Goal: Task Accomplishment & Management: Use online tool/utility

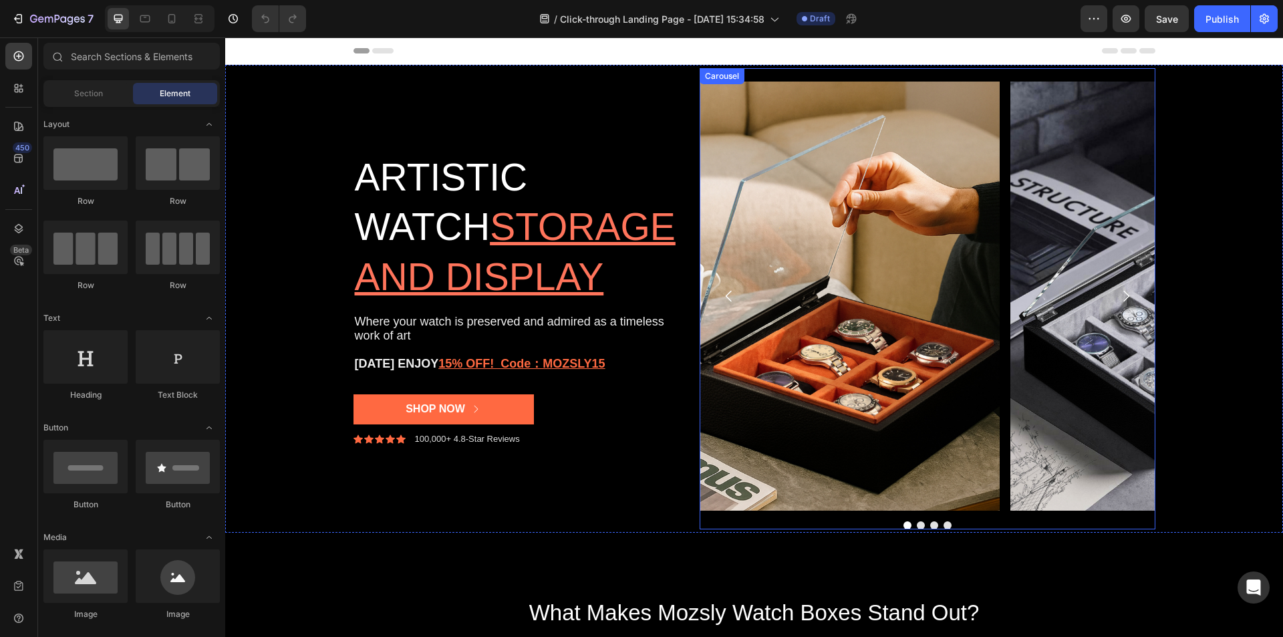
click at [1118, 292] on icon "Carousel Next Arrow" at bounding box center [1126, 296] width 16 height 16
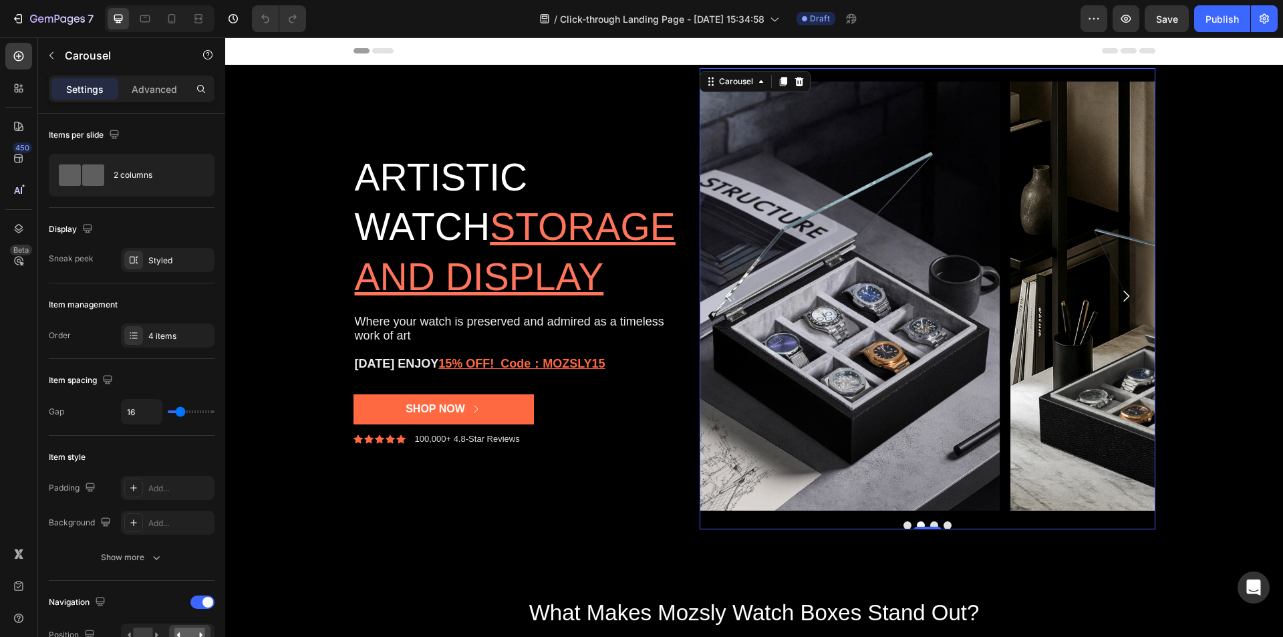
click at [1118, 292] on icon "Carousel Next Arrow" at bounding box center [1126, 296] width 16 height 16
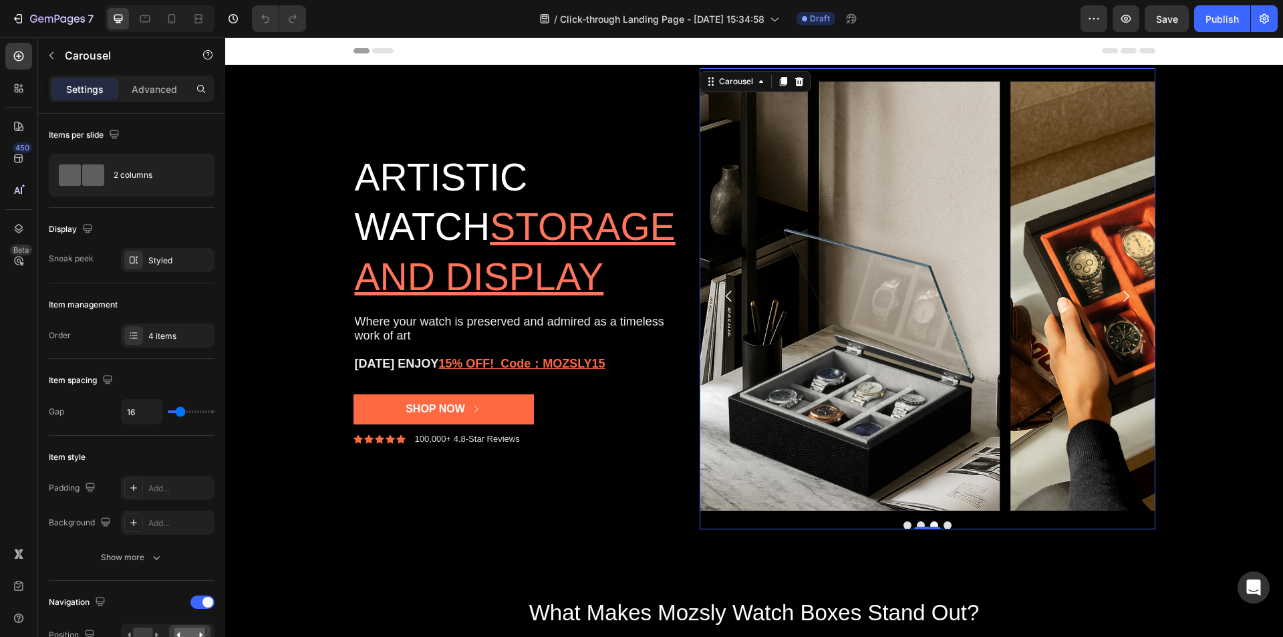
click at [1118, 292] on icon "Carousel Next Arrow" at bounding box center [1126, 296] width 16 height 16
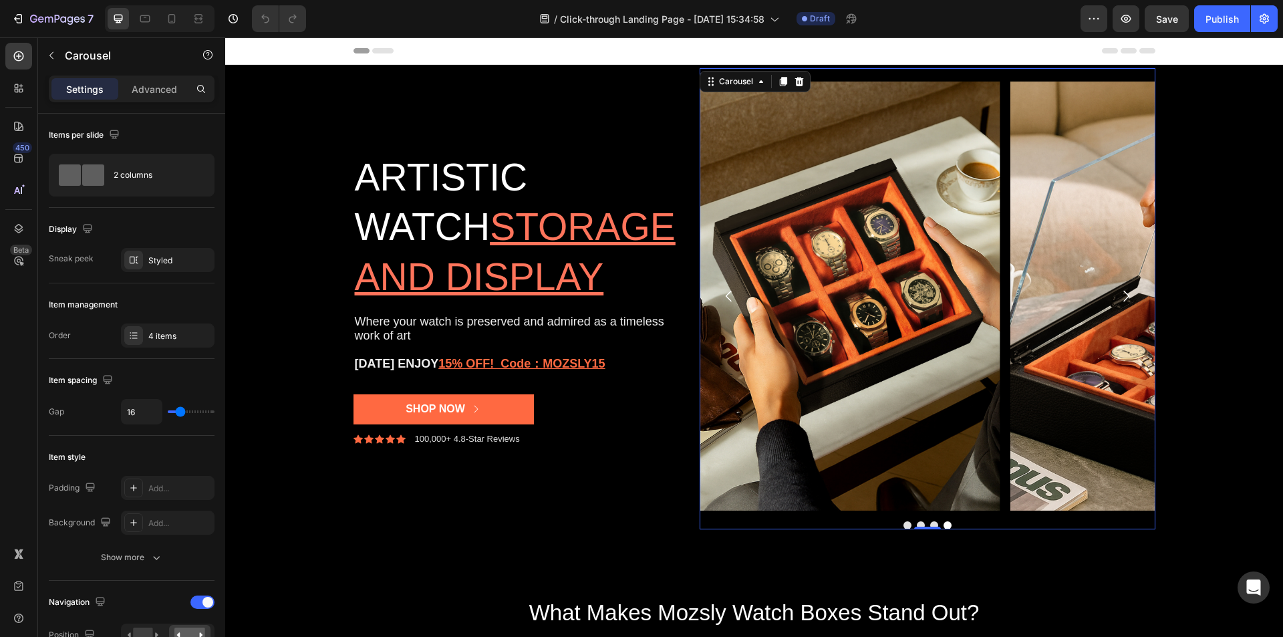
click at [723, 300] on icon "Carousel Back Arrow" at bounding box center [729, 296] width 16 height 16
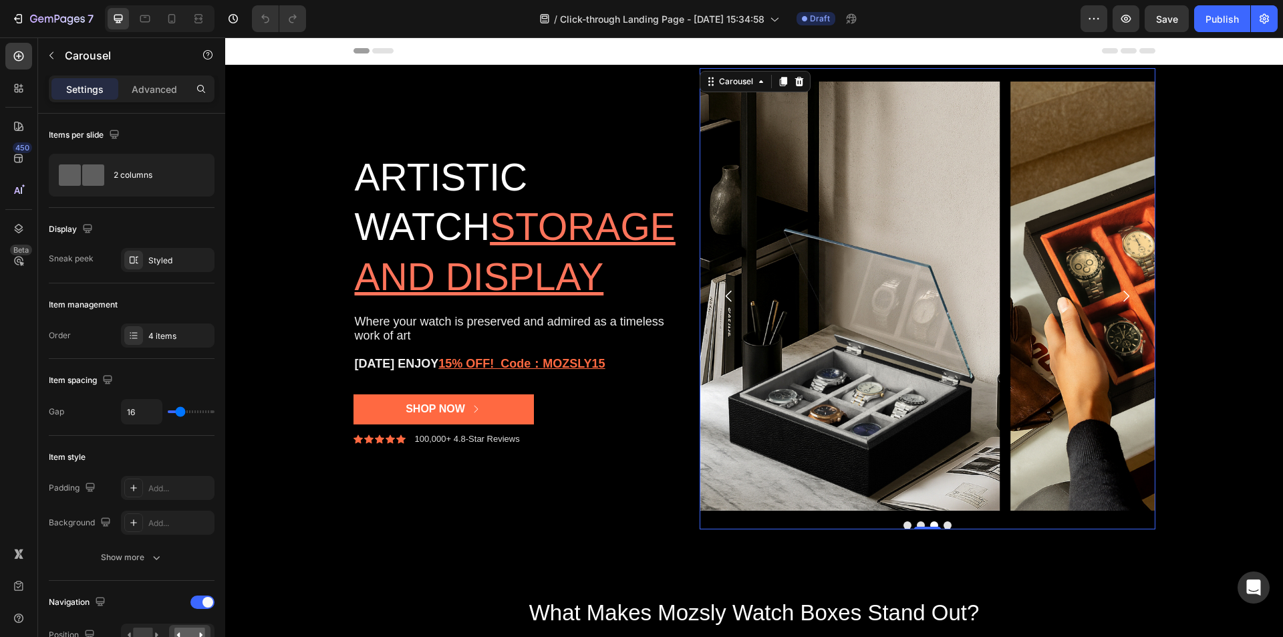
click at [723, 300] on icon "Carousel Back Arrow" at bounding box center [729, 296] width 16 height 16
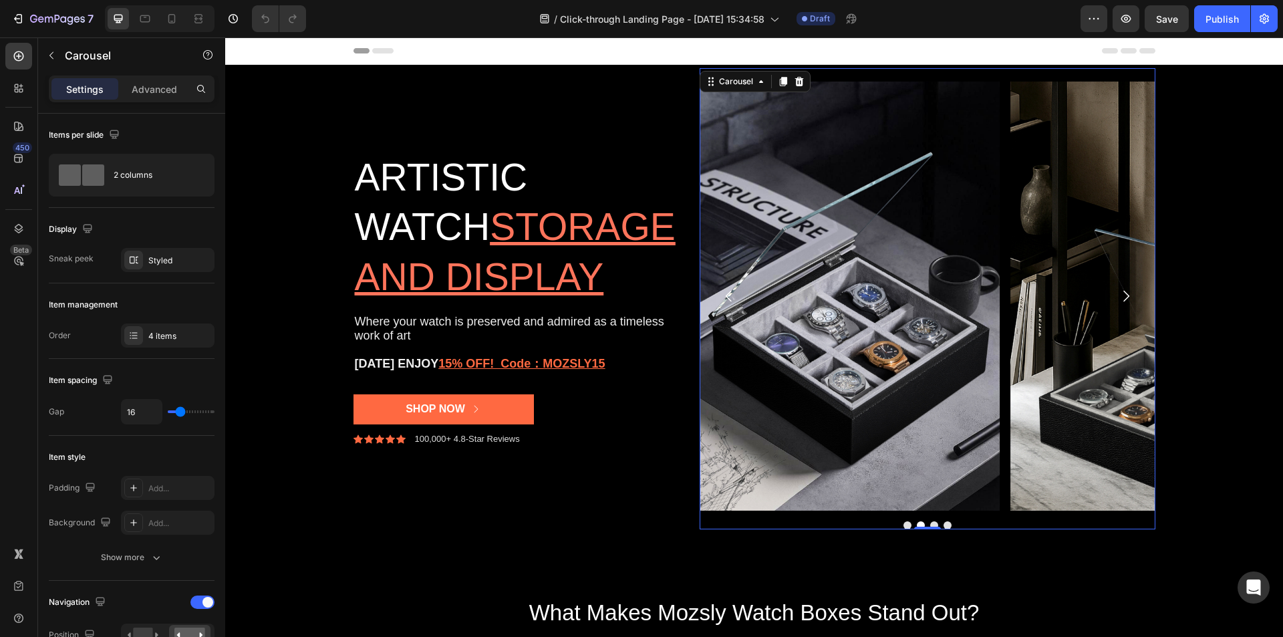
click at [723, 300] on icon "Carousel Back Arrow" at bounding box center [729, 296] width 16 height 16
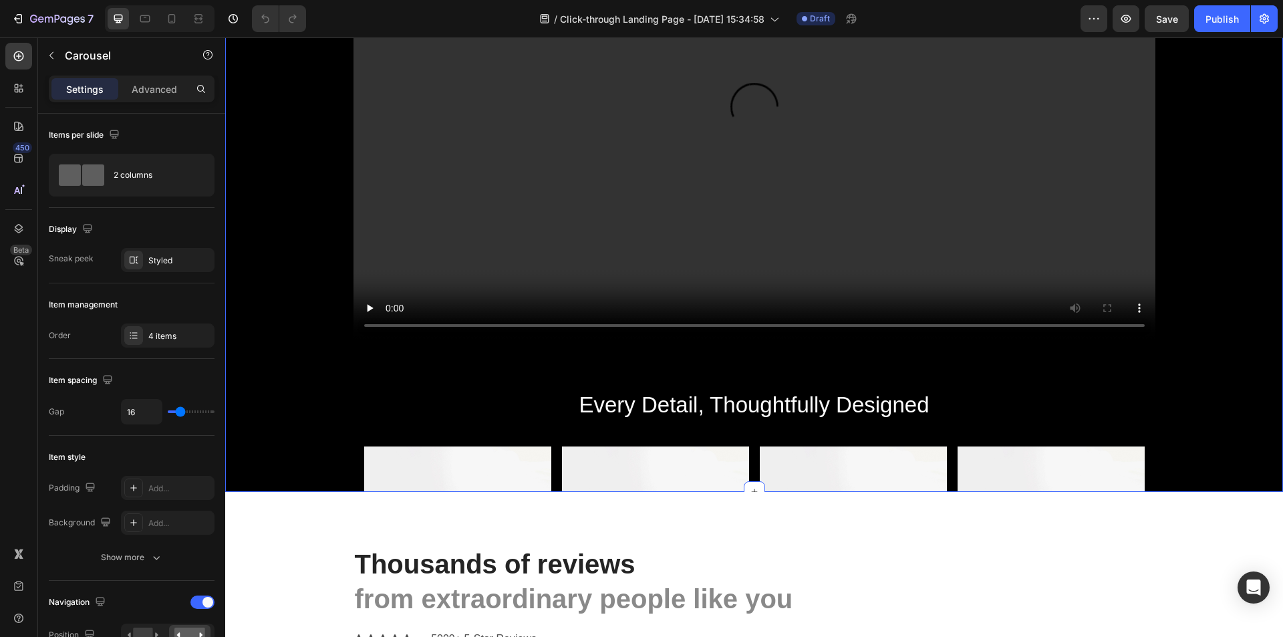
scroll to position [1403, 0]
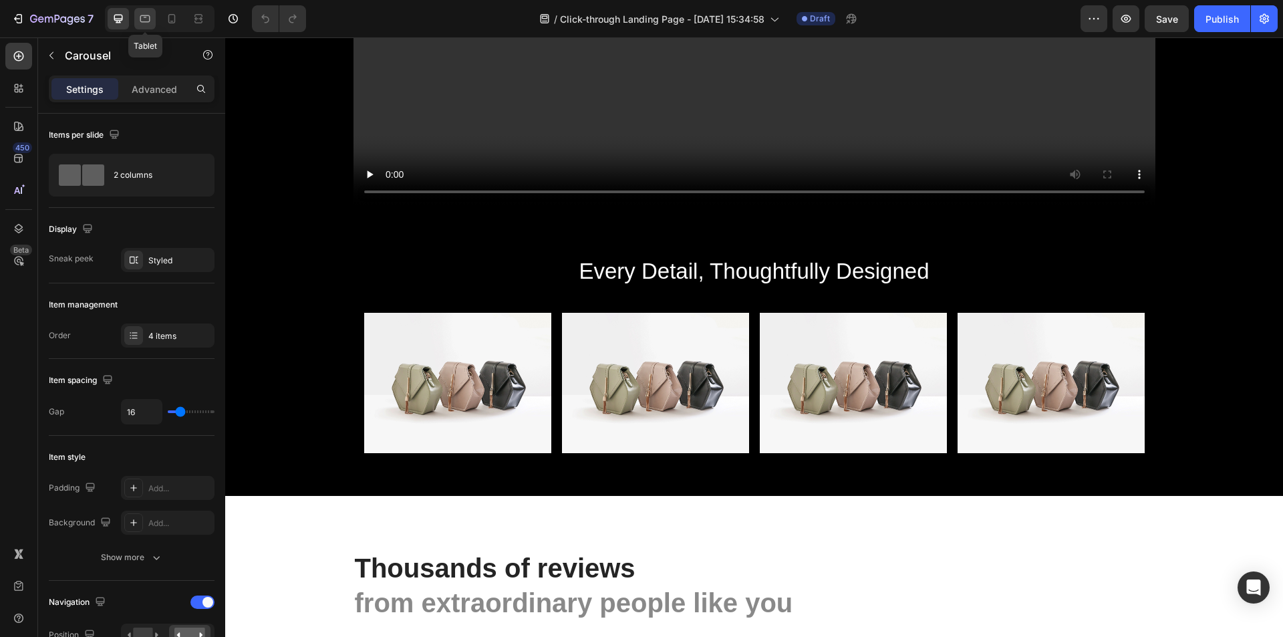
click at [148, 19] on icon at bounding box center [144, 18] width 13 height 13
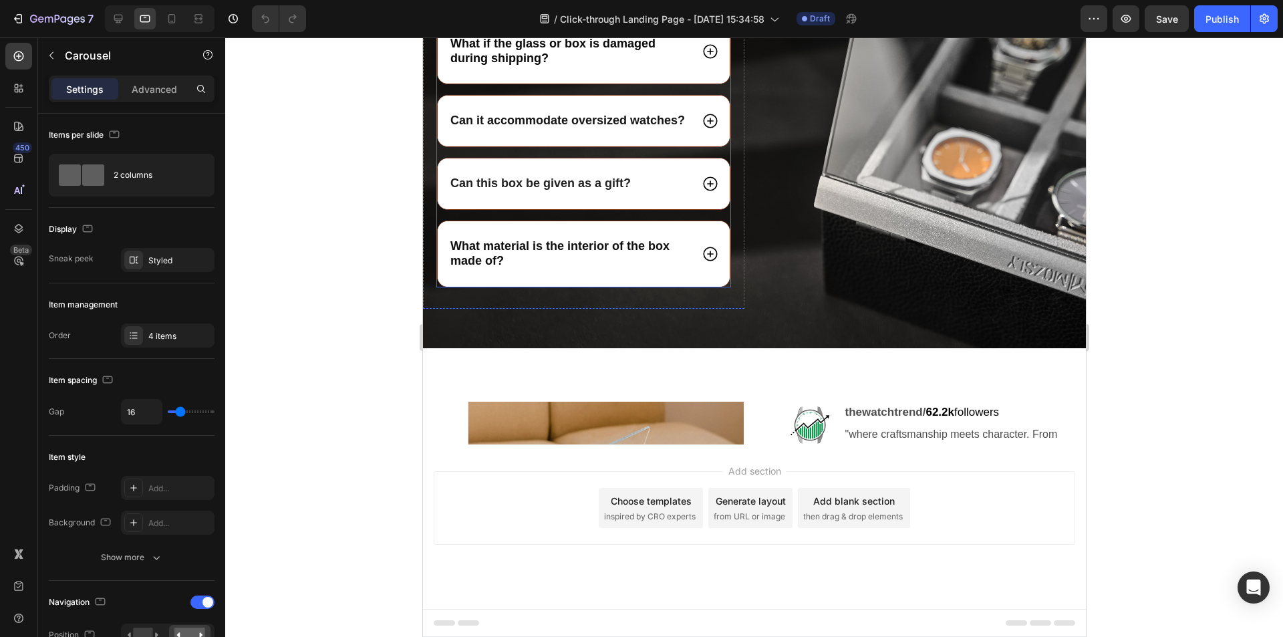
scroll to position [3771, 0]
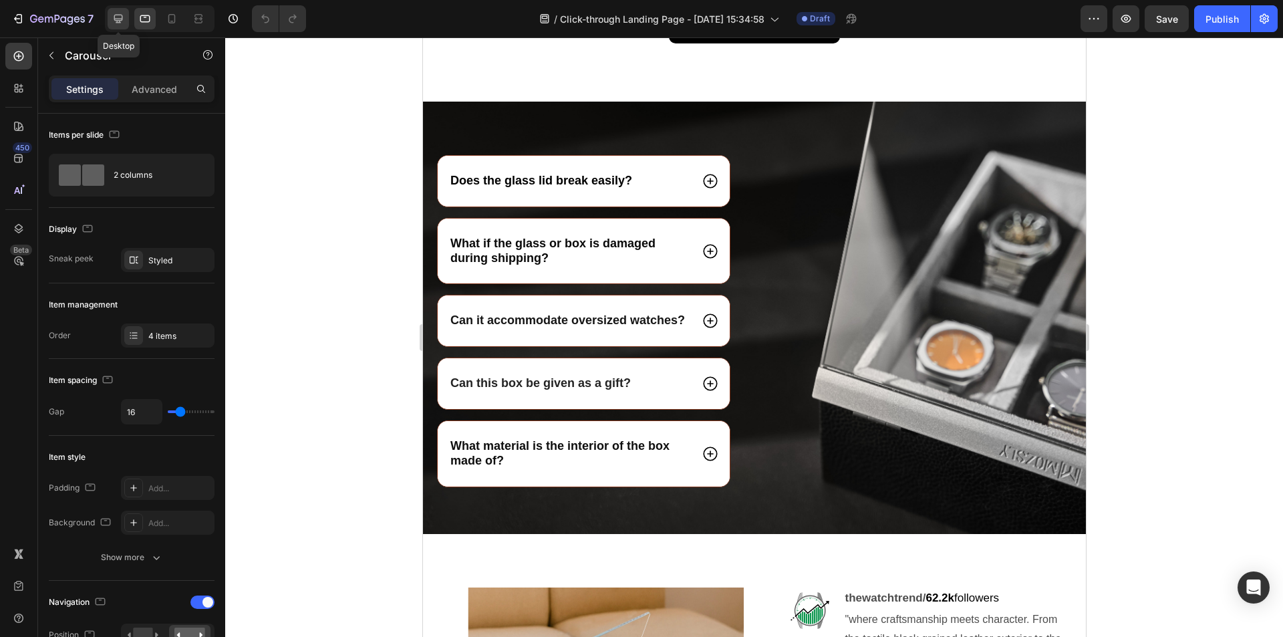
click at [110, 15] on div at bounding box center [118, 18] width 21 height 21
type input "1200"
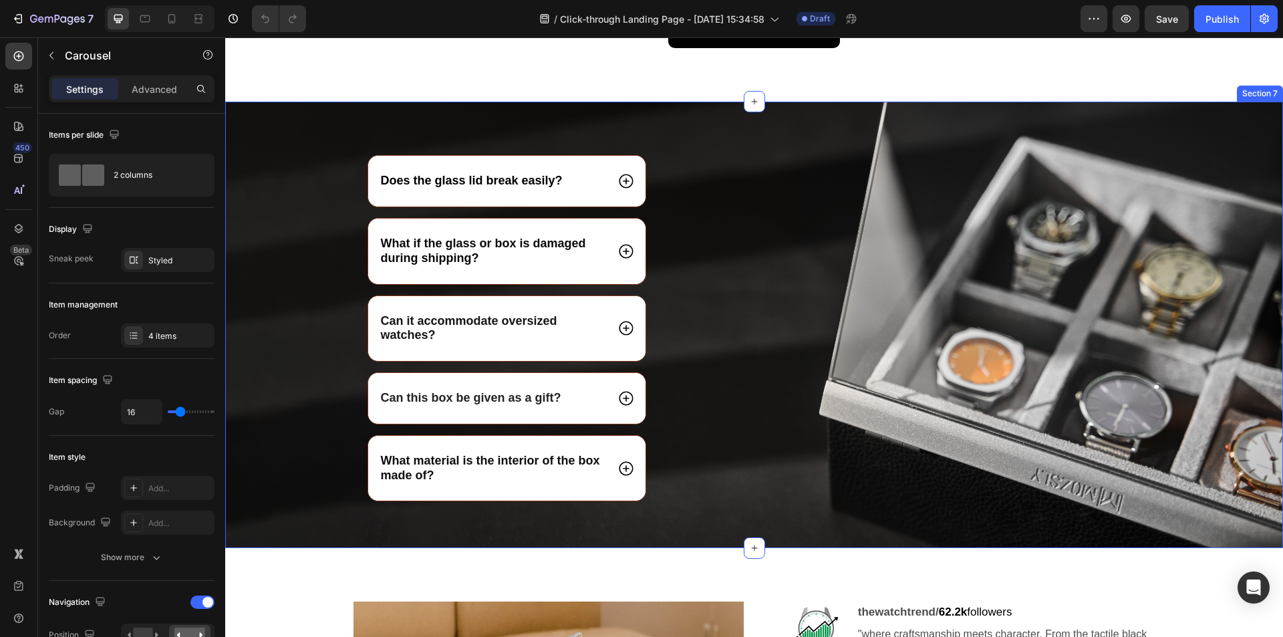
click at [275, 331] on div "Does the glass lid break easily? What if the glass or box is damaged during shi…" at bounding box center [754, 351] width 1058 height 393
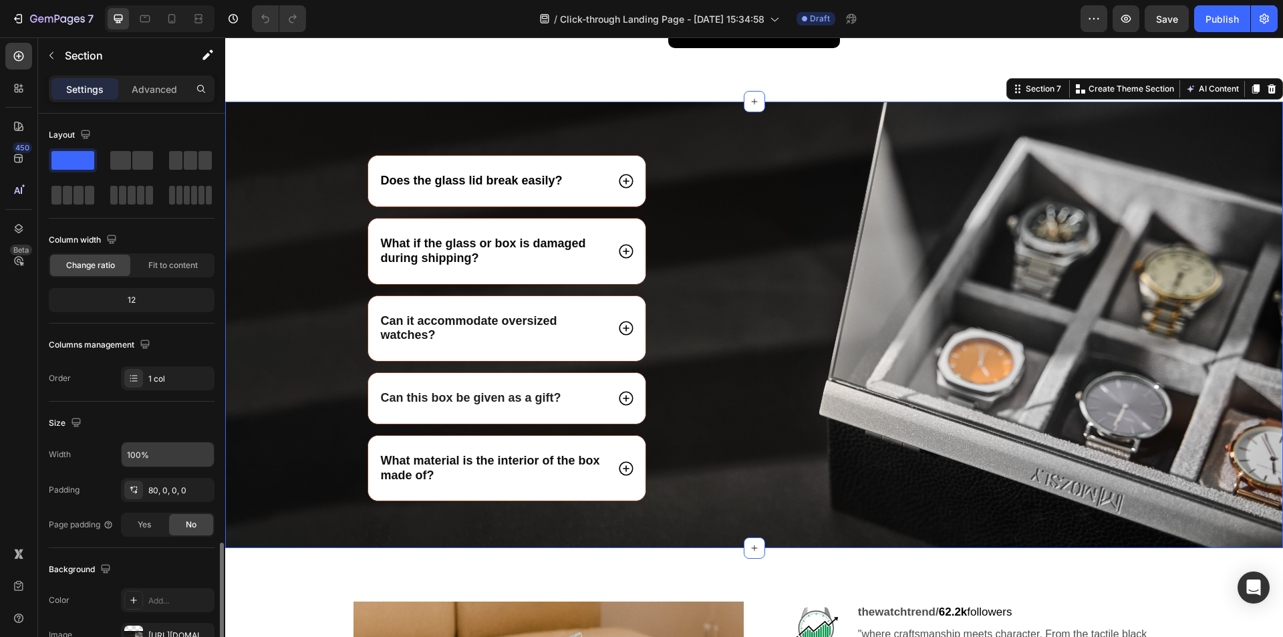
scroll to position [254, 0]
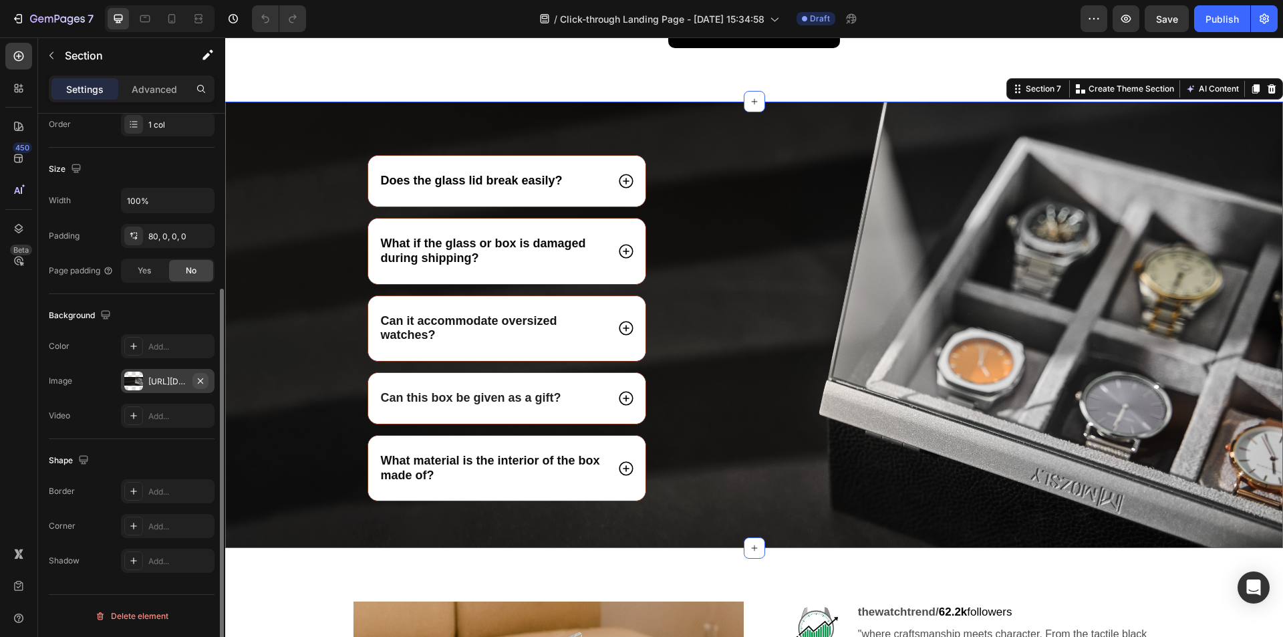
click at [200, 379] on icon "button" at bounding box center [200, 379] width 5 height 5
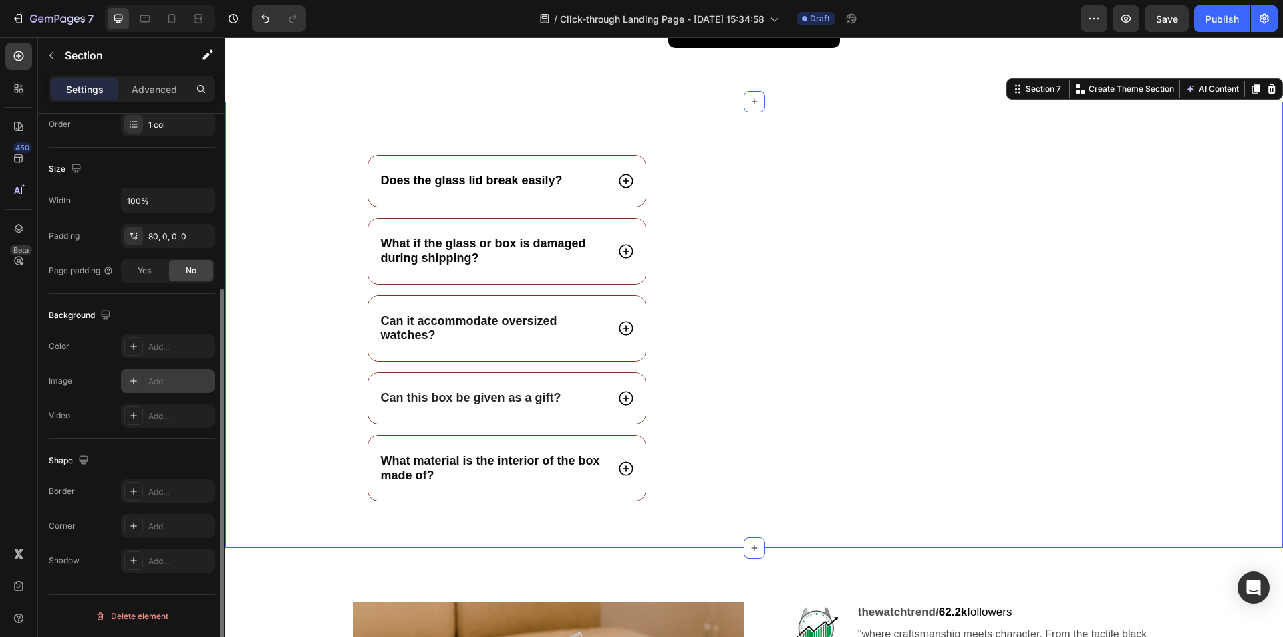
click at [148, 385] on div "Add..." at bounding box center [168, 381] width 94 height 24
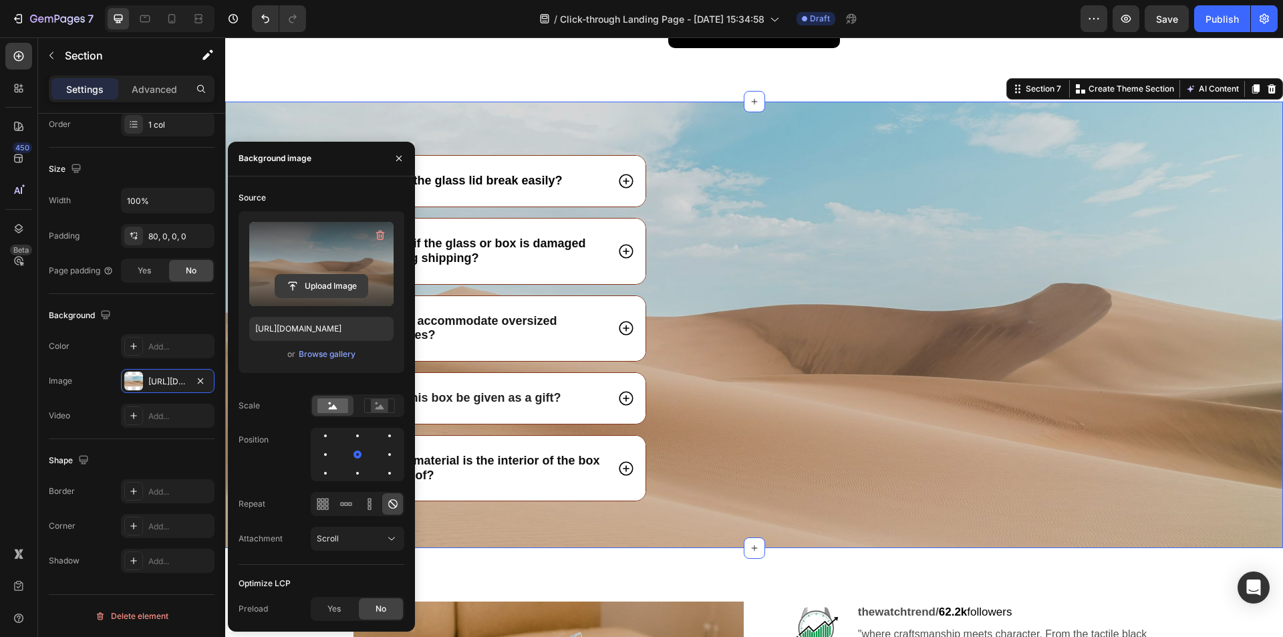
click at [295, 276] on input "file" at bounding box center [321, 286] width 92 height 23
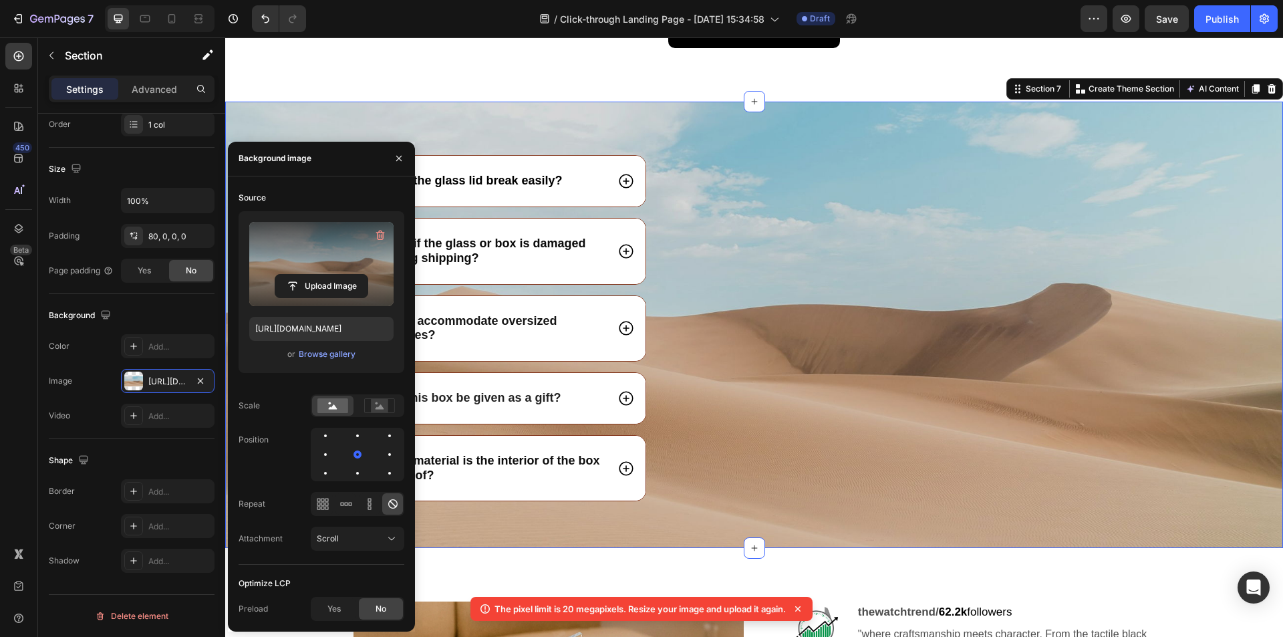
click at [336, 269] on label at bounding box center [321, 264] width 144 height 84
click at [336, 275] on input "file" at bounding box center [321, 286] width 92 height 23
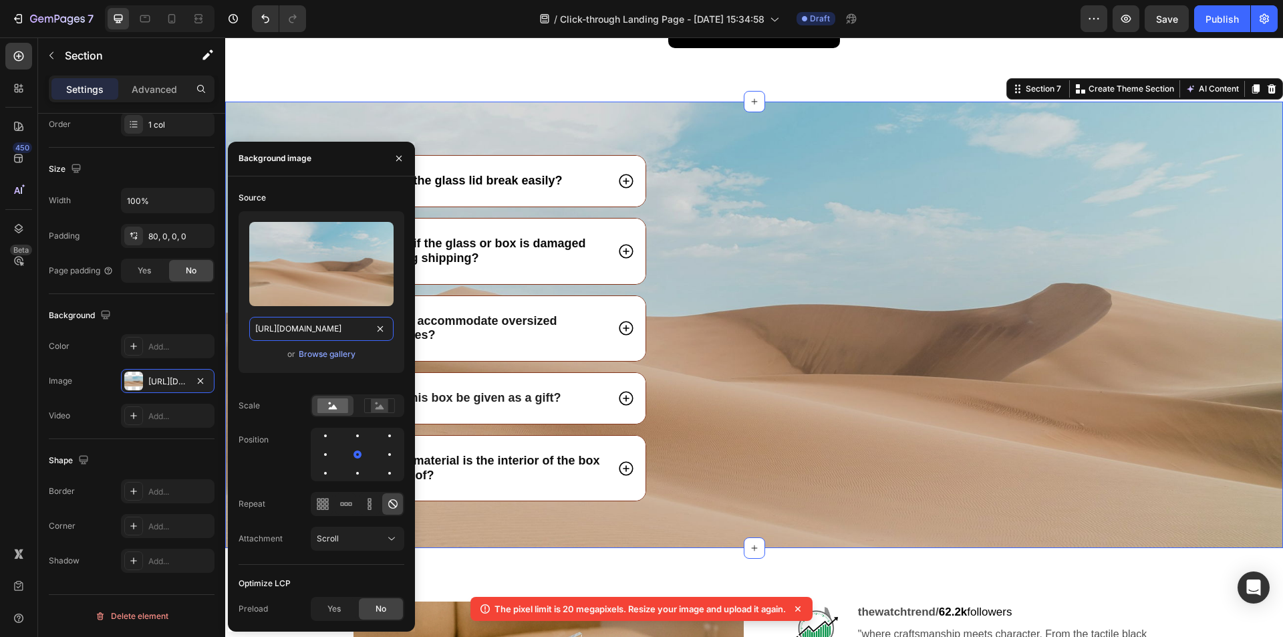
click at [303, 333] on input "[URL][DOMAIN_NAME]" at bounding box center [321, 329] width 144 height 24
click at [317, 361] on div "or Browse gallery" at bounding box center [321, 354] width 144 height 16
click at [318, 354] on div "Browse gallery" at bounding box center [327, 354] width 57 height 12
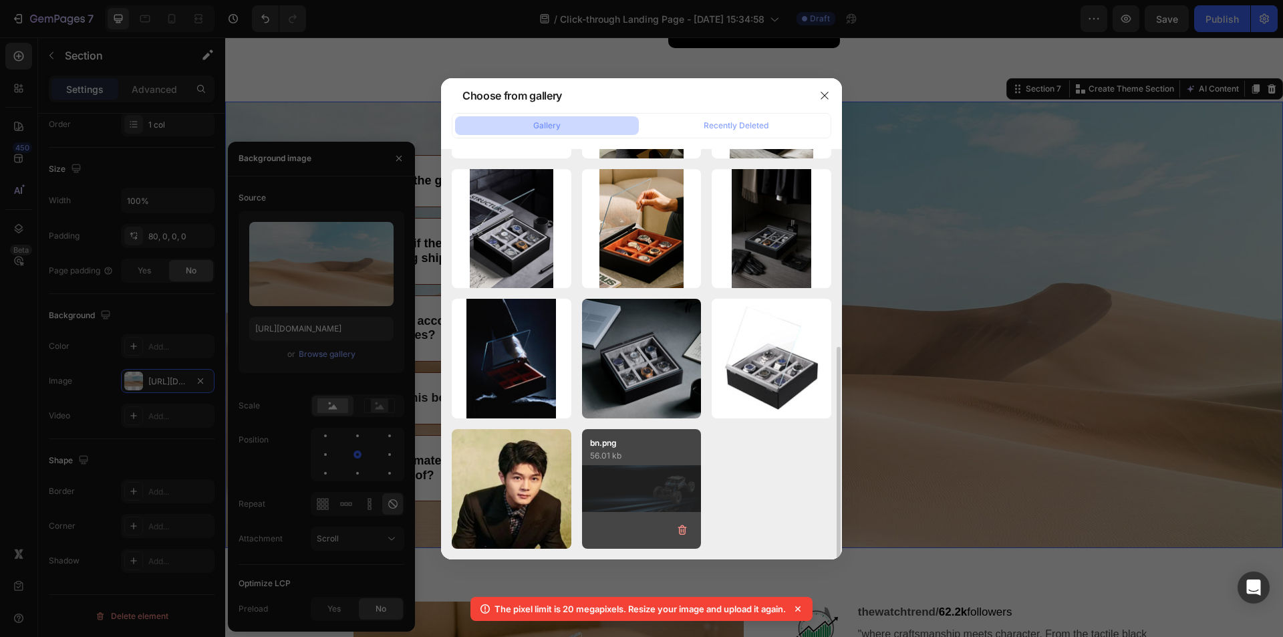
scroll to position [47, 0]
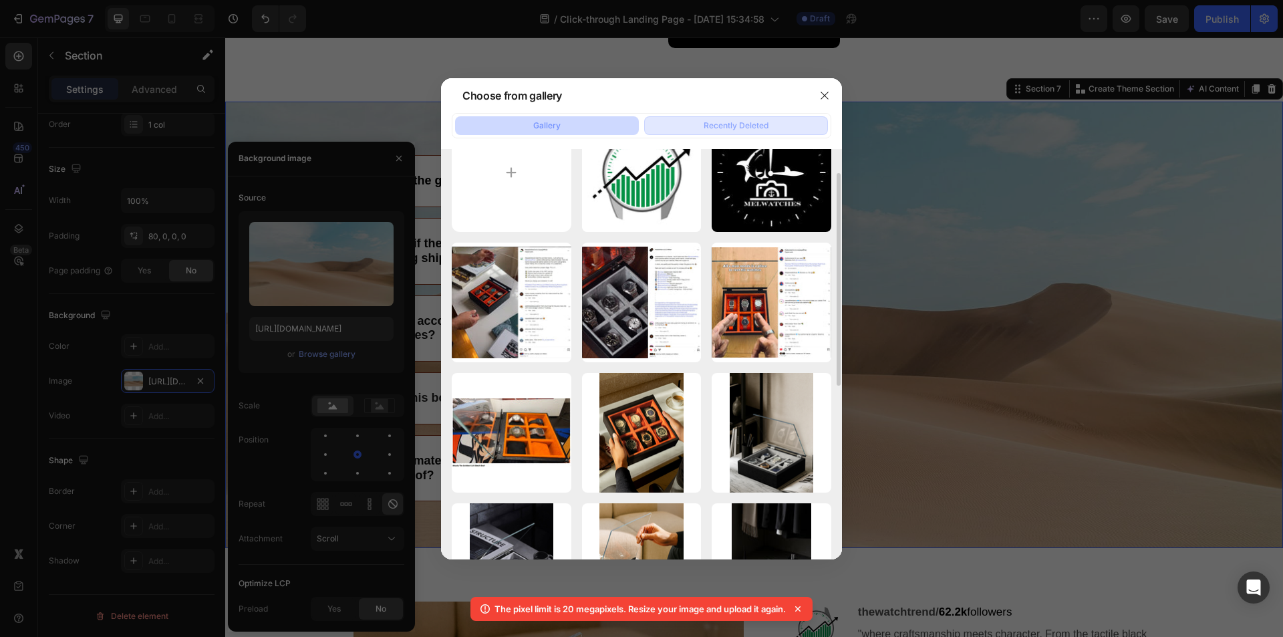
click at [731, 126] on div "Recently Deleted" at bounding box center [736, 126] width 65 height 12
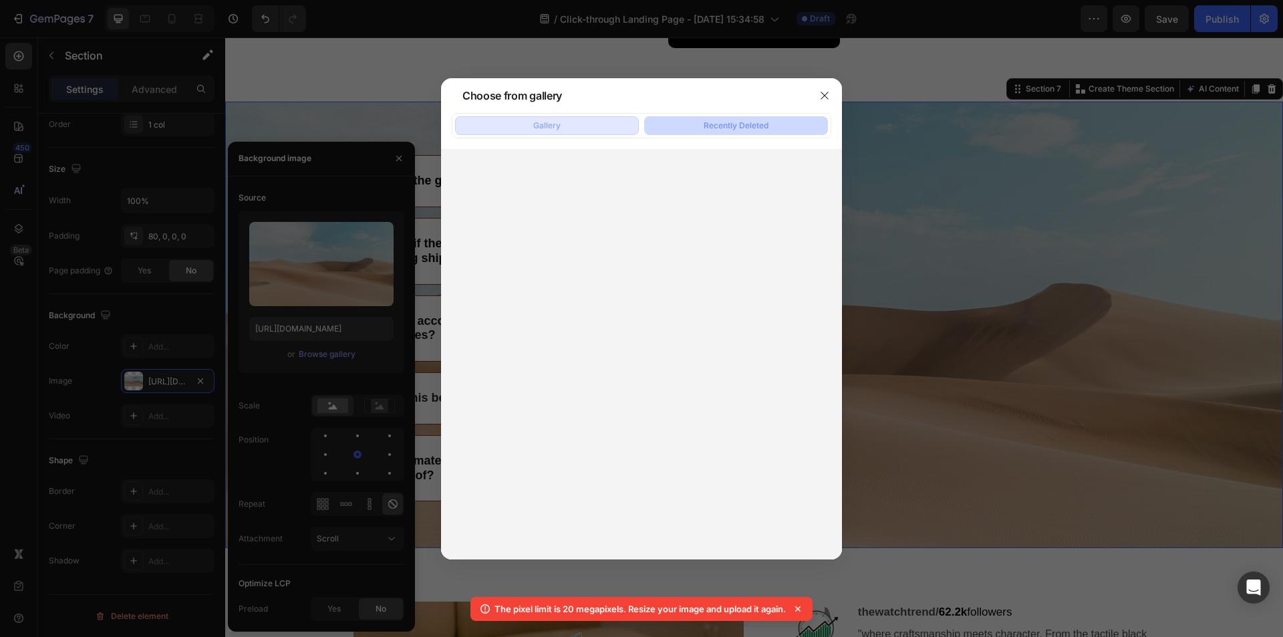
click at [550, 118] on button "Gallery" at bounding box center [547, 125] width 184 height 19
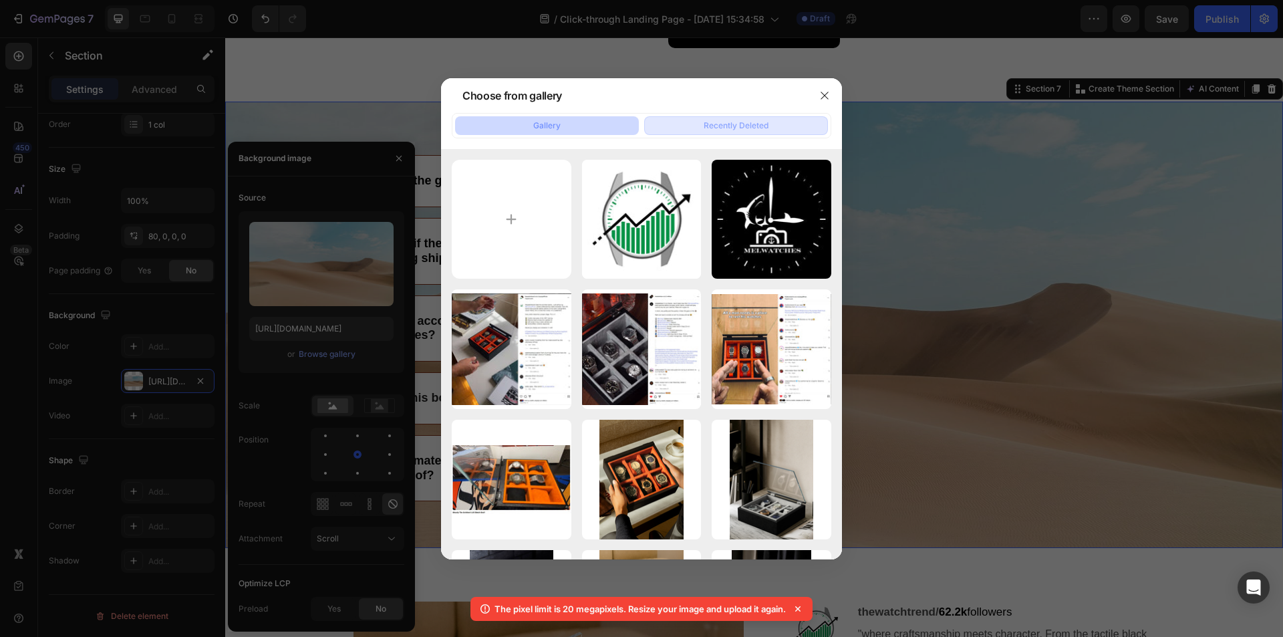
click at [734, 128] on div "Recently Deleted" at bounding box center [736, 126] width 65 height 12
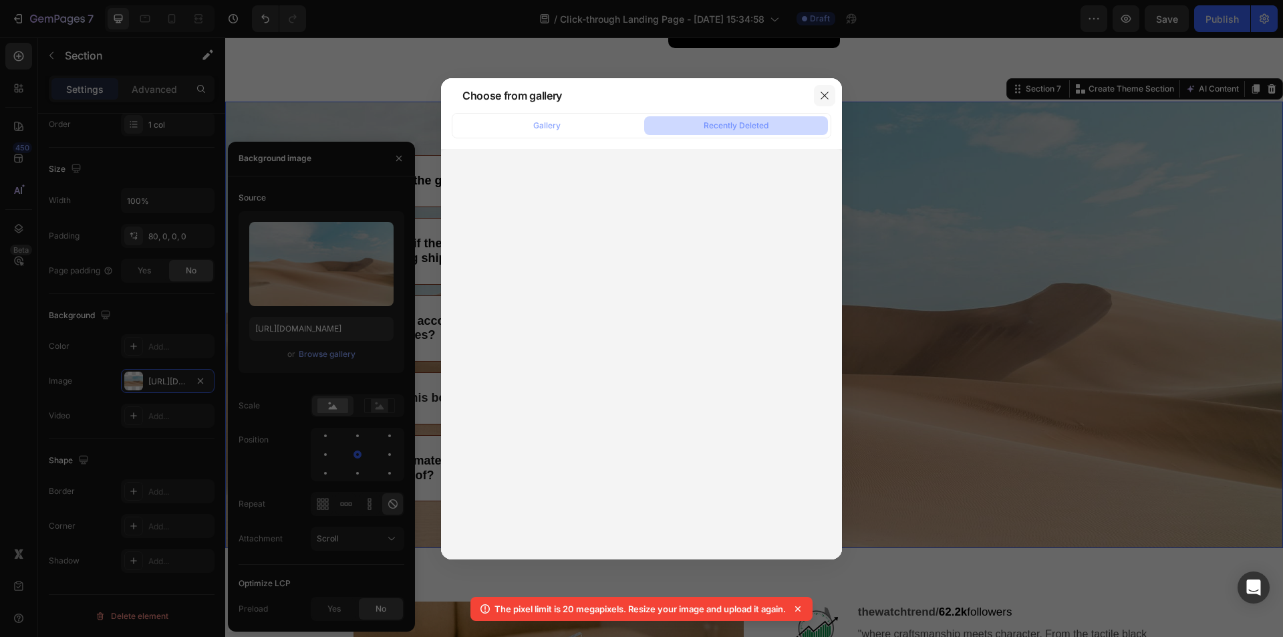
click at [819, 92] on icon "button" at bounding box center [824, 95] width 11 height 11
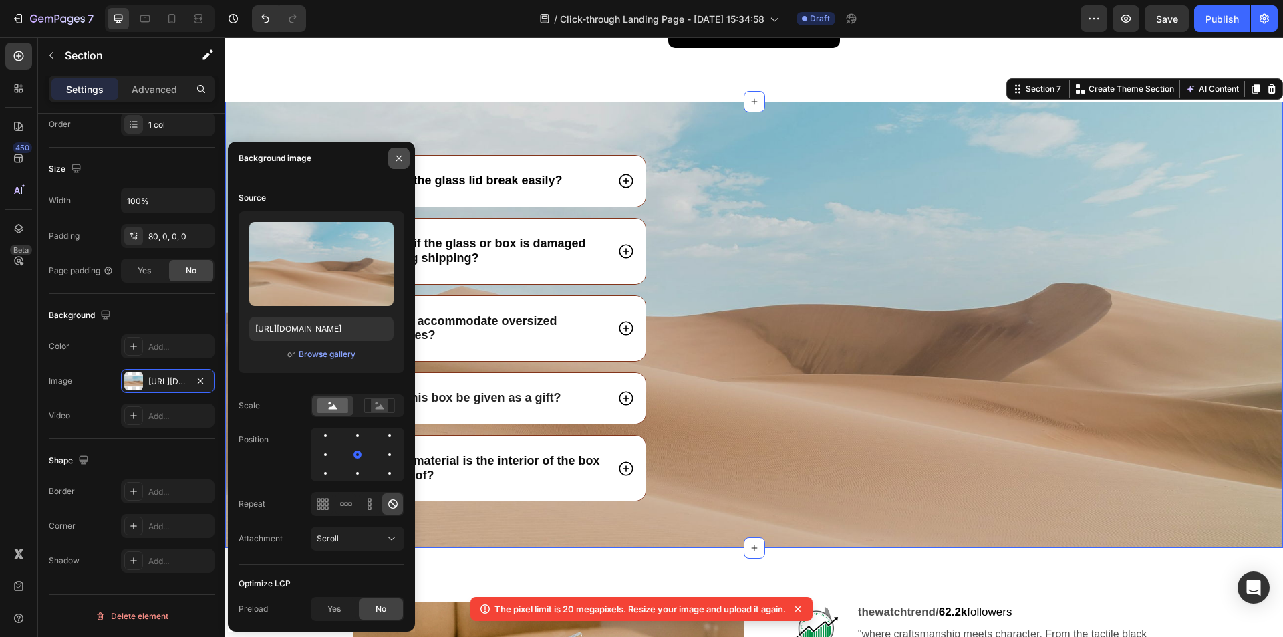
click at [404, 154] on icon "button" at bounding box center [399, 158] width 11 height 11
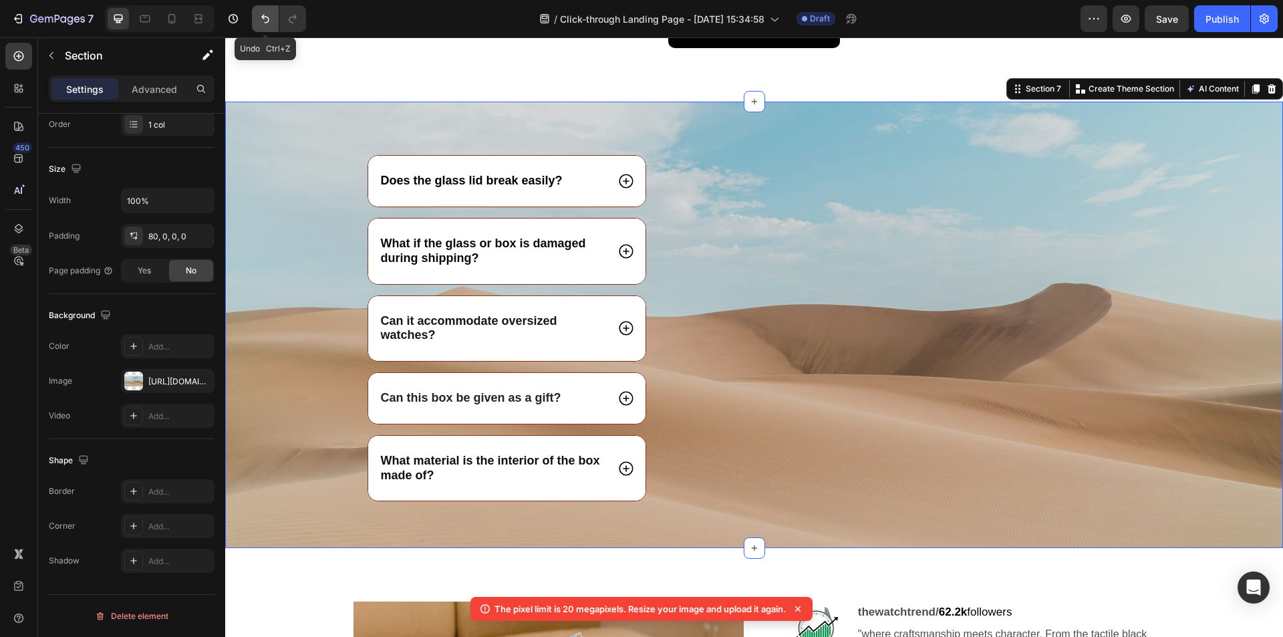
click at [271, 15] on icon "Undo/Redo" at bounding box center [265, 18] width 13 height 13
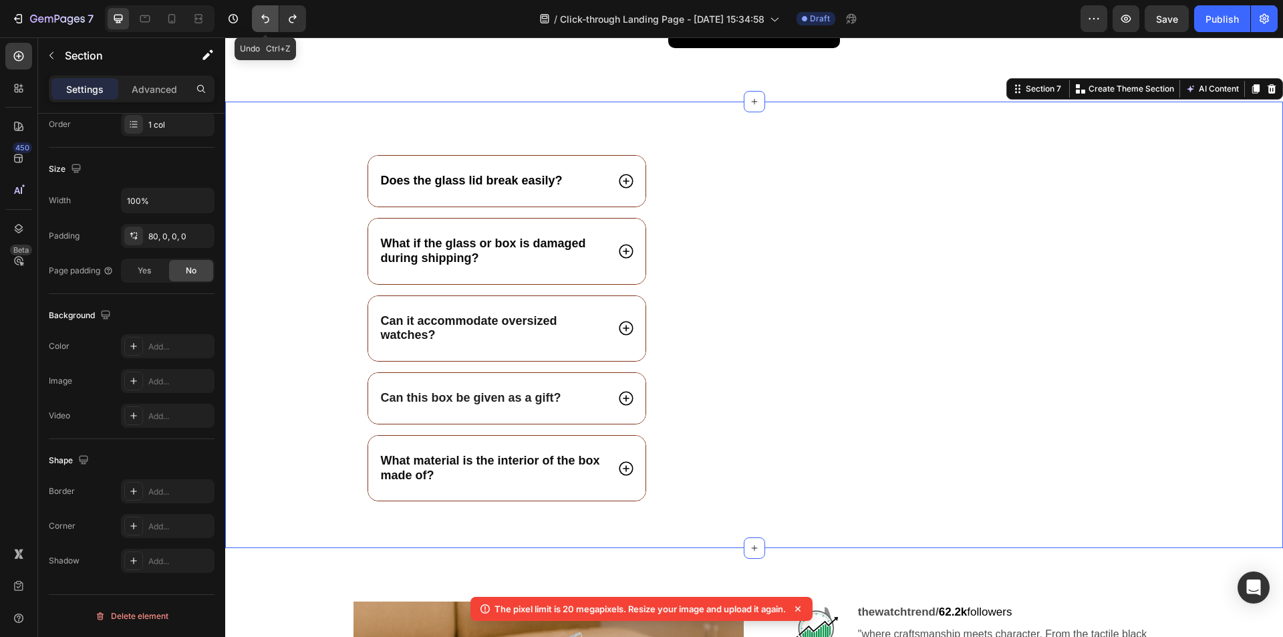
click at [271, 15] on icon "Undo/Redo" at bounding box center [265, 18] width 13 height 13
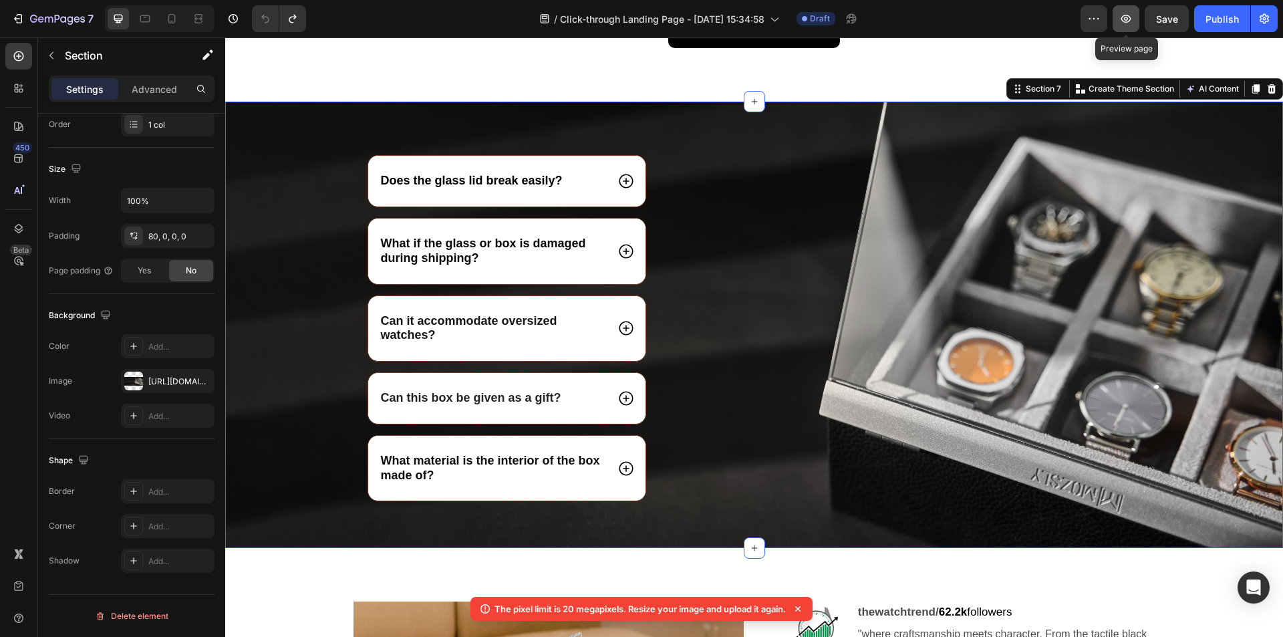
click at [1126, 19] on icon "button" at bounding box center [1125, 18] width 13 height 13
click at [800, 608] on icon at bounding box center [797, 608] width 5 height 5
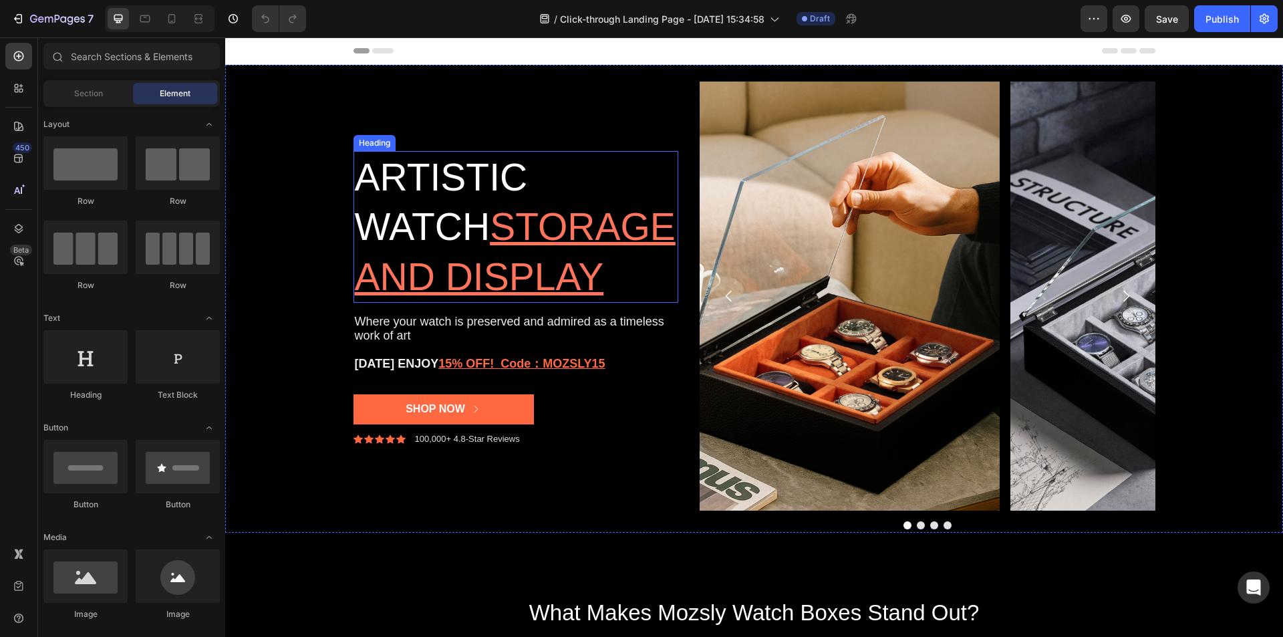
scroll to position [134, 0]
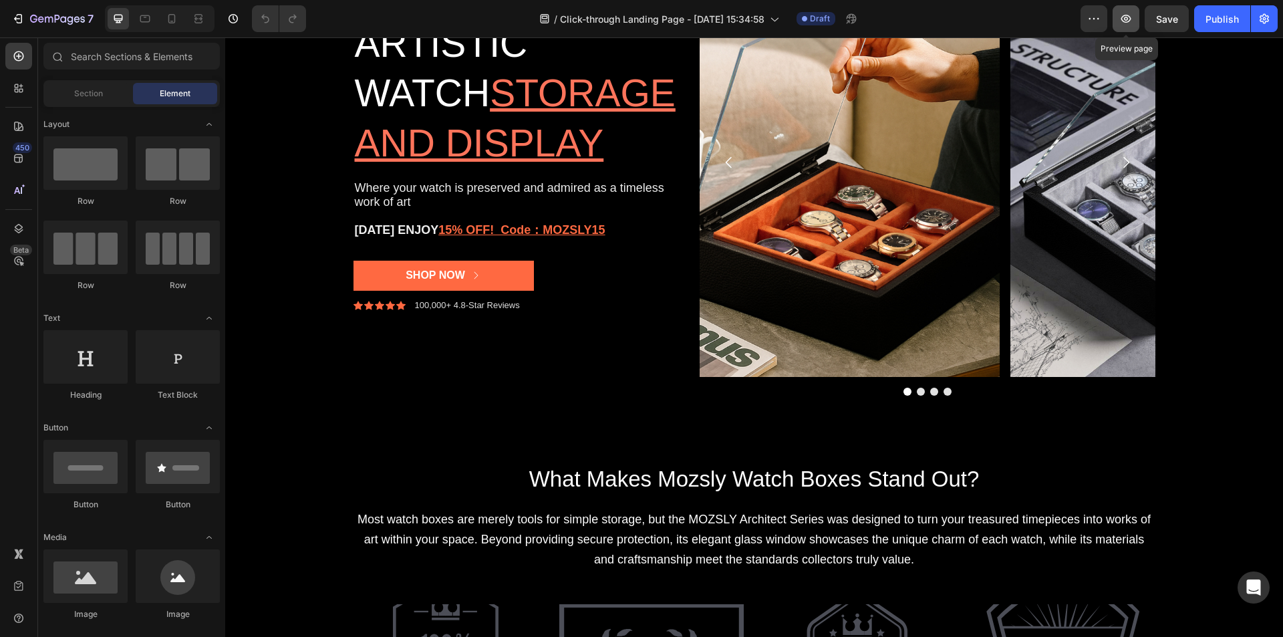
click at [1124, 15] on icon "button" at bounding box center [1125, 18] width 13 height 13
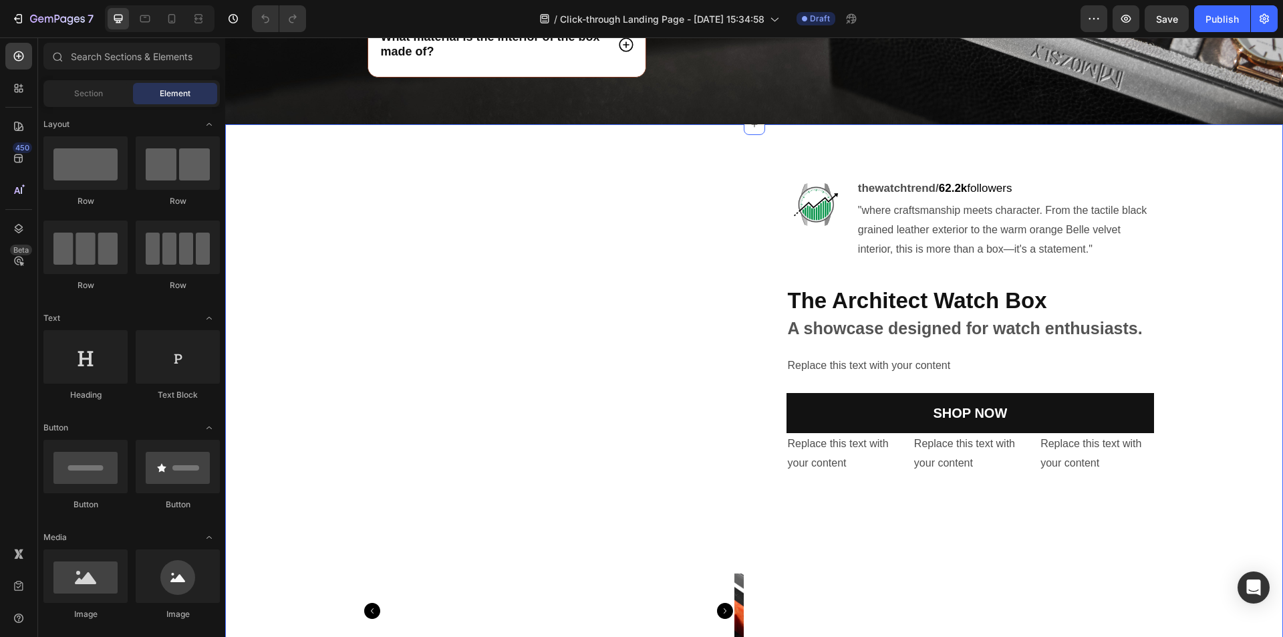
scroll to position [4543, 0]
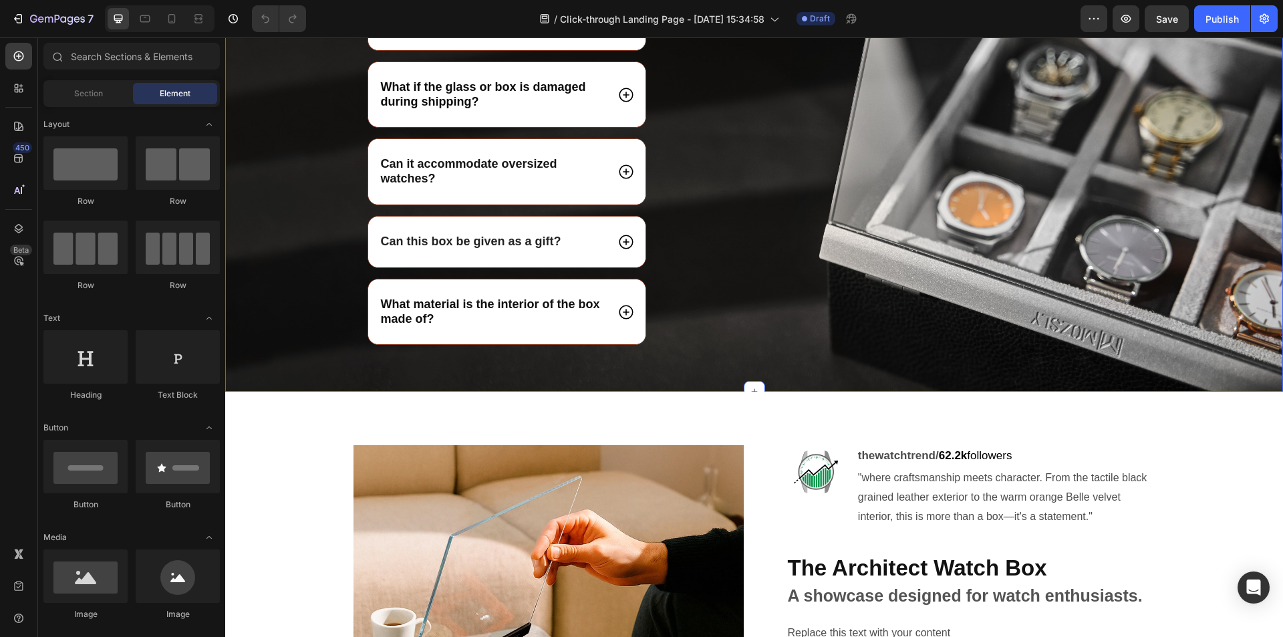
click at [357, 340] on div "Does the glass lid break easily? What if the glass or box is damaged during shi…" at bounding box center [516, 182] width 326 height 367
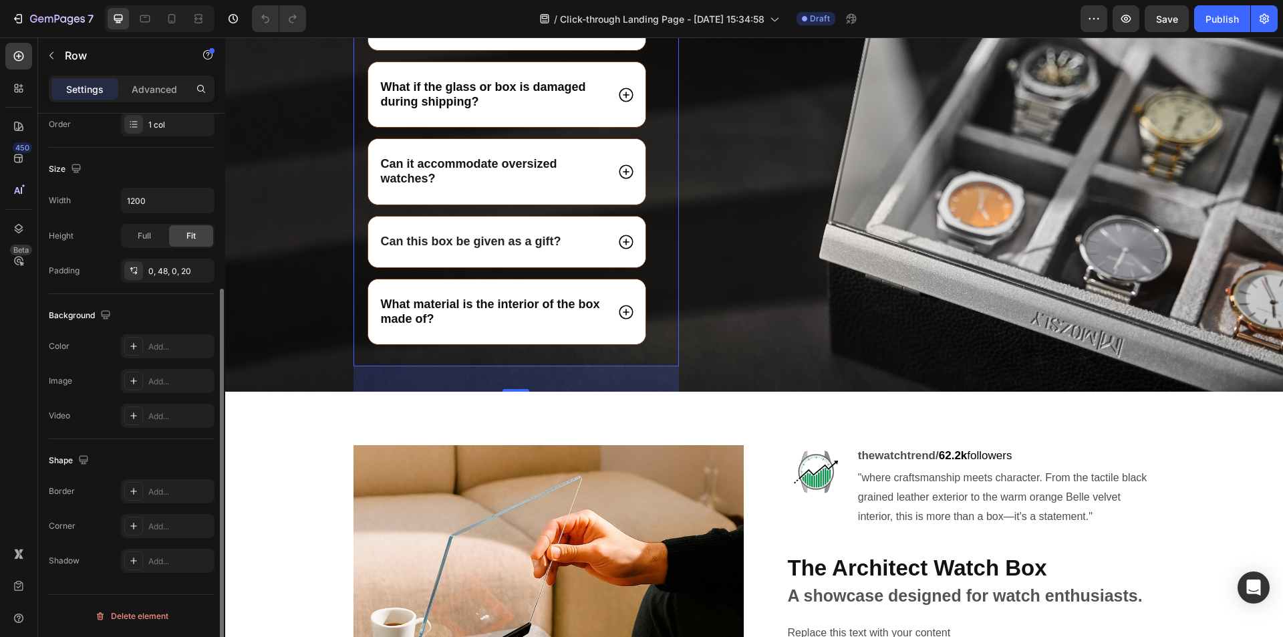
scroll to position [53, 0]
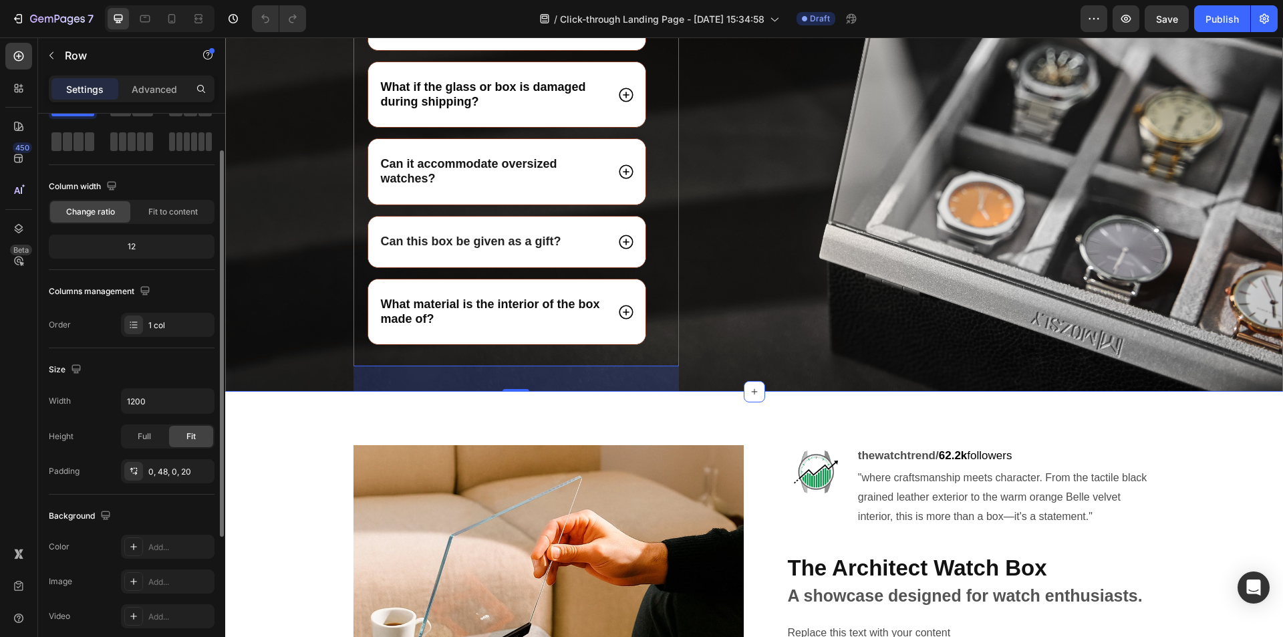
click at [332, 178] on div "Does the glass lid break easily? What if the glass or box is damaged during shi…" at bounding box center [754, 195] width 1058 height 393
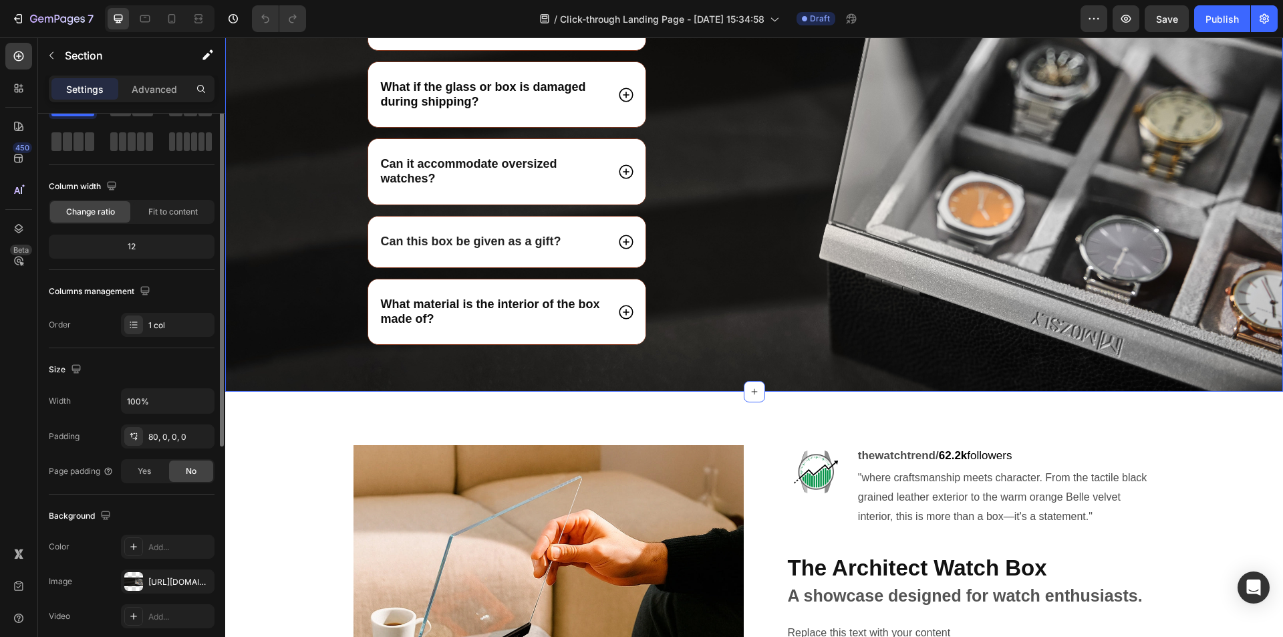
scroll to position [0, 0]
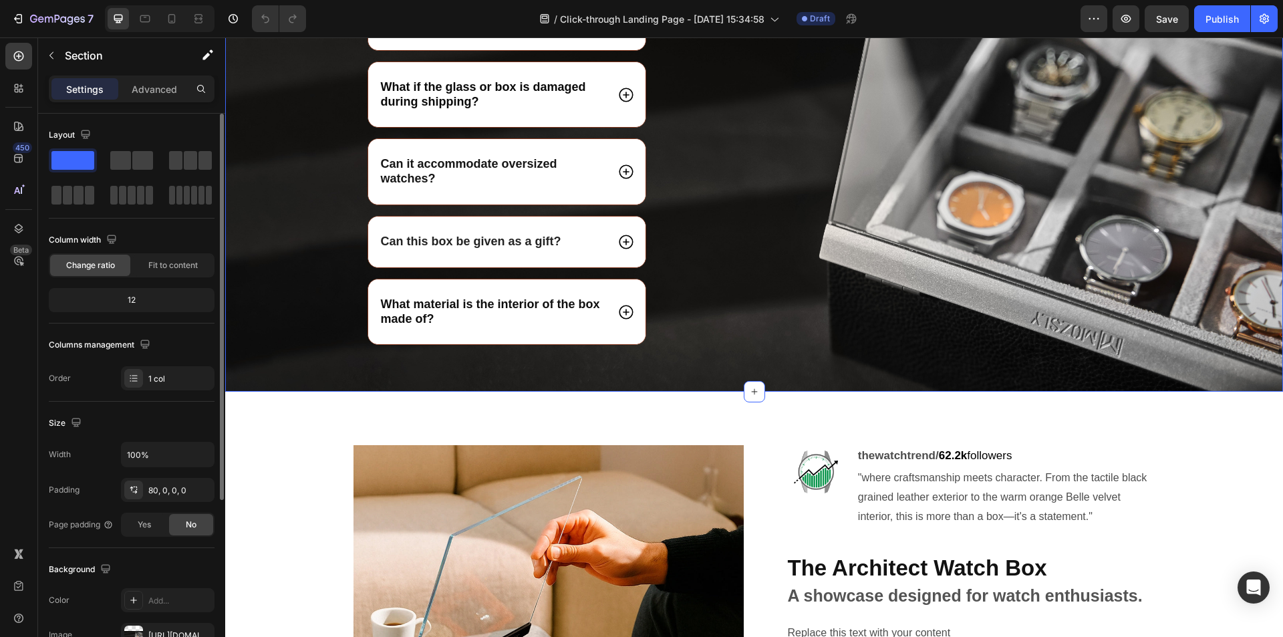
click at [296, 196] on div "Does the glass lid break easily? What if the glass or box is damaged during shi…" at bounding box center [754, 195] width 1058 height 393
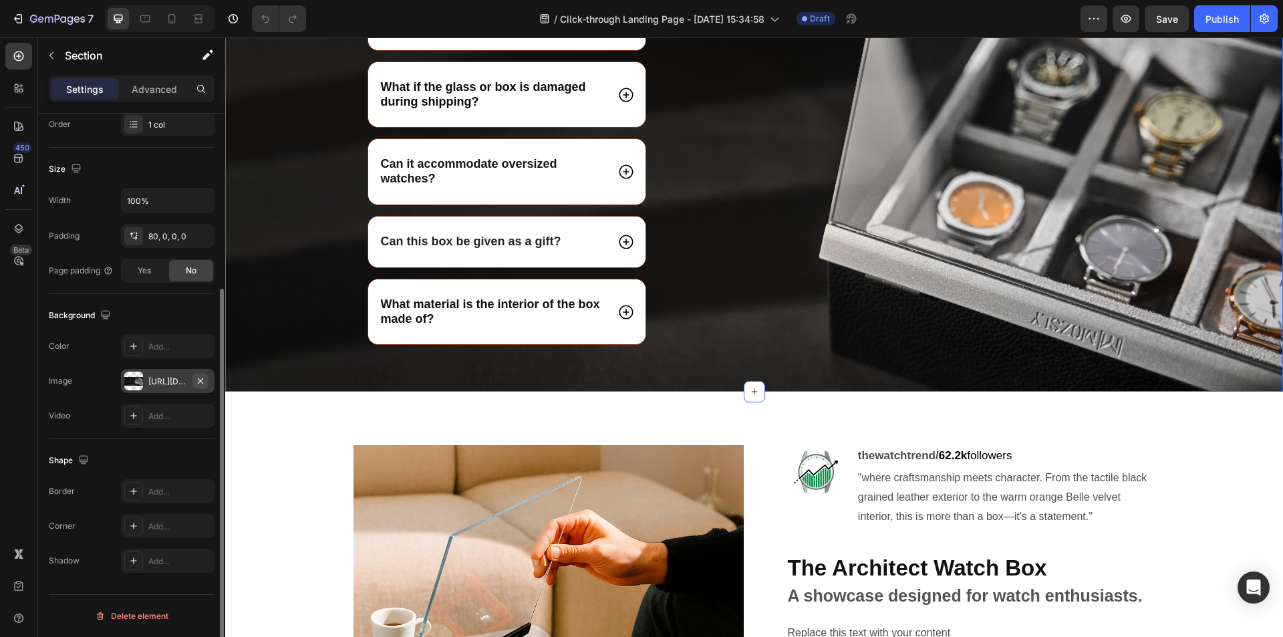
click at [198, 377] on icon "button" at bounding box center [200, 380] width 11 height 11
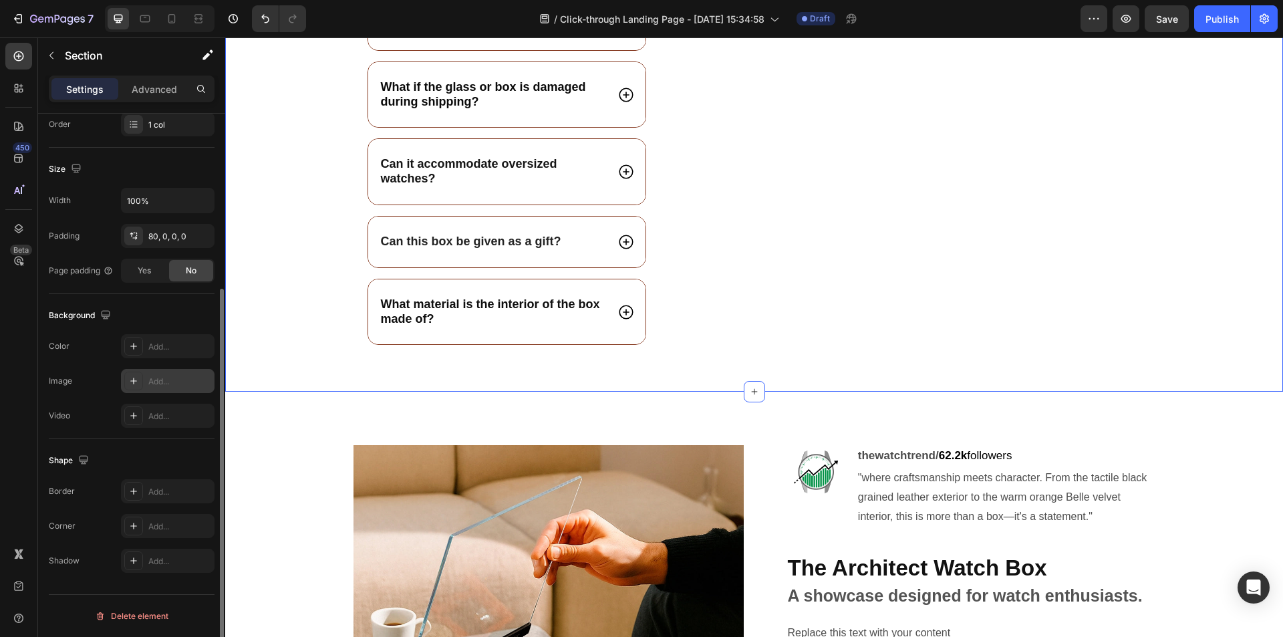
click at [167, 383] on div "Add..." at bounding box center [179, 381] width 63 height 12
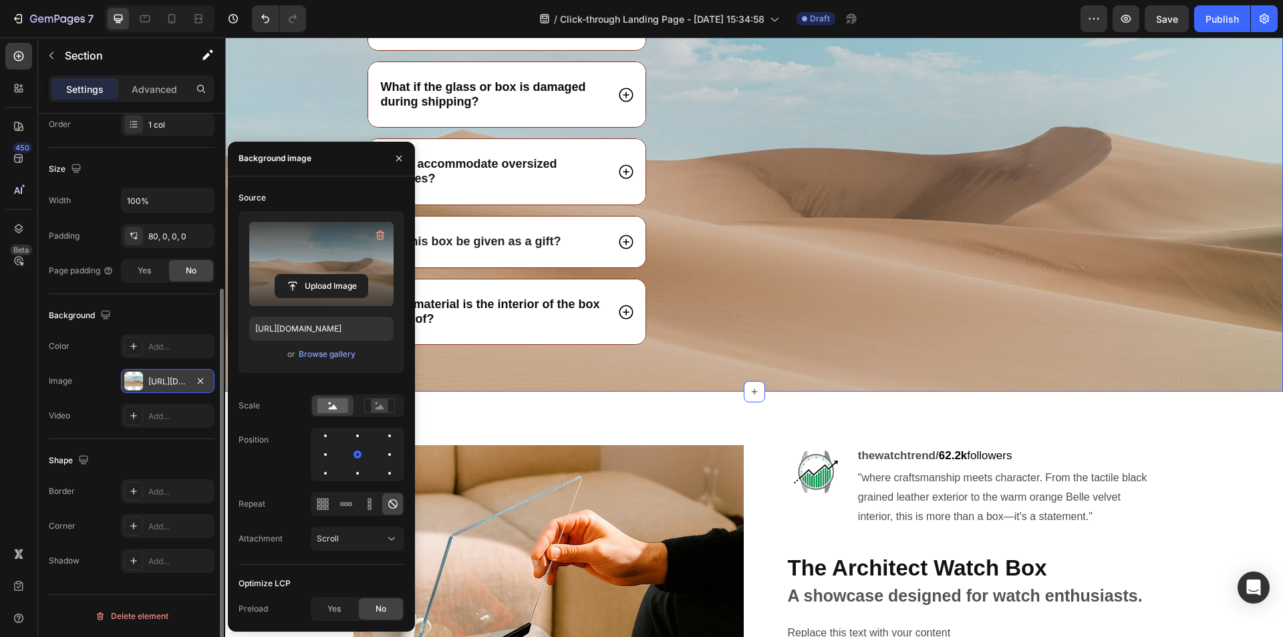
click at [336, 272] on label at bounding box center [321, 264] width 144 height 84
click at [336, 275] on input "file" at bounding box center [321, 286] width 92 height 23
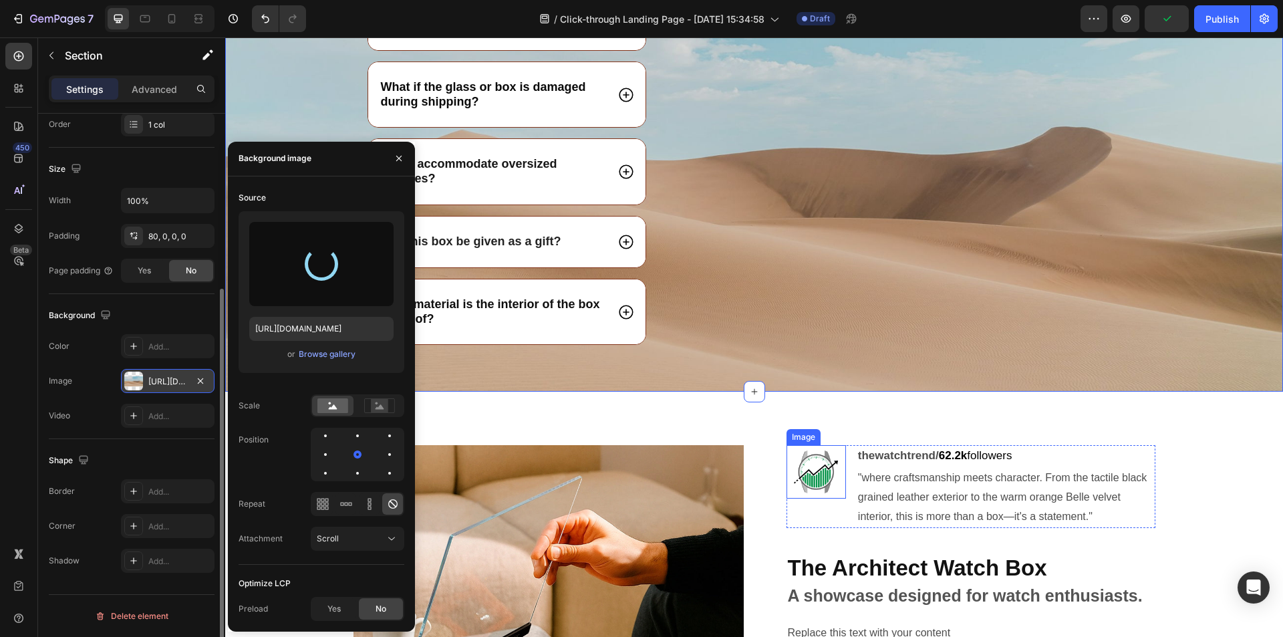
scroll to position [4476, 0]
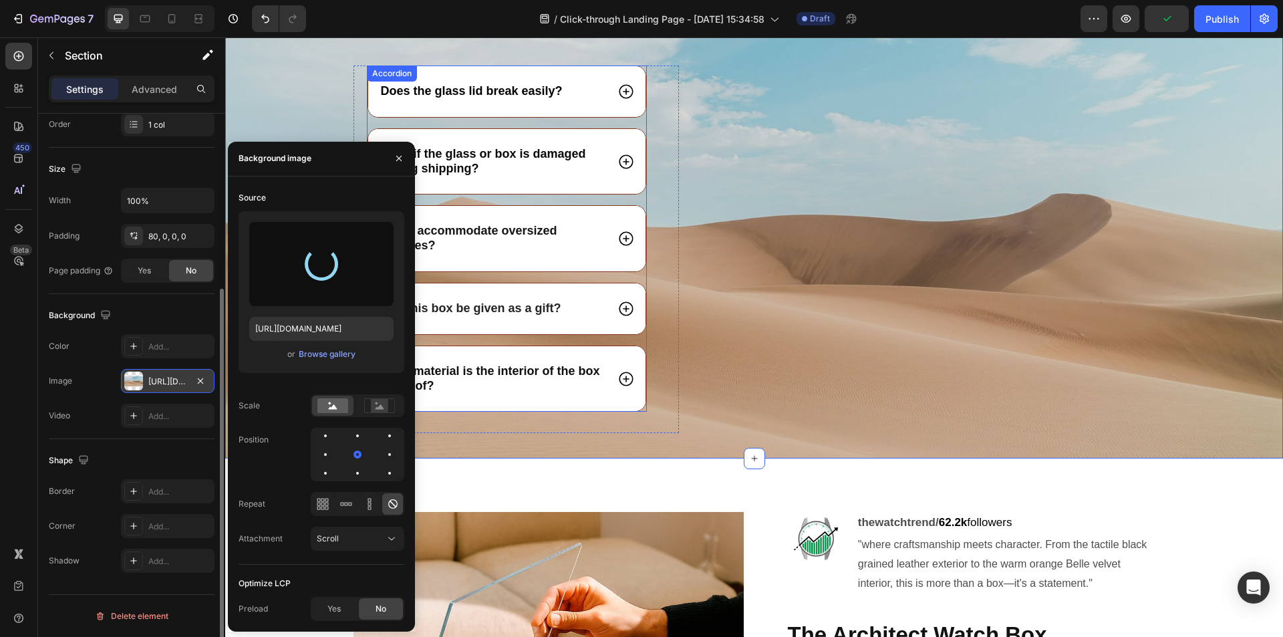
type input "[URL][DOMAIN_NAME]"
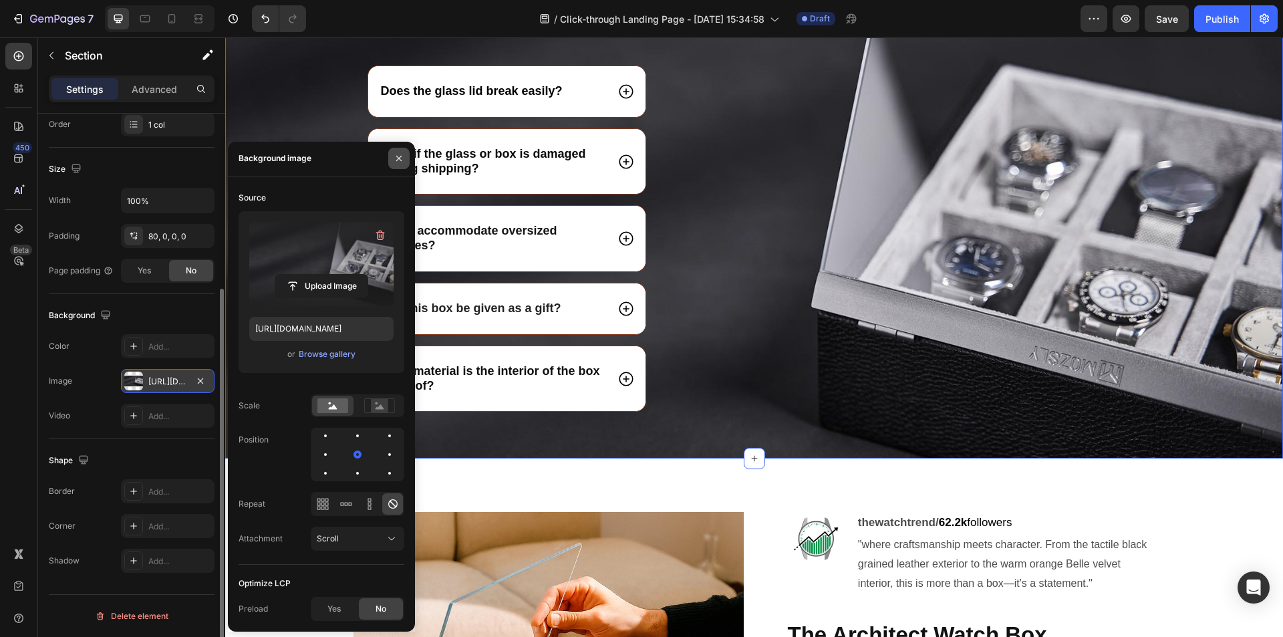
click at [396, 159] on icon "button" at bounding box center [399, 158] width 11 height 11
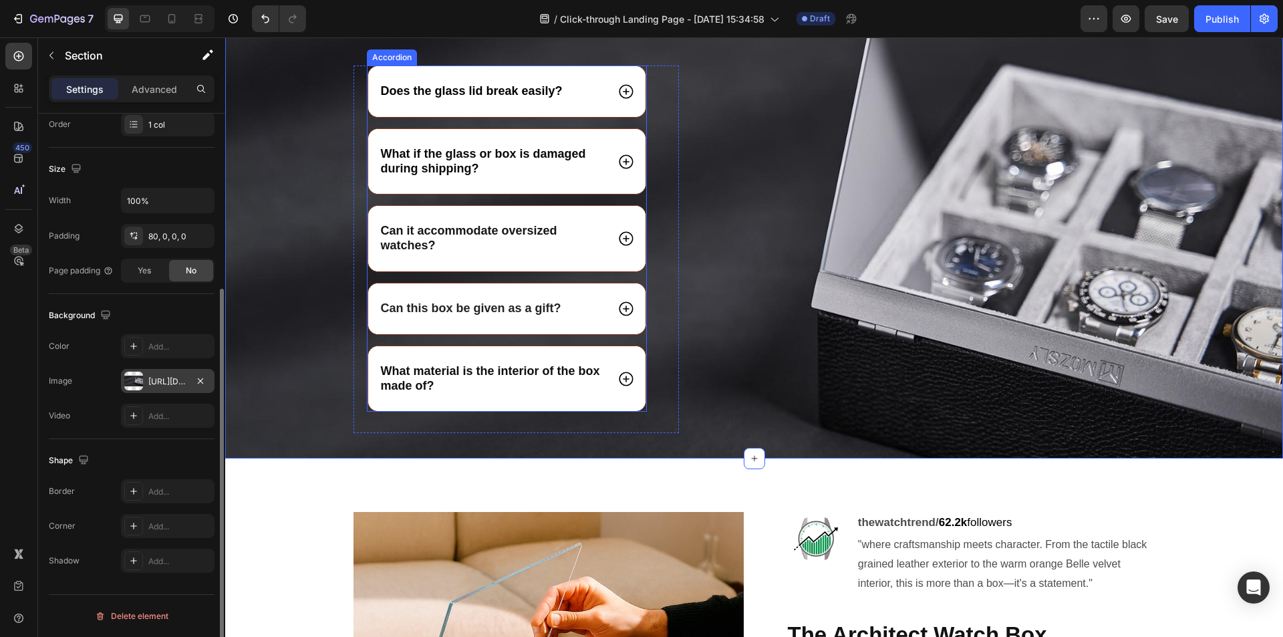
scroll to position [4379, 0]
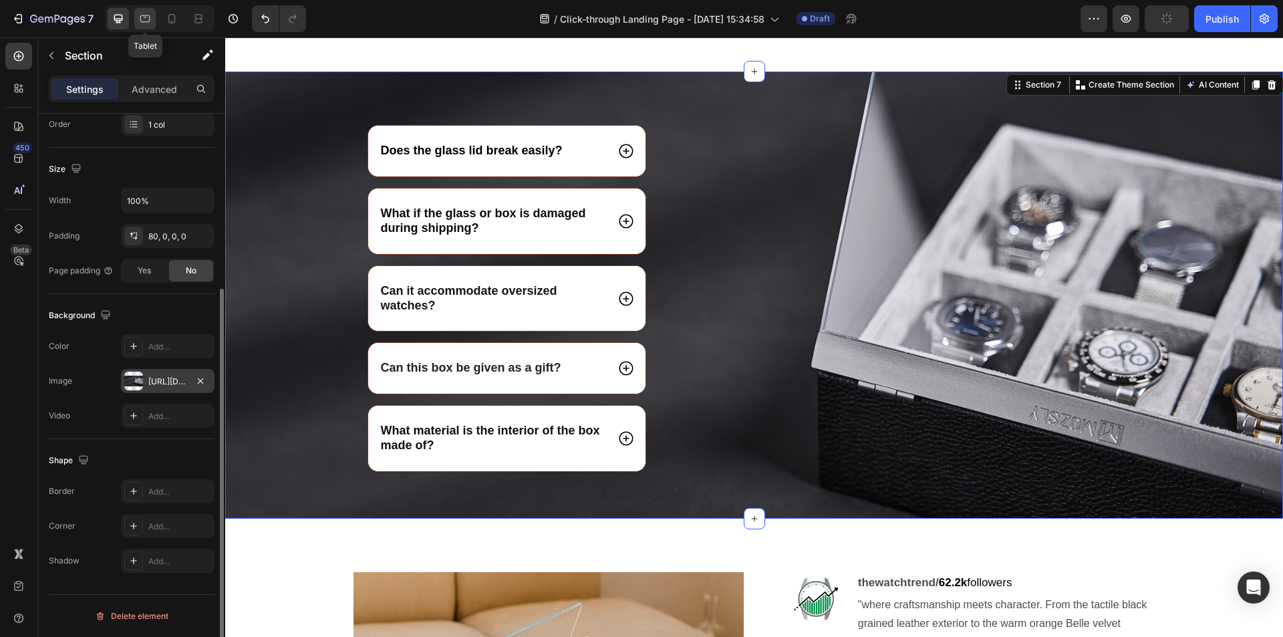
click at [145, 22] on icon at bounding box center [145, 18] width 10 height 7
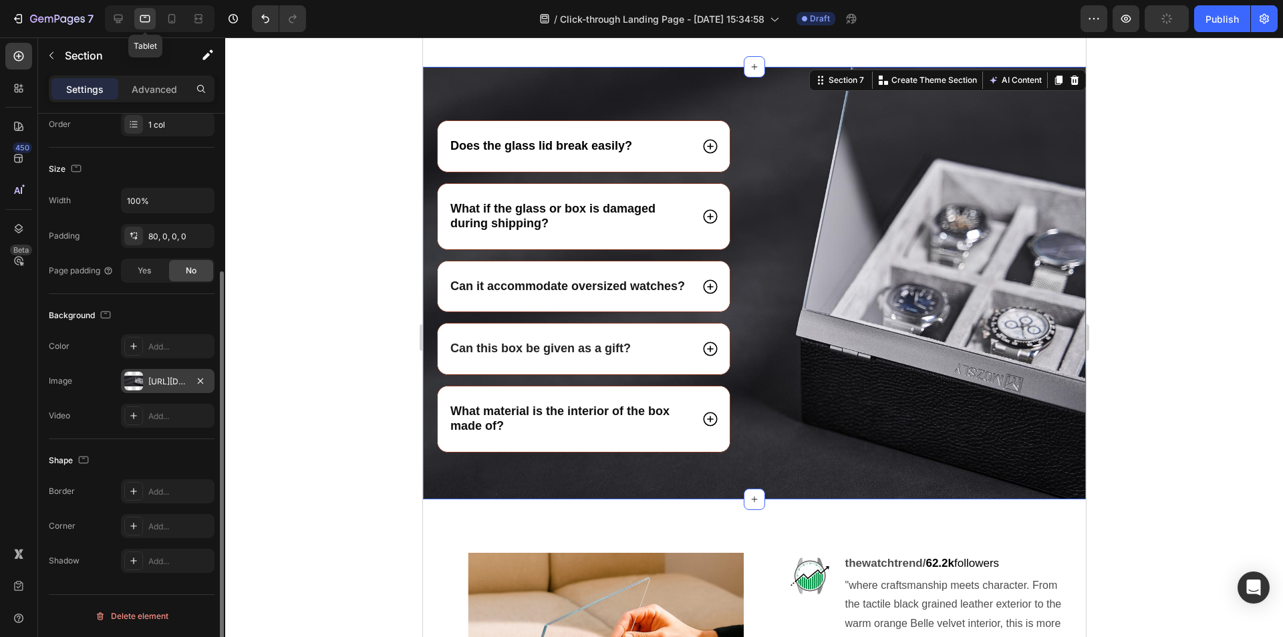
scroll to position [4399, 0]
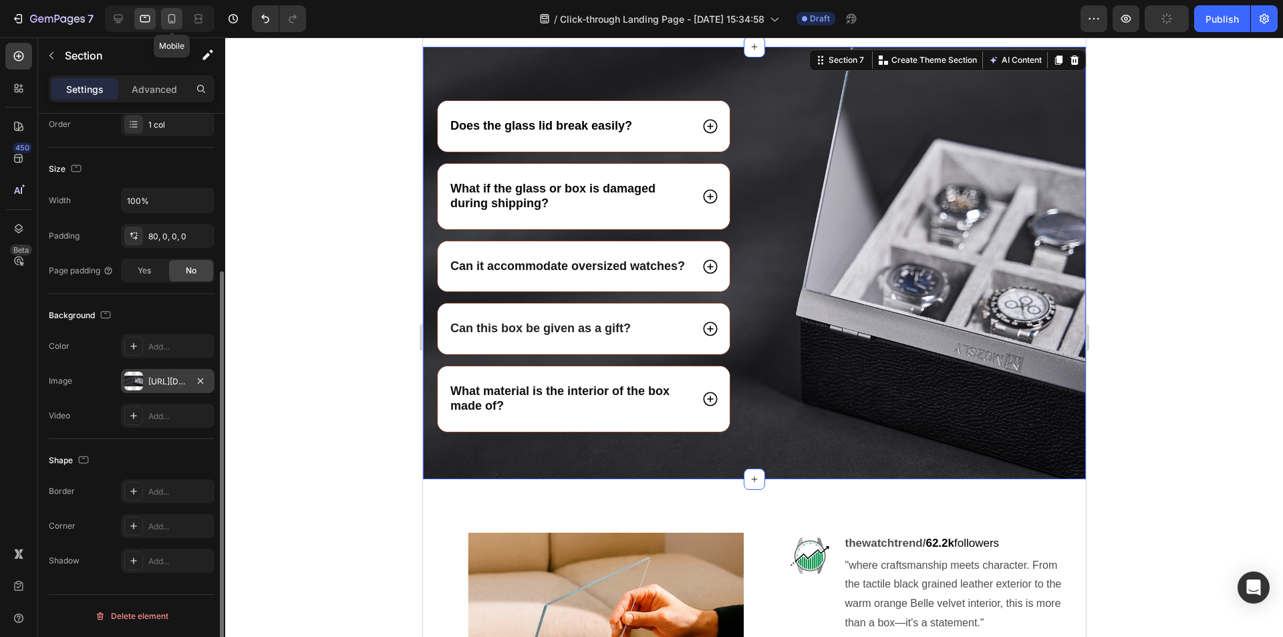
click at [174, 21] on icon at bounding box center [171, 18] width 13 height 13
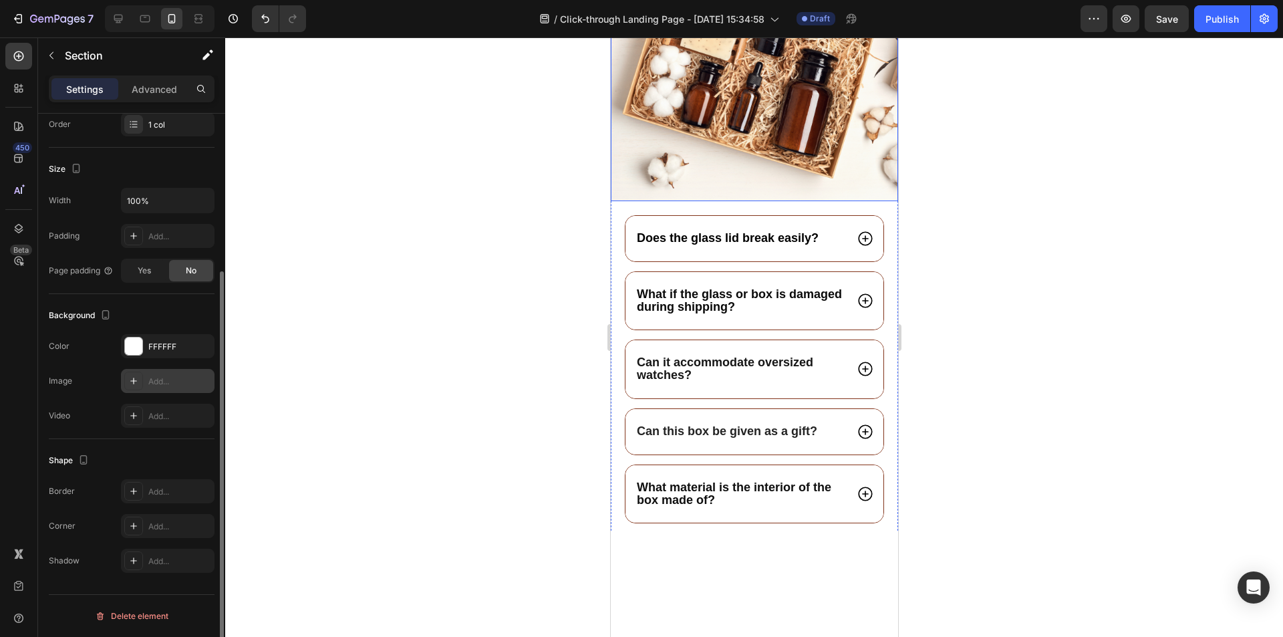
scroll to position [4290, 0]
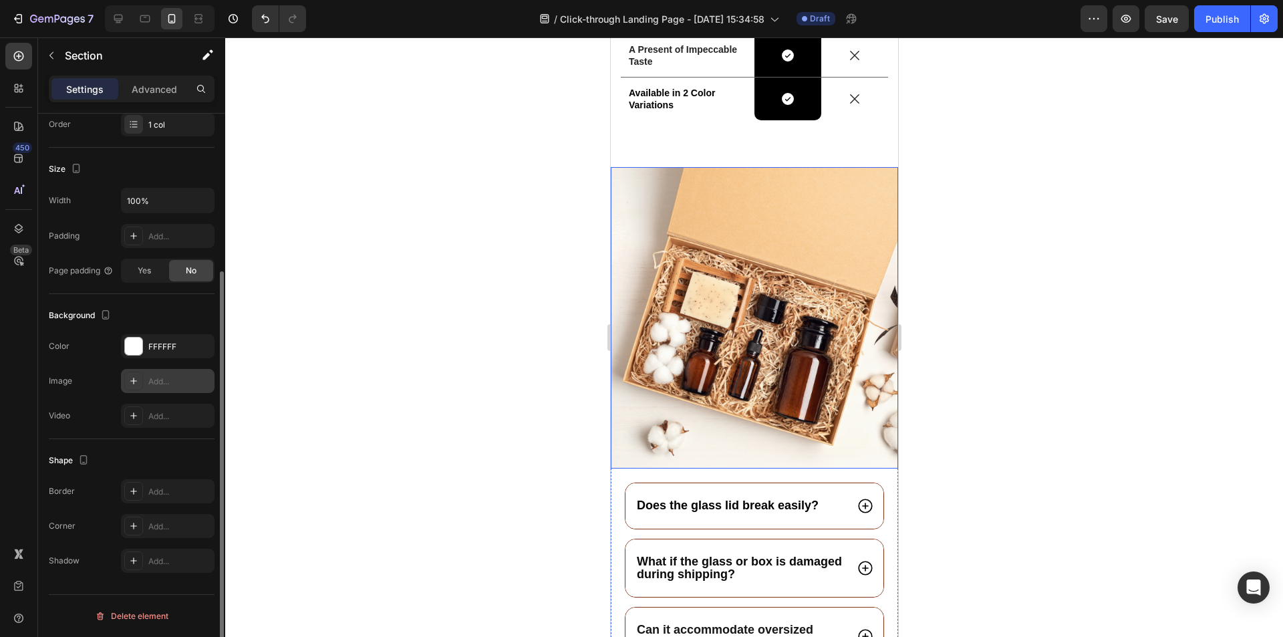
click at [747, 341] on img at bounding box center [753, 317] width 287 height 301
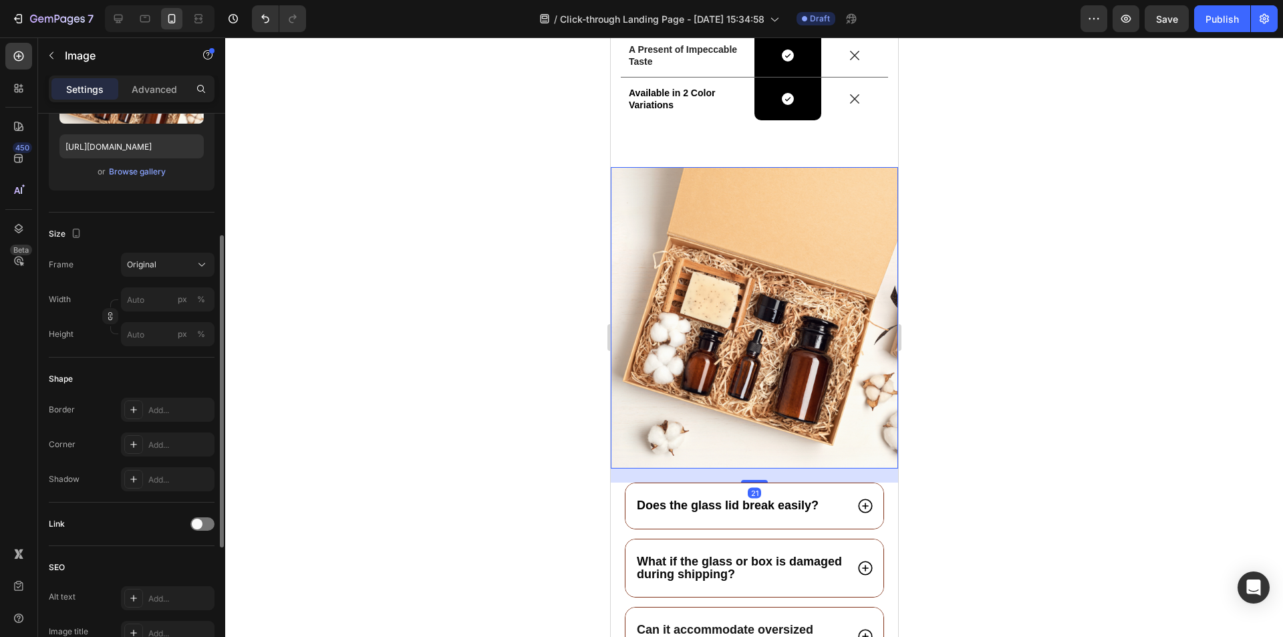
scroll to position [0, 0]
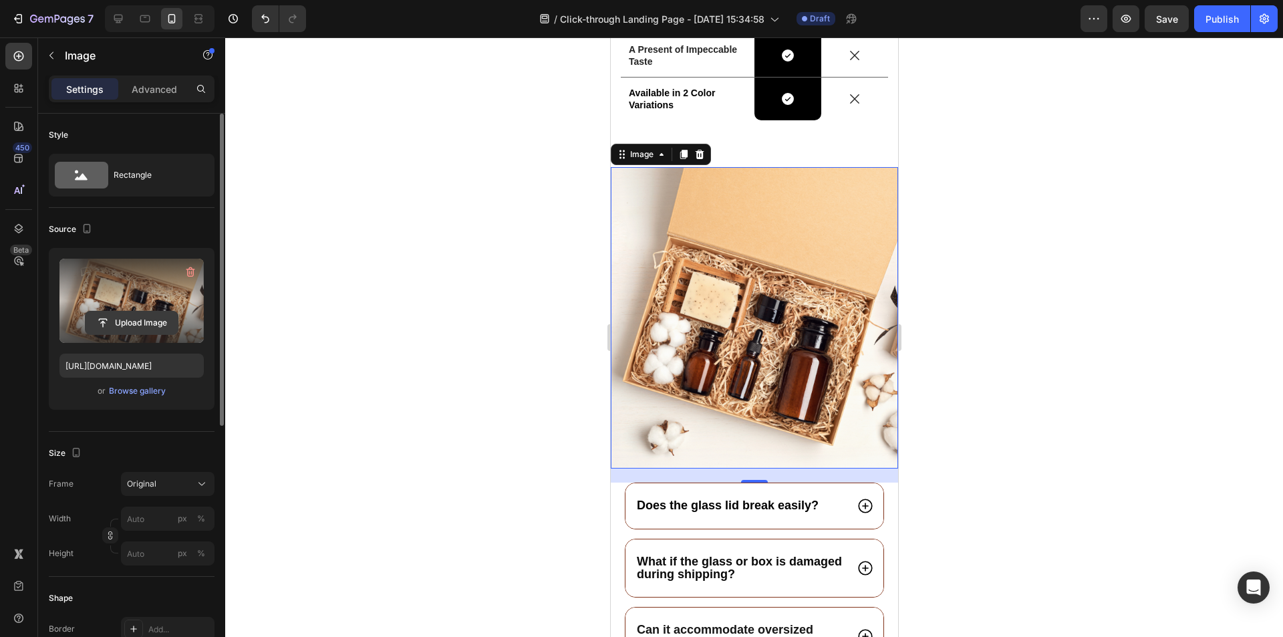
click at [148, 323] on input "file" at bounding box center [132, 322] width 92 height 23
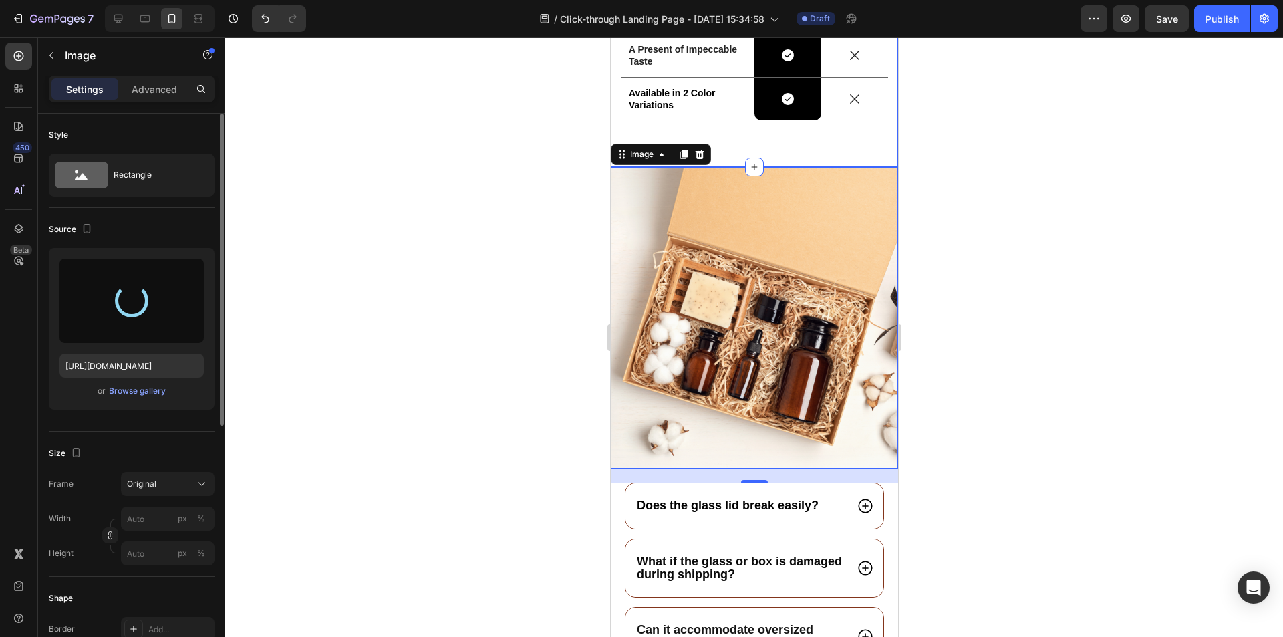
type input "[URL][DOMAIN_NAME]"
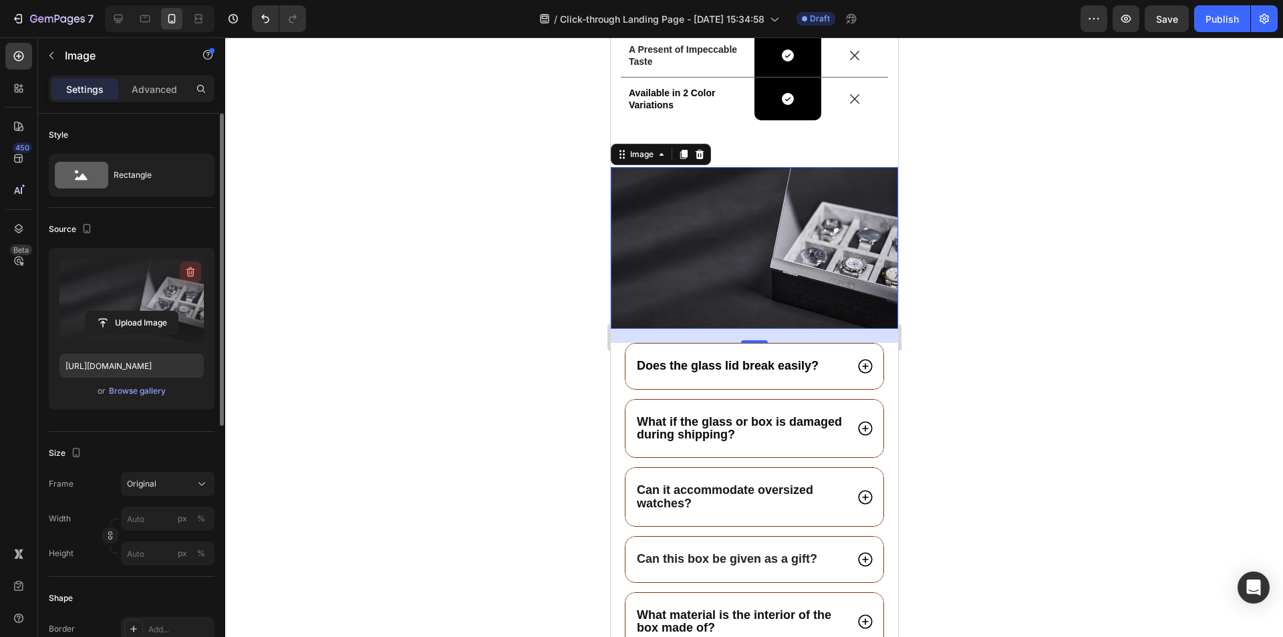
click at [195, 275] on icon "button" at bounding box center [190, 271] width 13 height 13
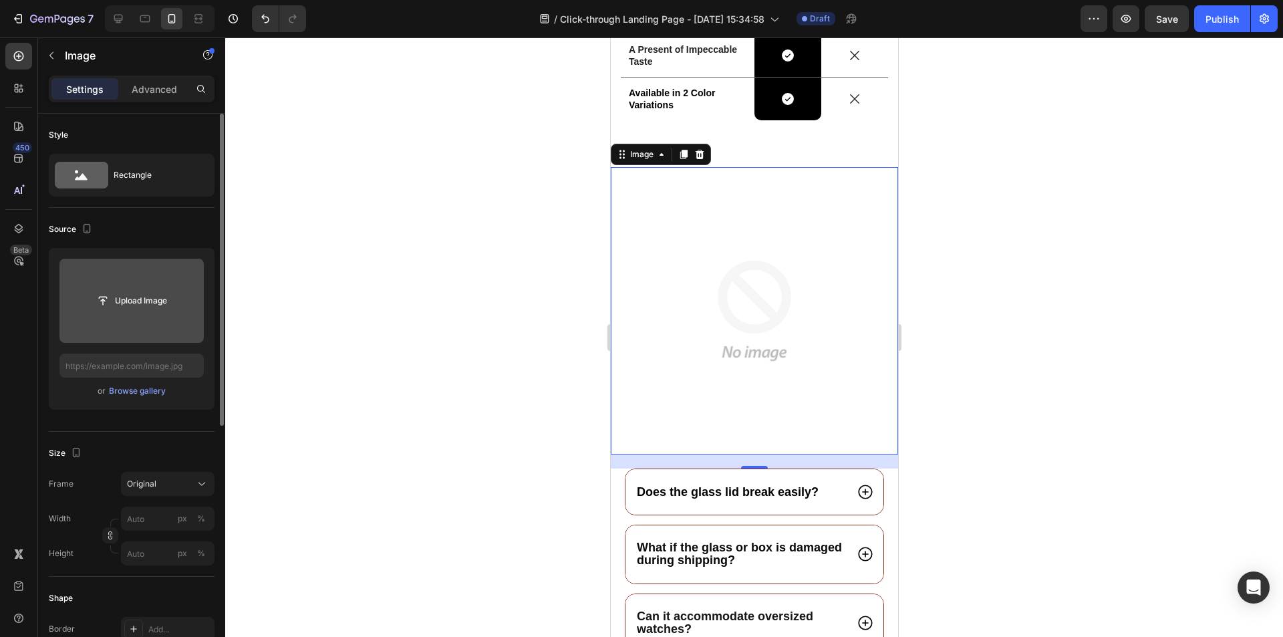
click at [446, 398] on div at bounding box center [754, 336] width 1058 height 599
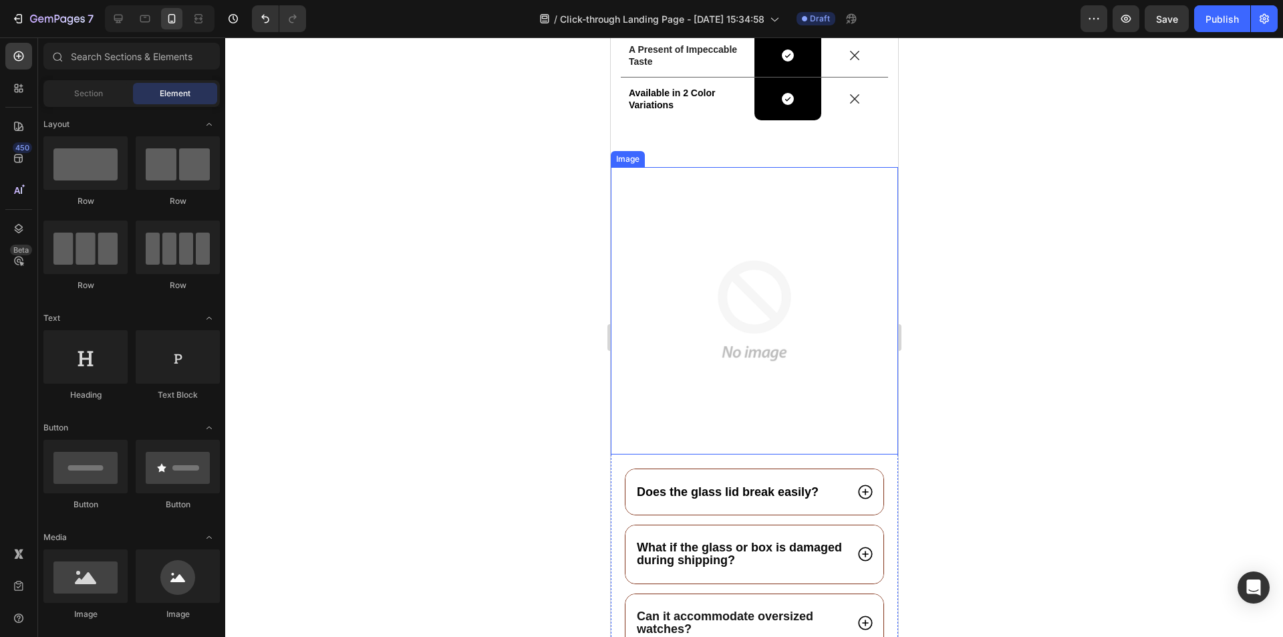
click at [669, 225] on img at bounding box center [753, 310] width 287 height 287
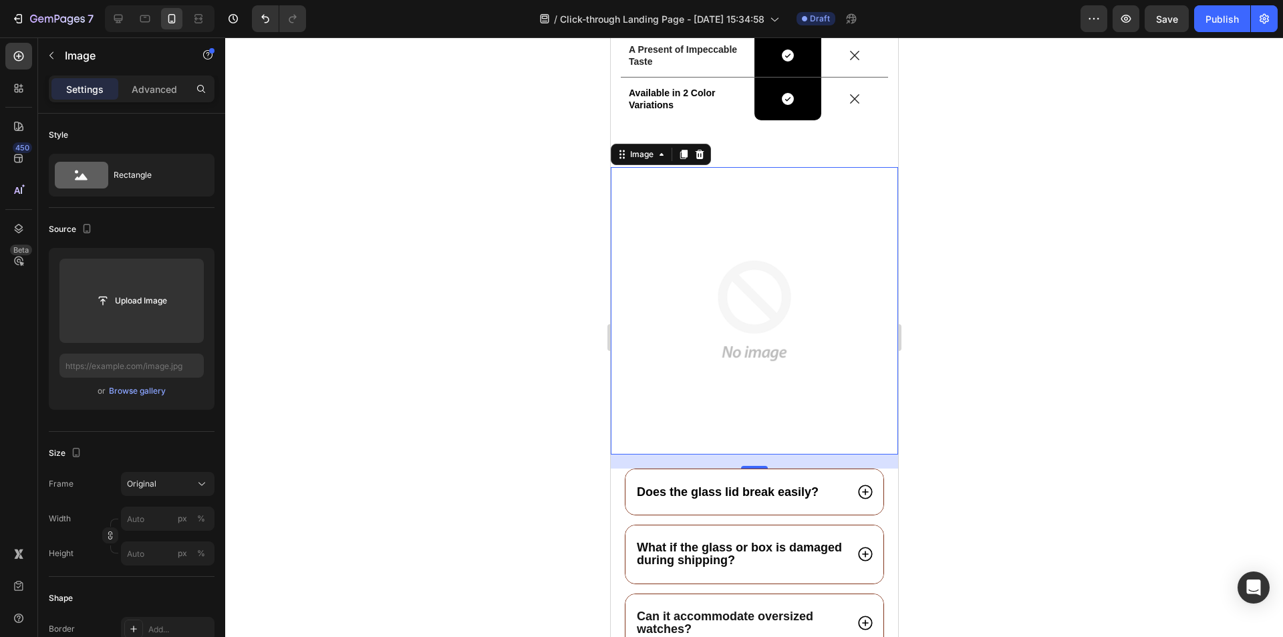
click at [826, 418] on img at bounding box center [753, 310] width 287 height 287
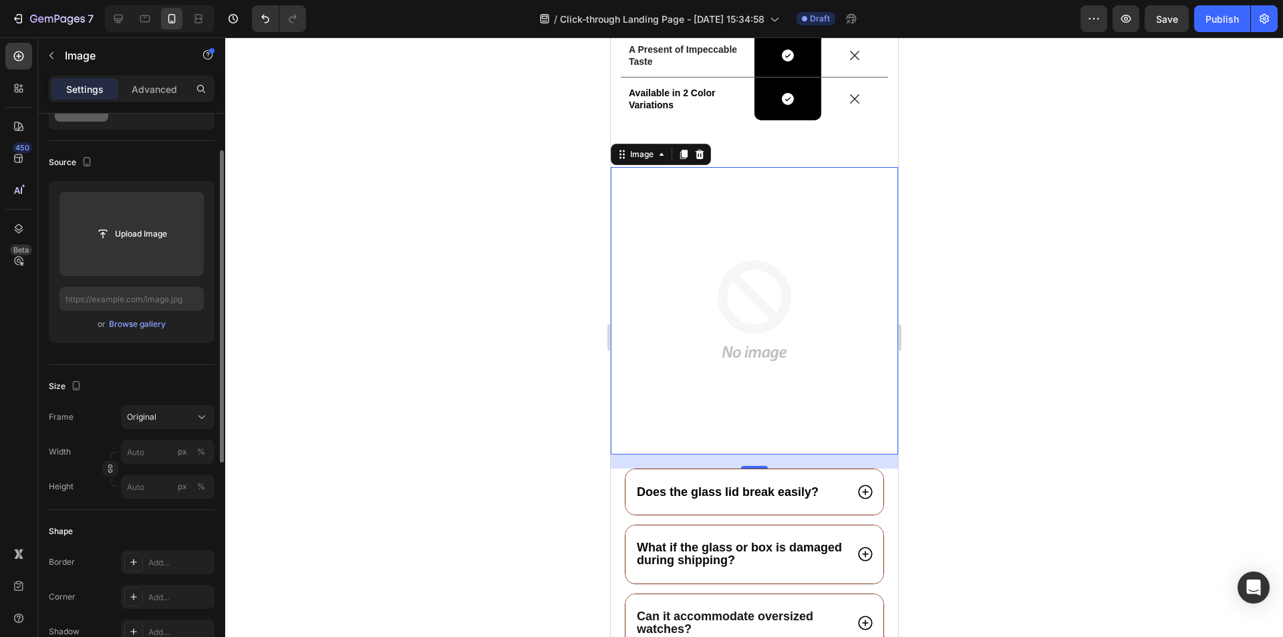
click at [61, 458] on div "Width" at bounding box center [60, 452] width 22 height 24
click at [71, 482] on label "Height" at bounding box center [61, 486] width 25 height 12
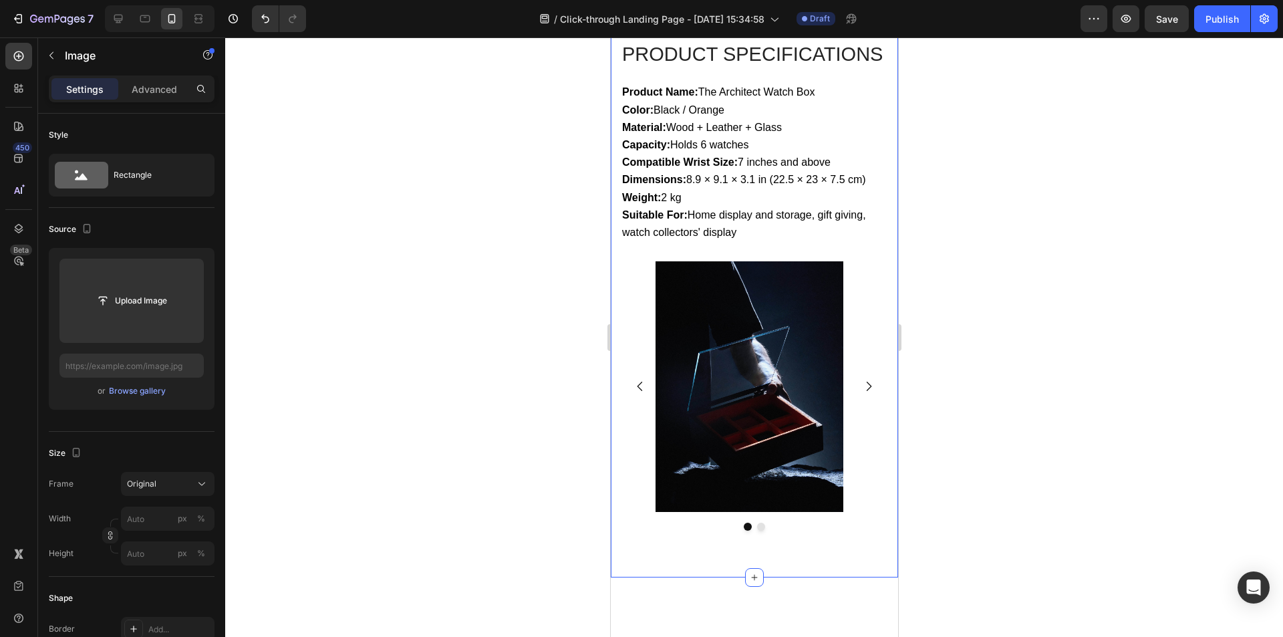
scroll to position [3221, 0]
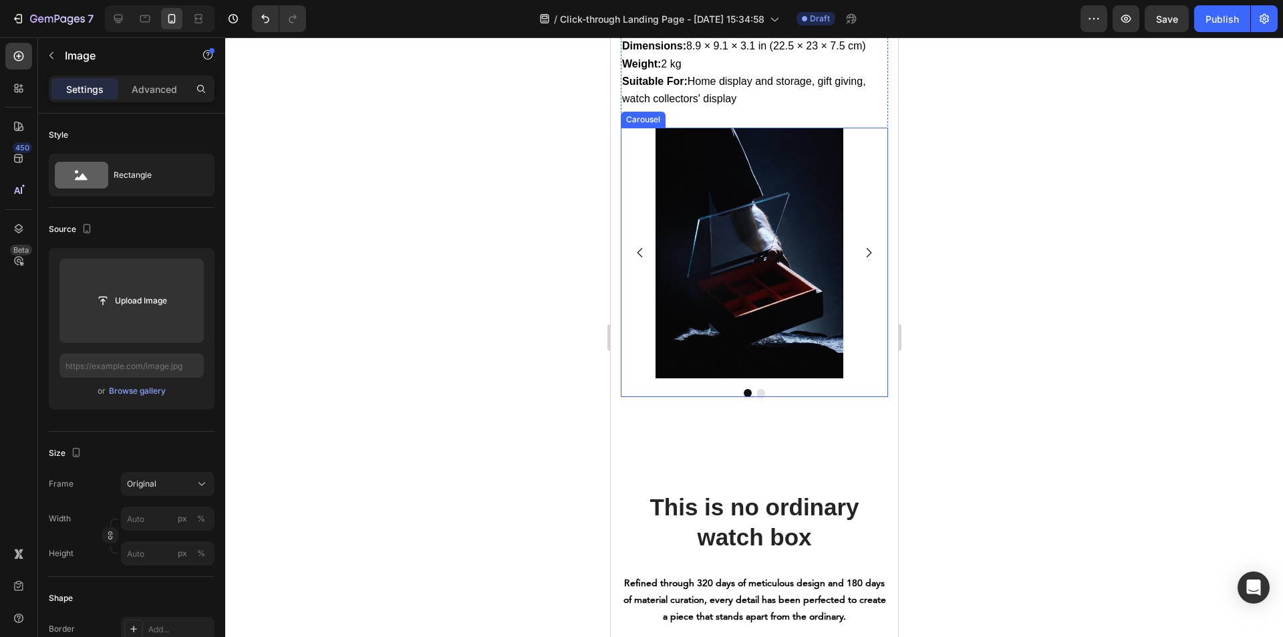
click at [639, 259] on icon "Carousel Back Arrow" at bounding box center [639, 252] width 13 height 13
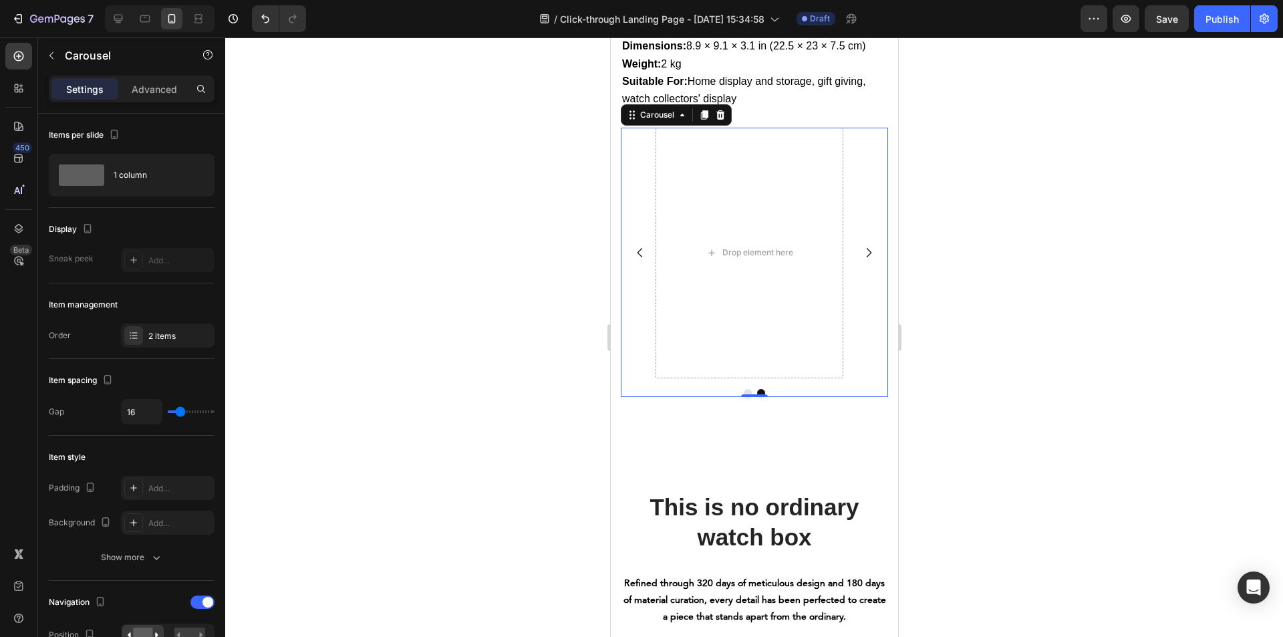
click at [639, 259] on icon "Carousel Back Arrow" at bounding box center [639, 252] width 13 height 13
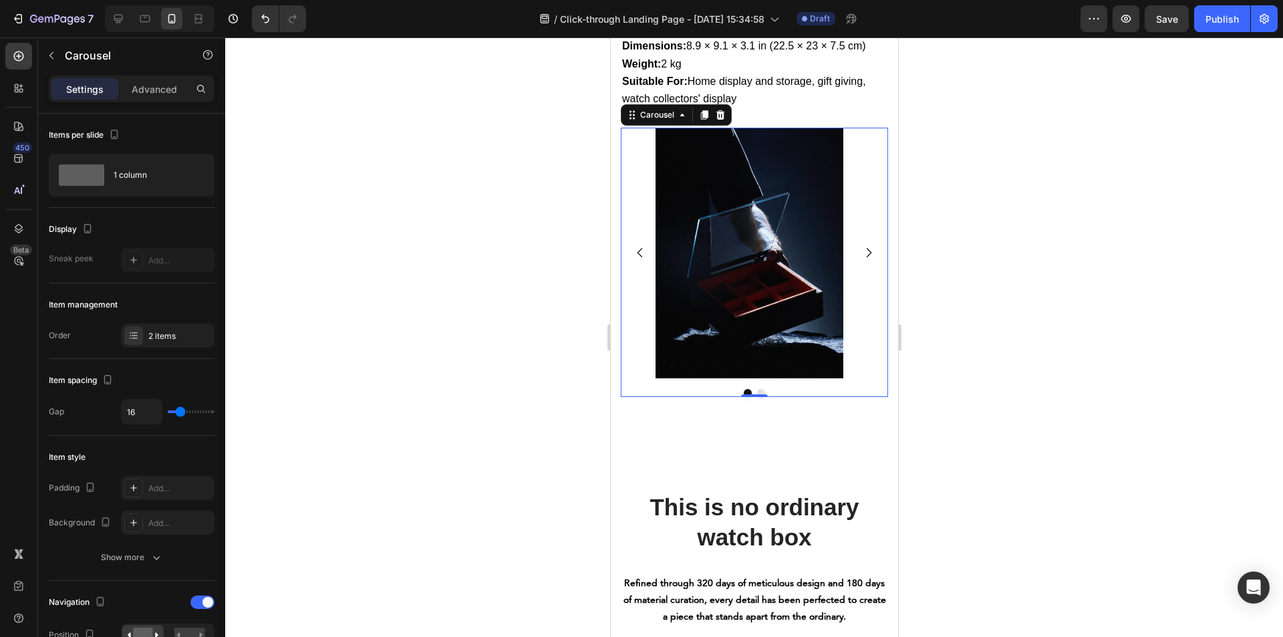
click at [861, 259] on icon "Carousel Next Arrow" at bounding box center [867, 252] width 13 height 13
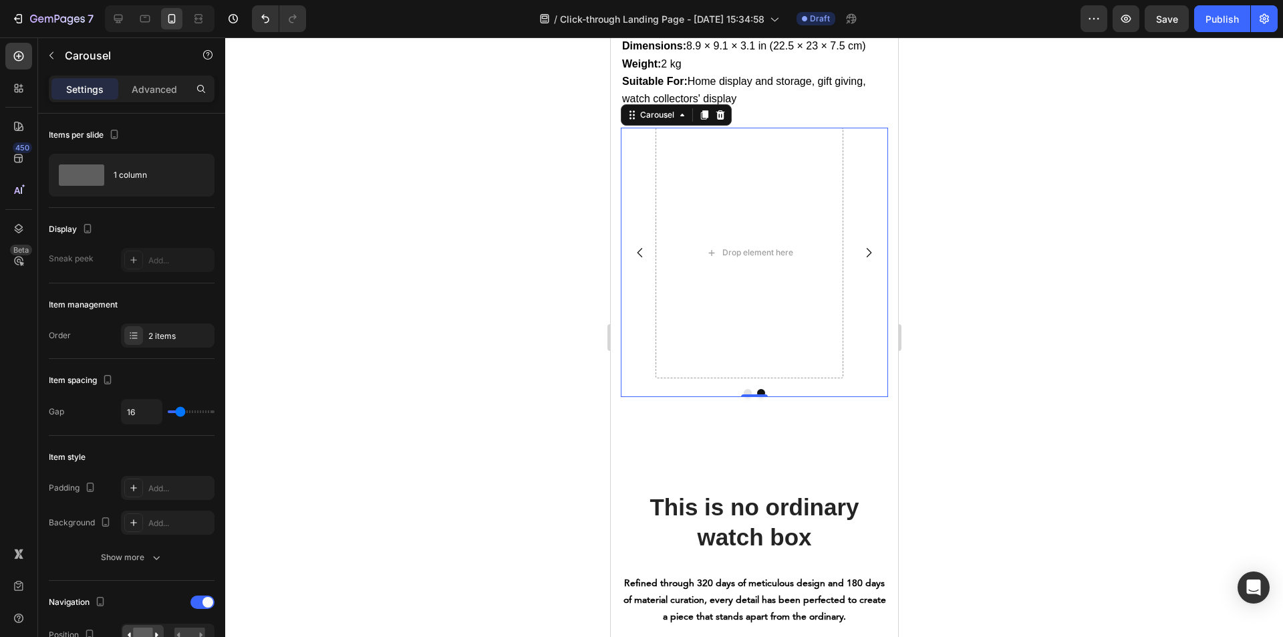
click at [861, 259] on icon "Carousel Next Arrow" at bounding box center [867, 252] width 13 height 13
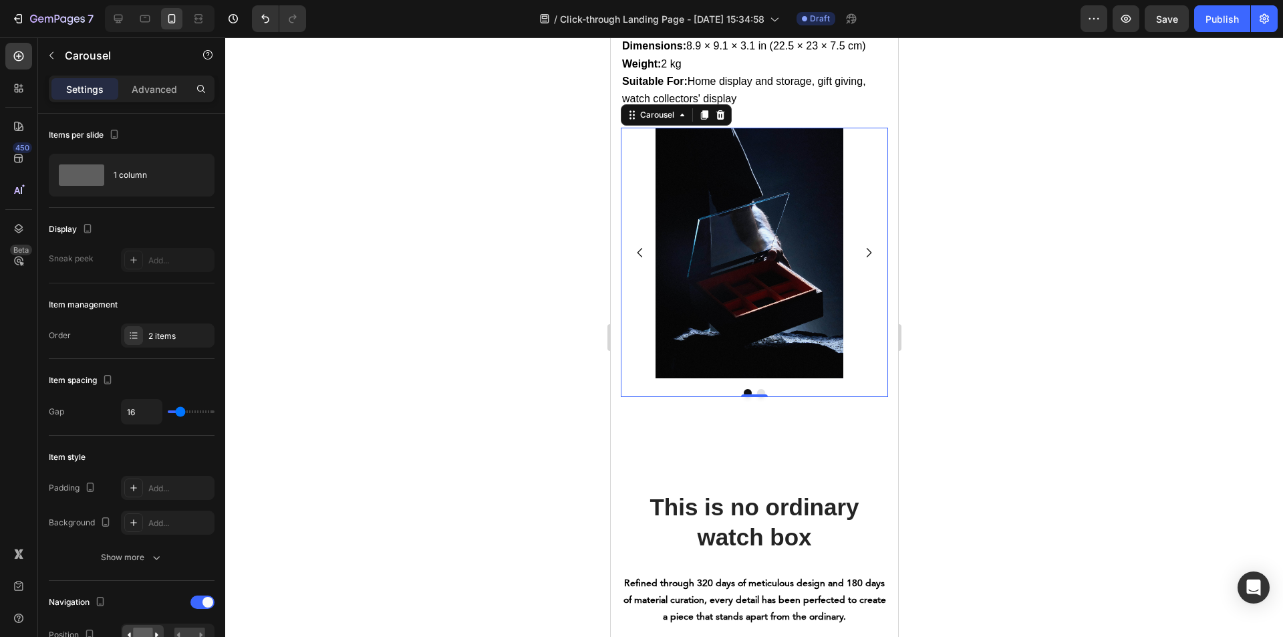
click at [989, 318] on div at bounding box center [754, 336] width 1058 height 599
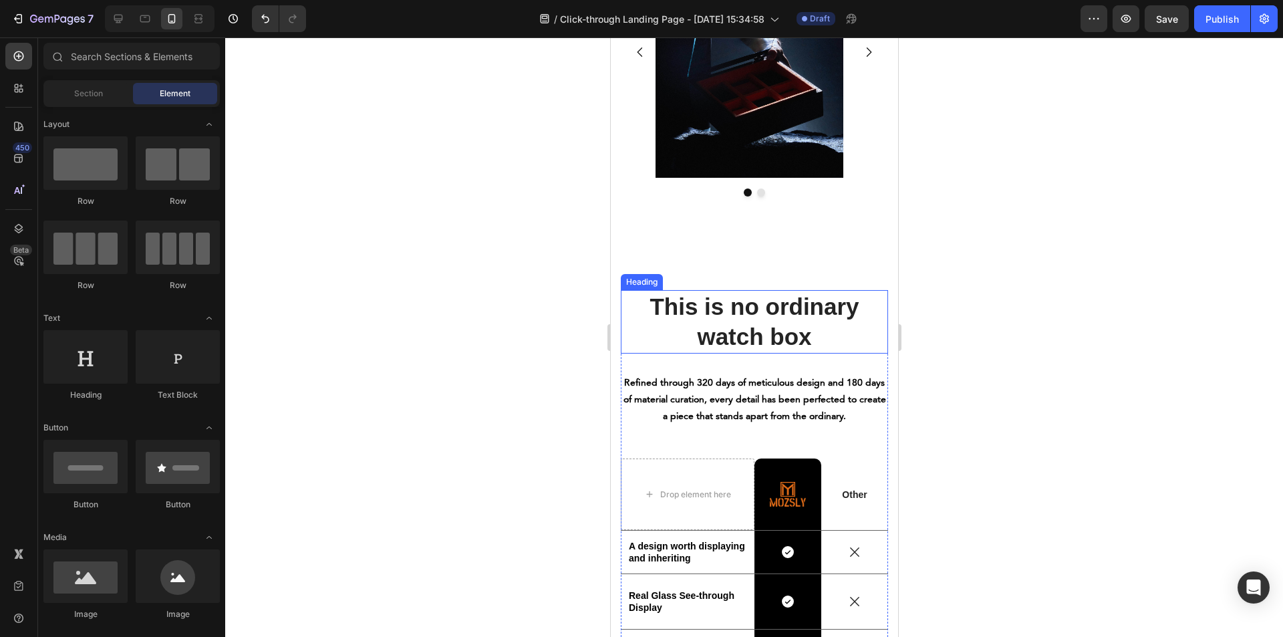
scroll to position [3154, 0]
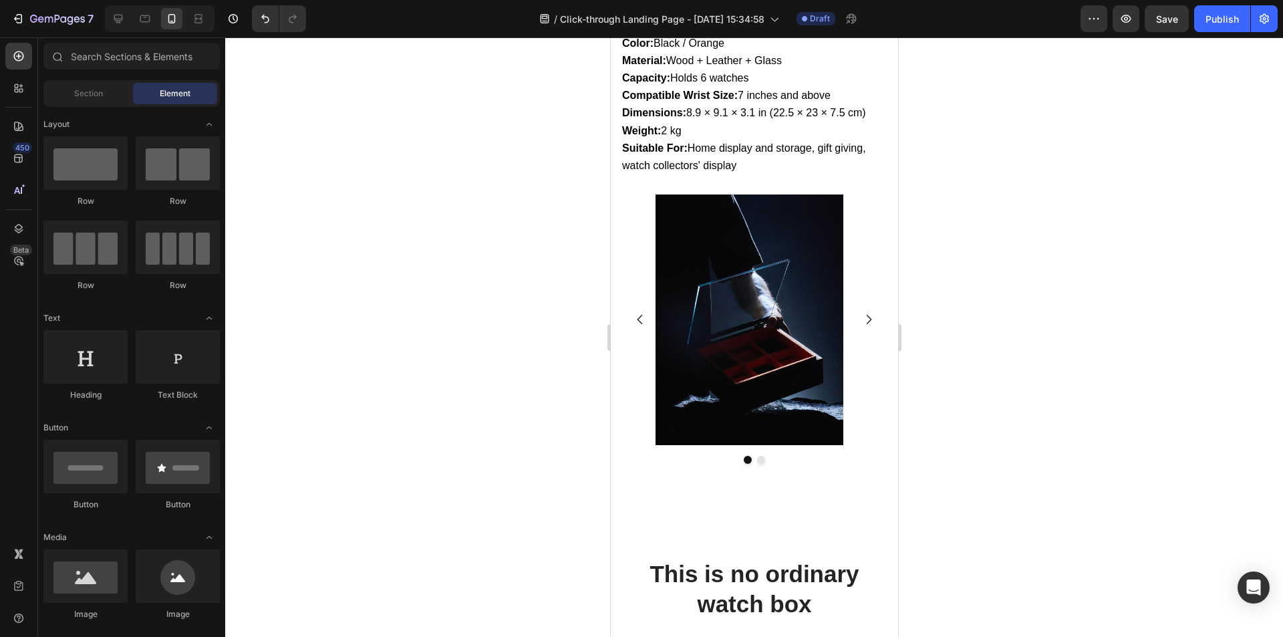
click at [424, 326] on div at bounding box center [754, 336] width 1058 height 599
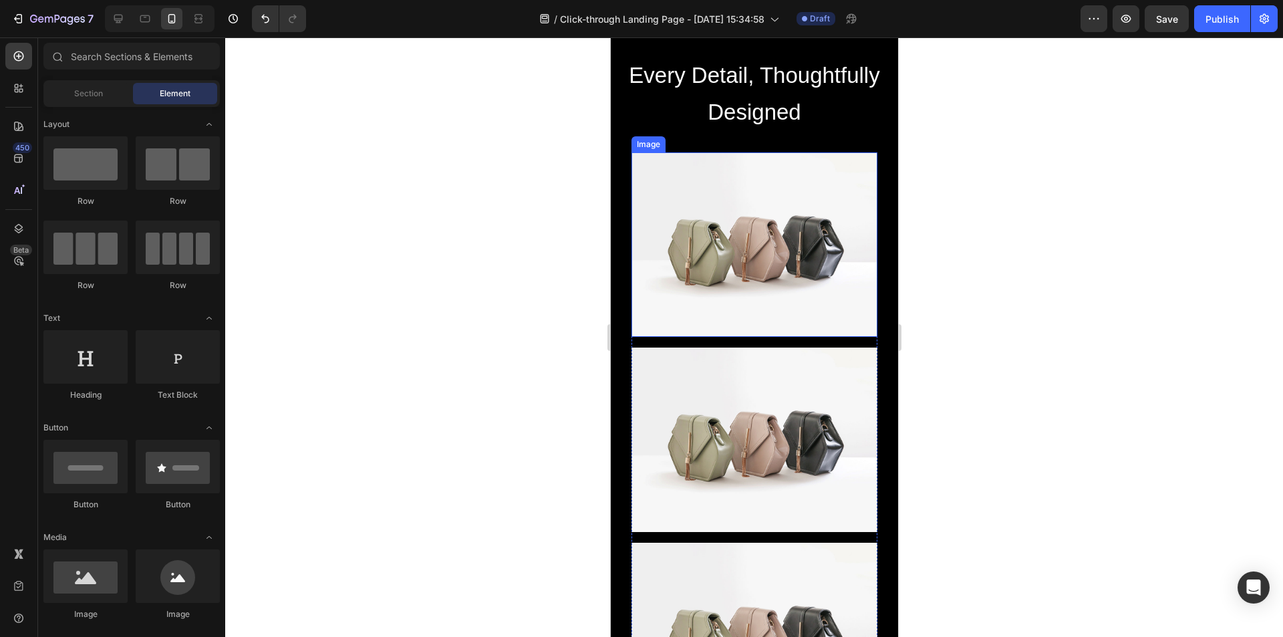
scroll to position [1304, 0]
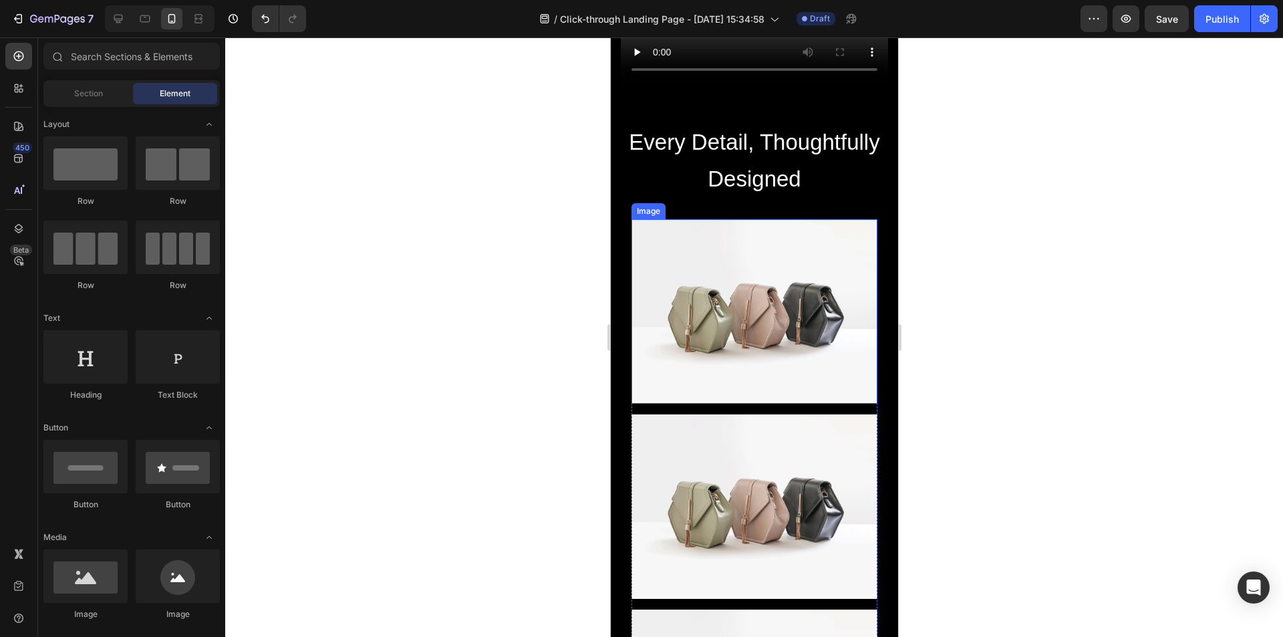
click at [749, 321] on img at bounding box center [754, 311] width 246 height 184
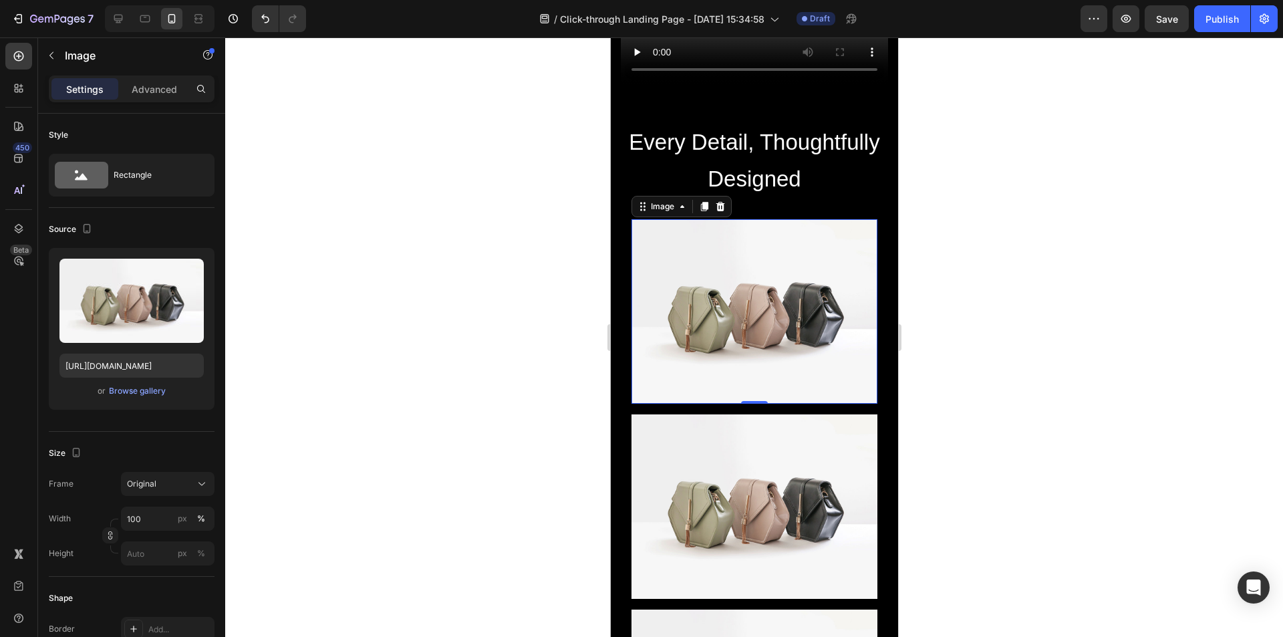
click at [734, 315] on img at bounding box center [754, 311] width 246 height 184
click at [48, 53] on icon "button" at bounding box center [51, 55] width 11 height 11
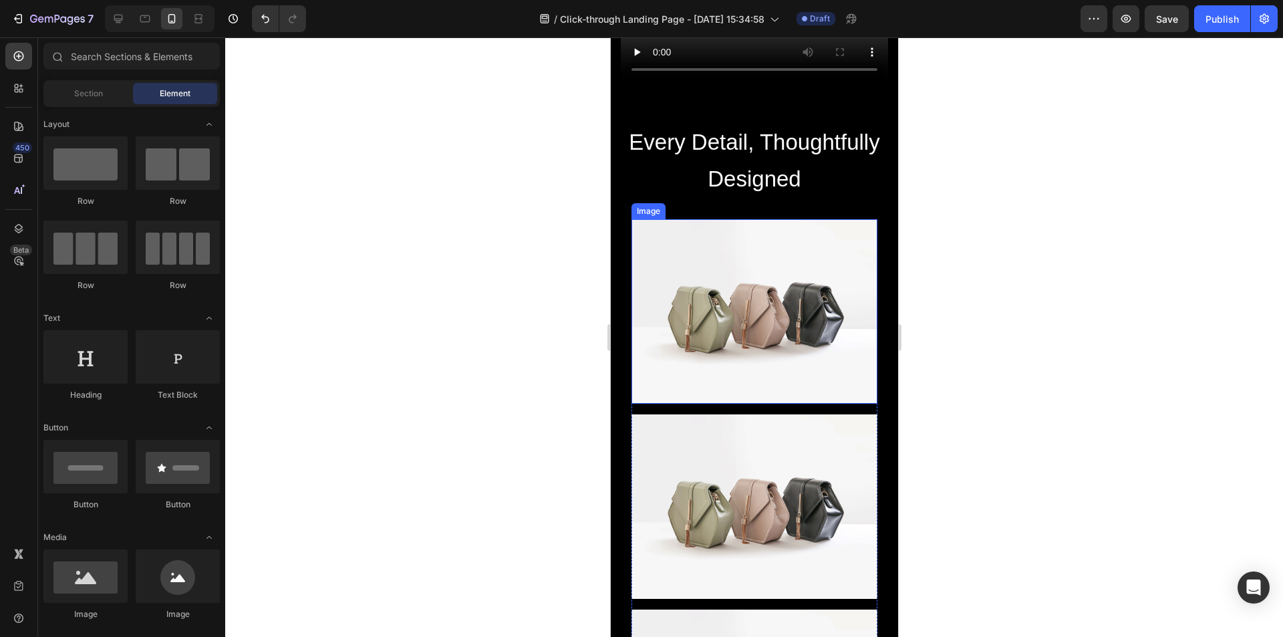
click at [697, 287] on img at bounding box center [754, 311] width 246 height 184
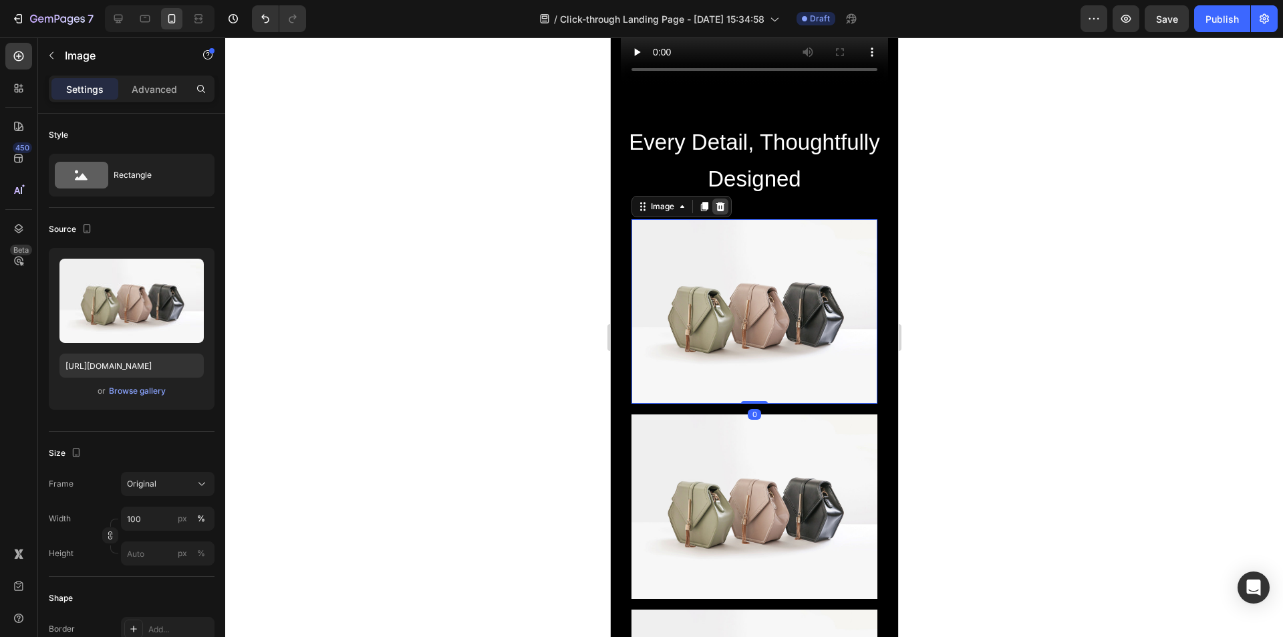
click at [715, 212] on icon at bounding box center [719, 206] width 11 height 11
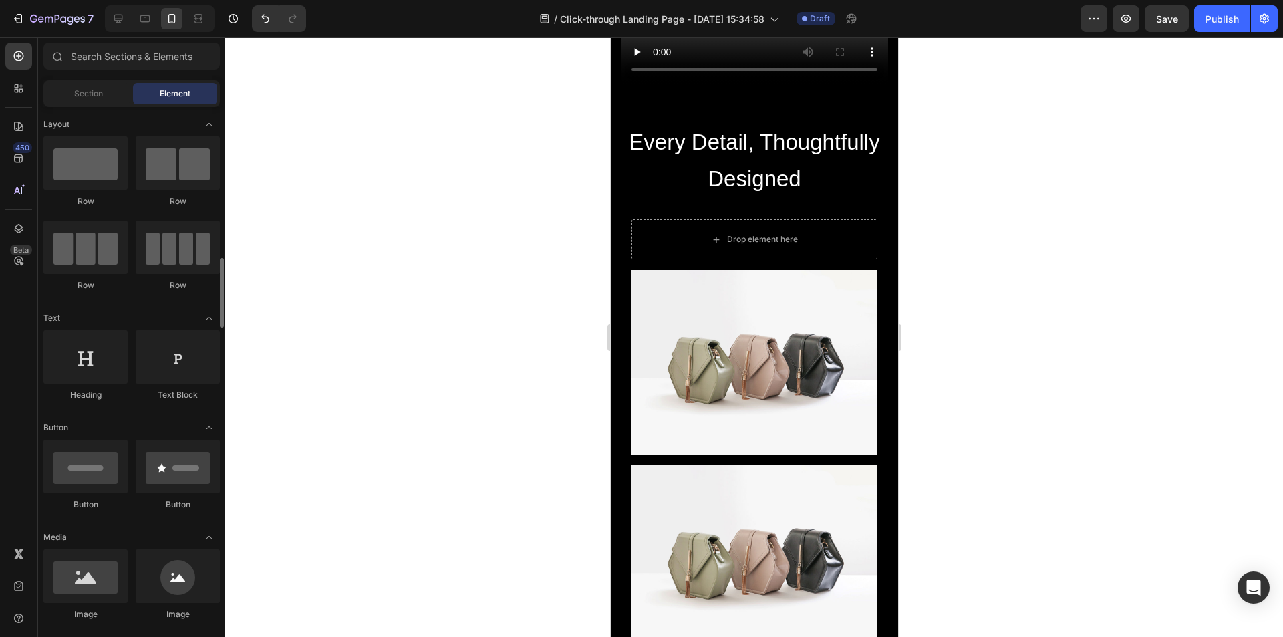
scroll to position [134, 0]
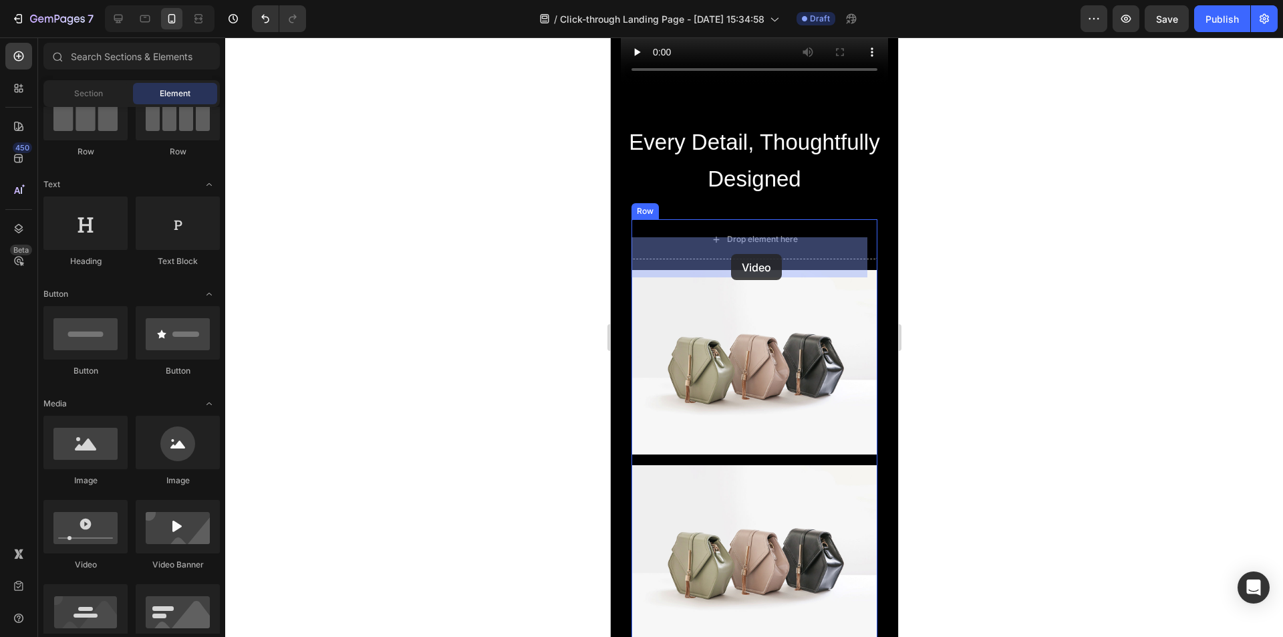
drag, startPoint x: 704, startPoint y: 566, endPoint x: 730, endPoint y: 254, distance: 313.1
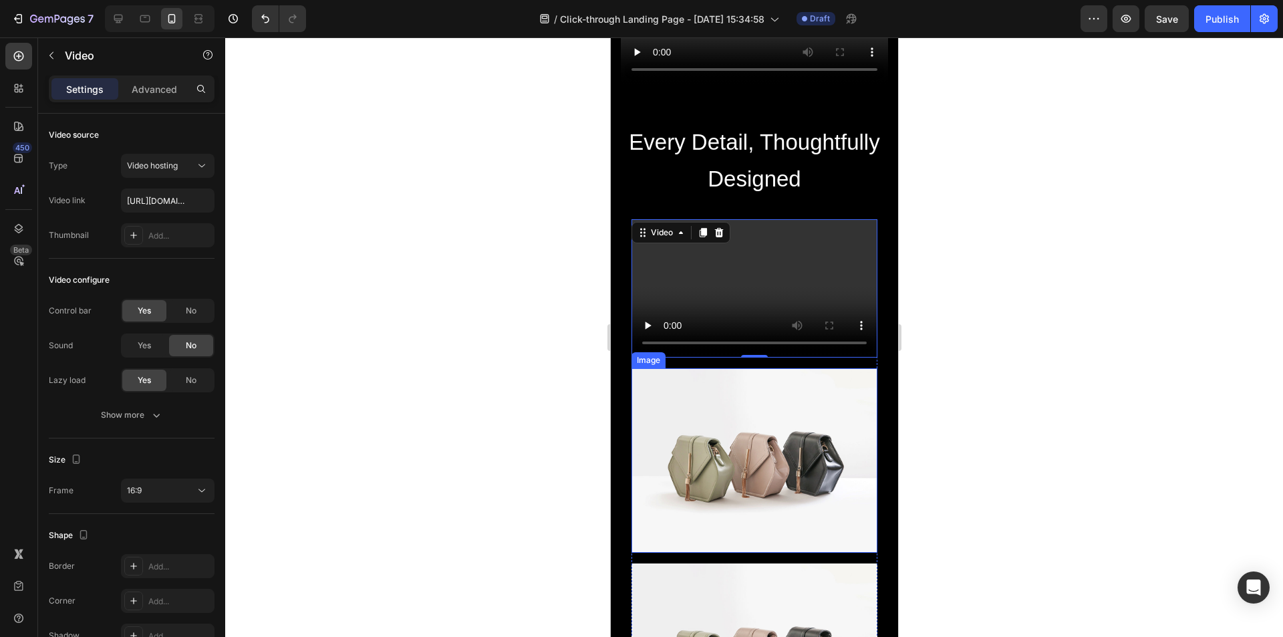
click at [748, 486] on img at bounding box center [754, 460] width 246 height 184
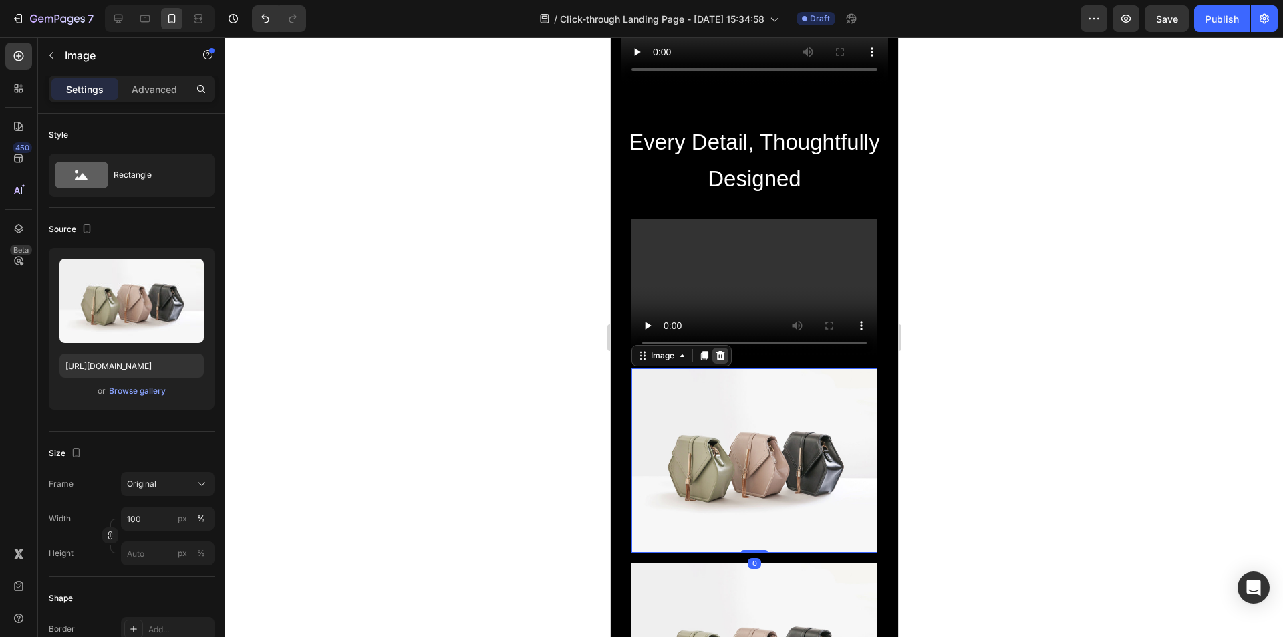
click at [718, 361] on icon at bounding box center [719, 355] width 11 height 11
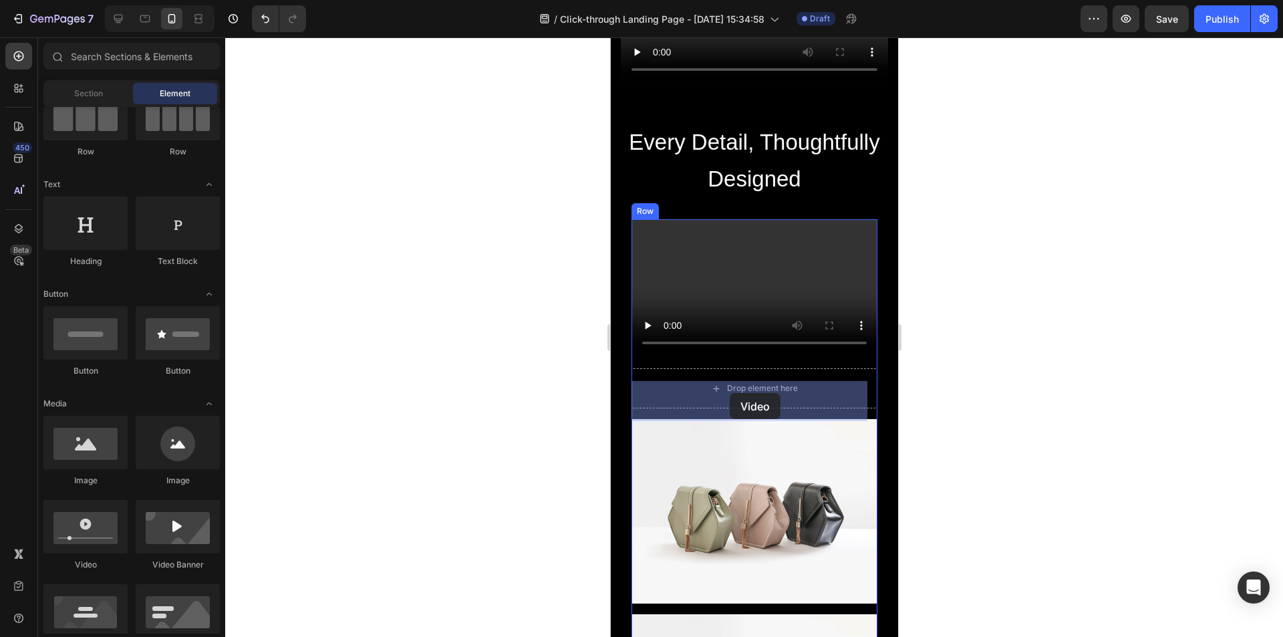
drag, startPoint x: 696, startPoint y: 569, endPoint x: 729, endPoint y: 393, distance: 179.4
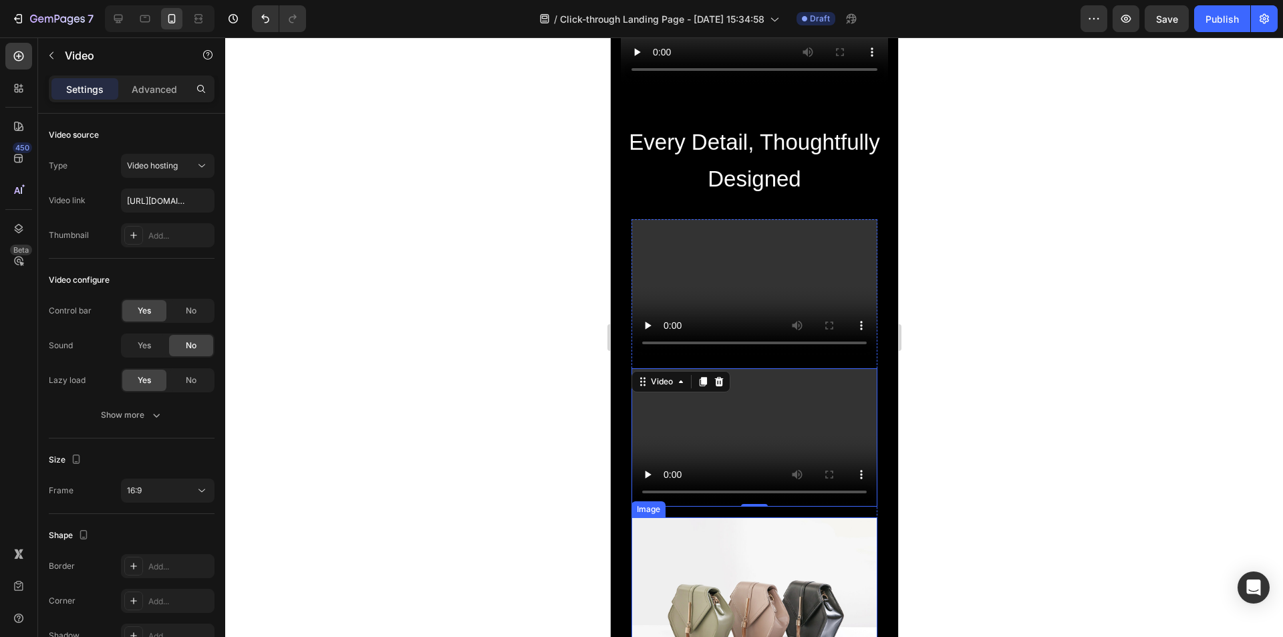
click at [754, 573] on img at bounding box center [754, 609] width 246 height 184
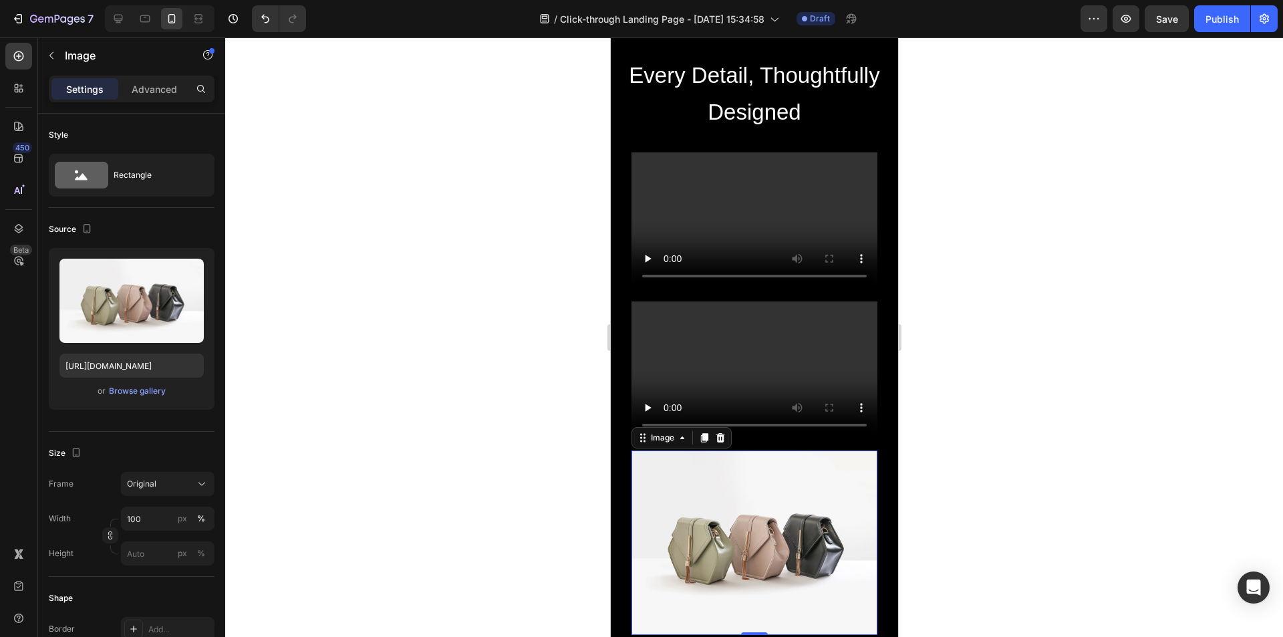
scroll to position [1438, 0]
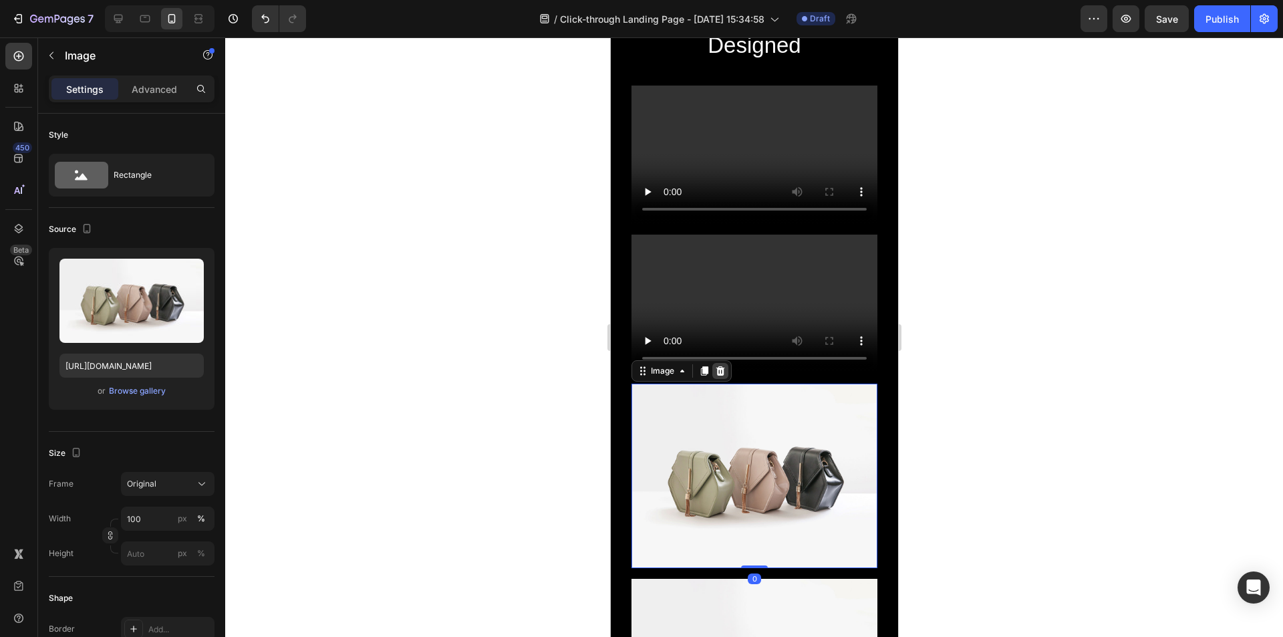
click at [720, 375] on icon at bounding box center [720, 370] width 9 height 9
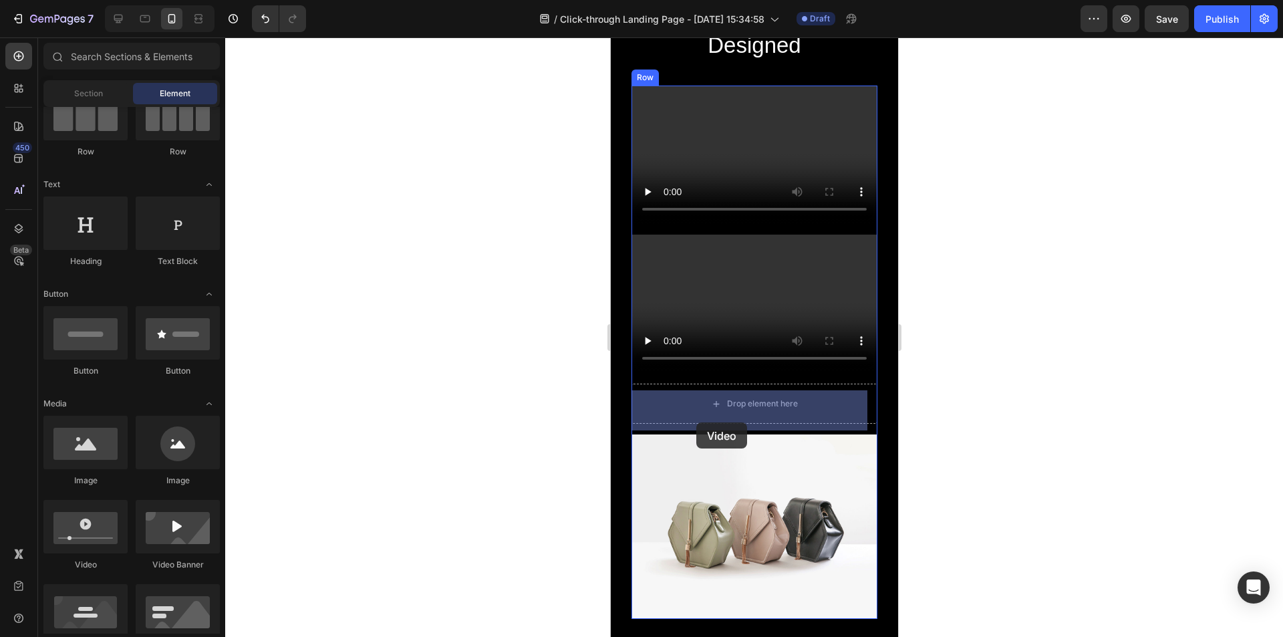
drag, startPoint x: 697, startPoint y: 570, endPoint x: 695, endPoint y: 422, distance: 147.7
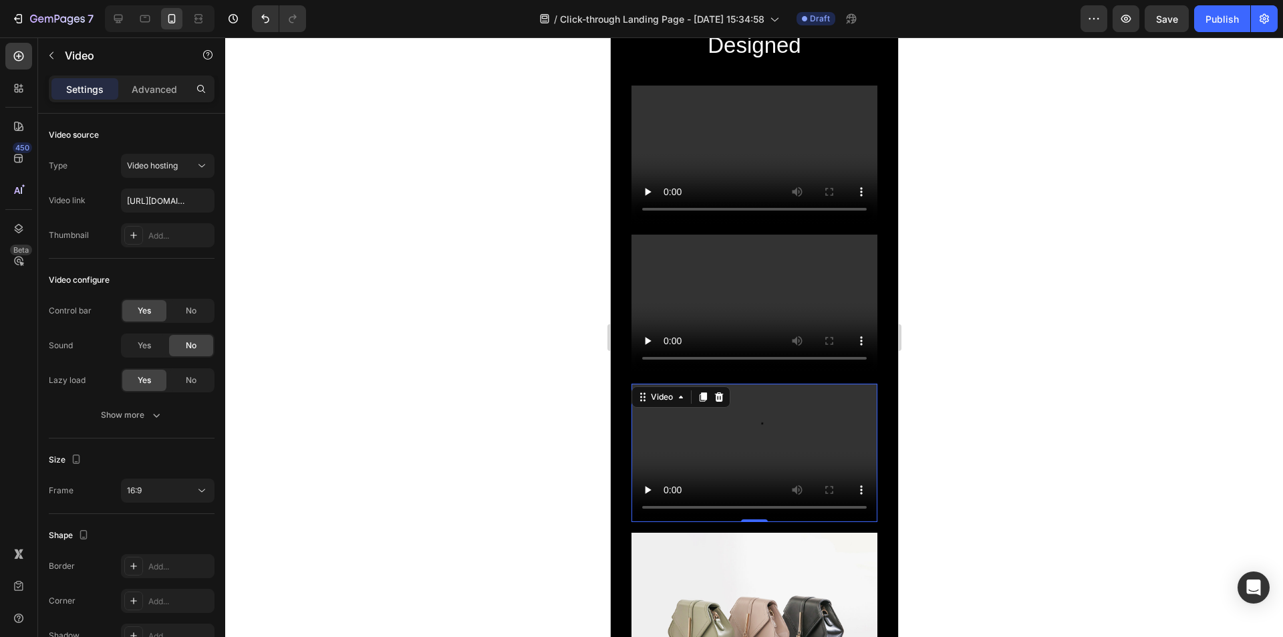
scroll to position [1571, 0]
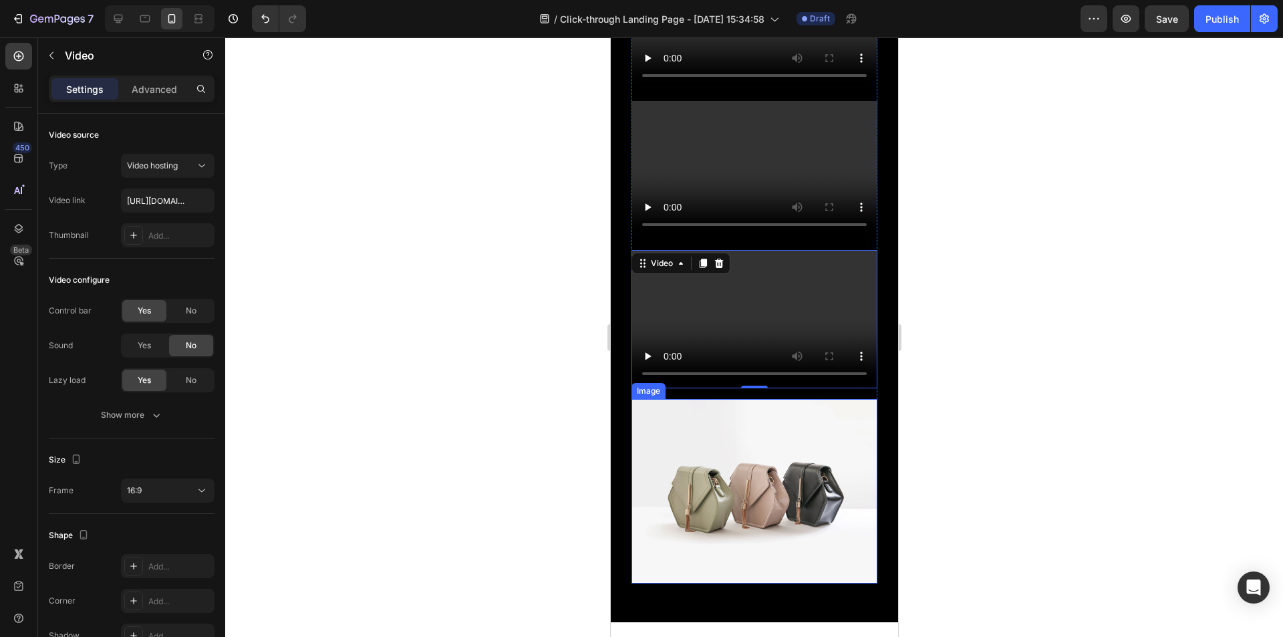
click at [695, 482] on img at bounding box center [754, 491] width 246 height 184
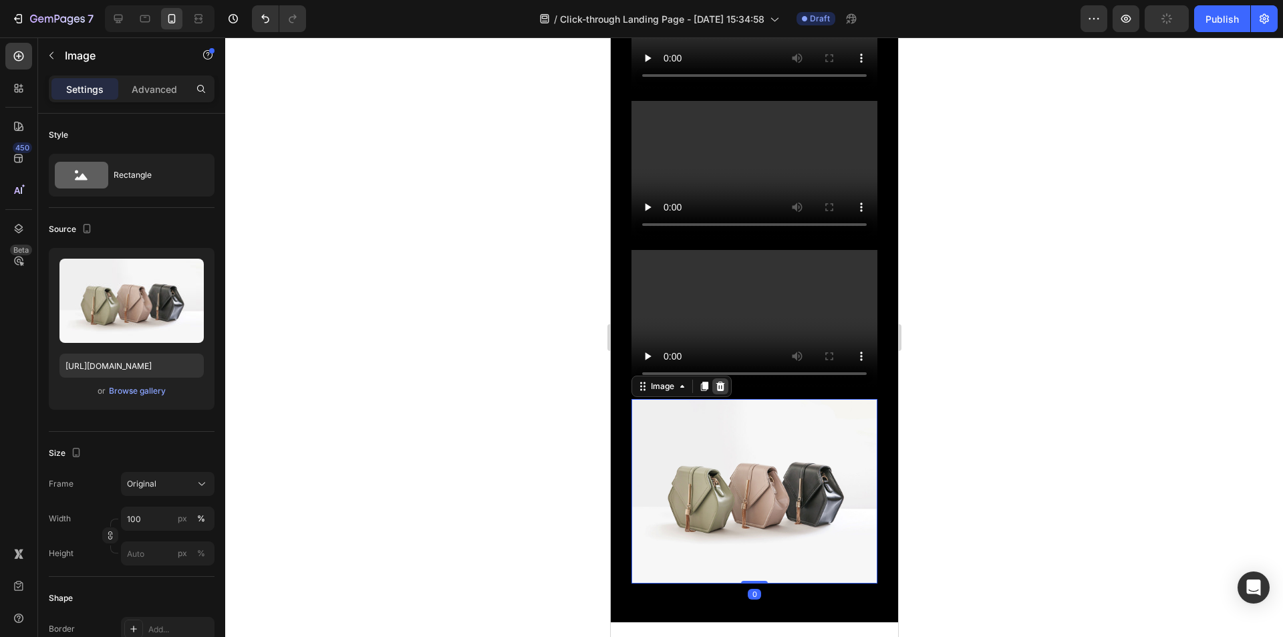
click at [712, 392] on div at bounding box center [720, 386] width 16 height 16
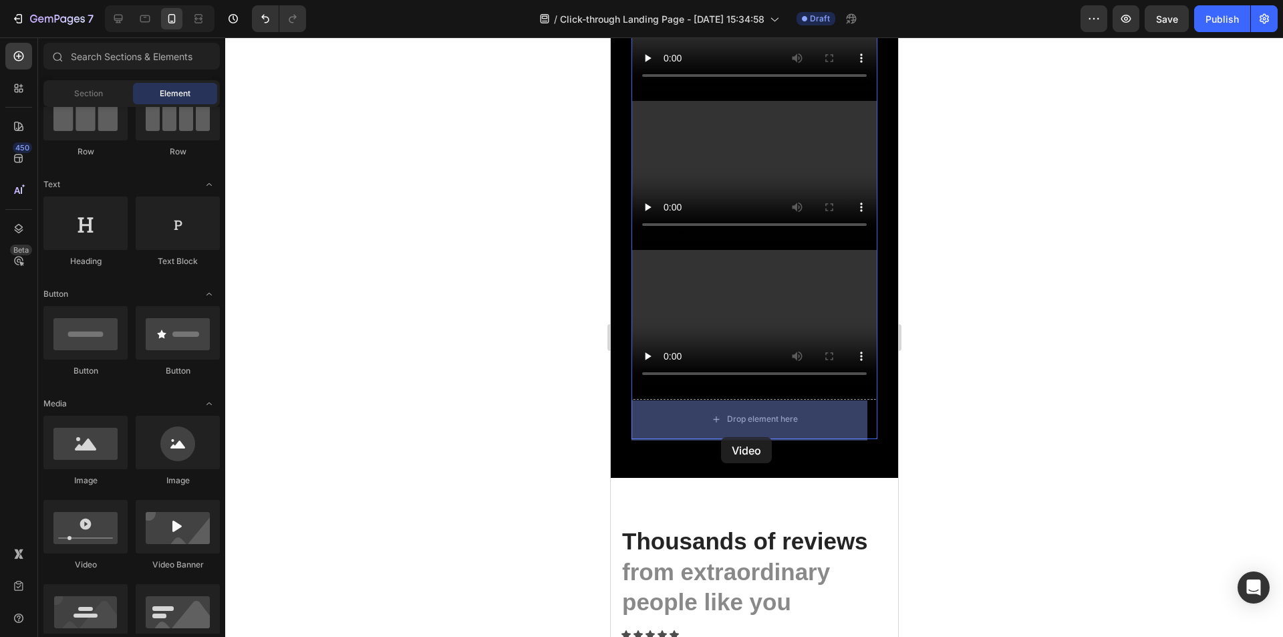
drag, startPoint x: 692, startPoint y: 568, endPoint x: 1216, endPoint y: 464, distance: 533.9
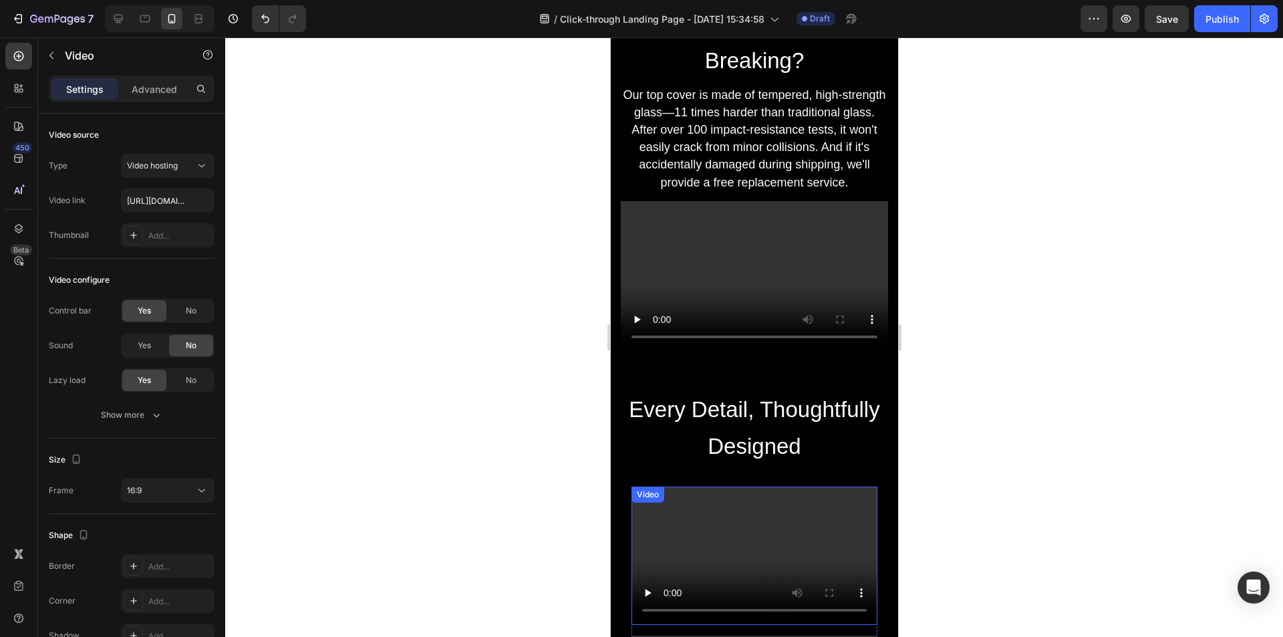
scroll to position [1171, 0]
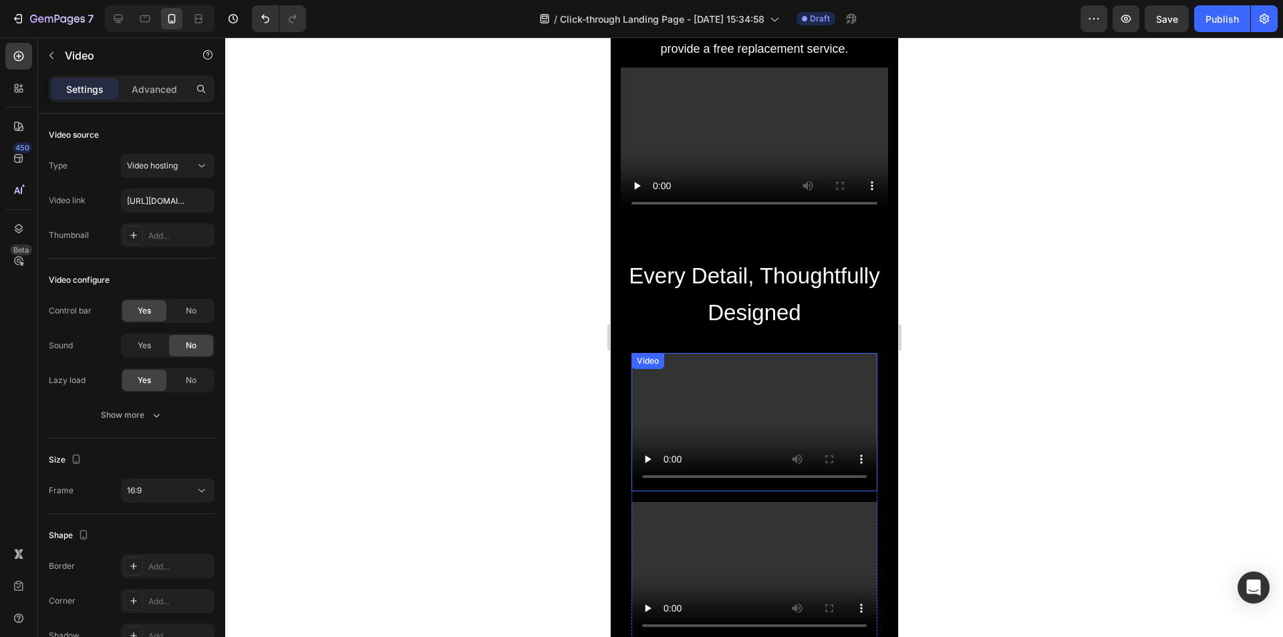
click at [714, 397] on video at bounding box center [754, 422] width 246 height 138
click at [655, 427] on video at bounding box center [754, 422] width 246 height 138
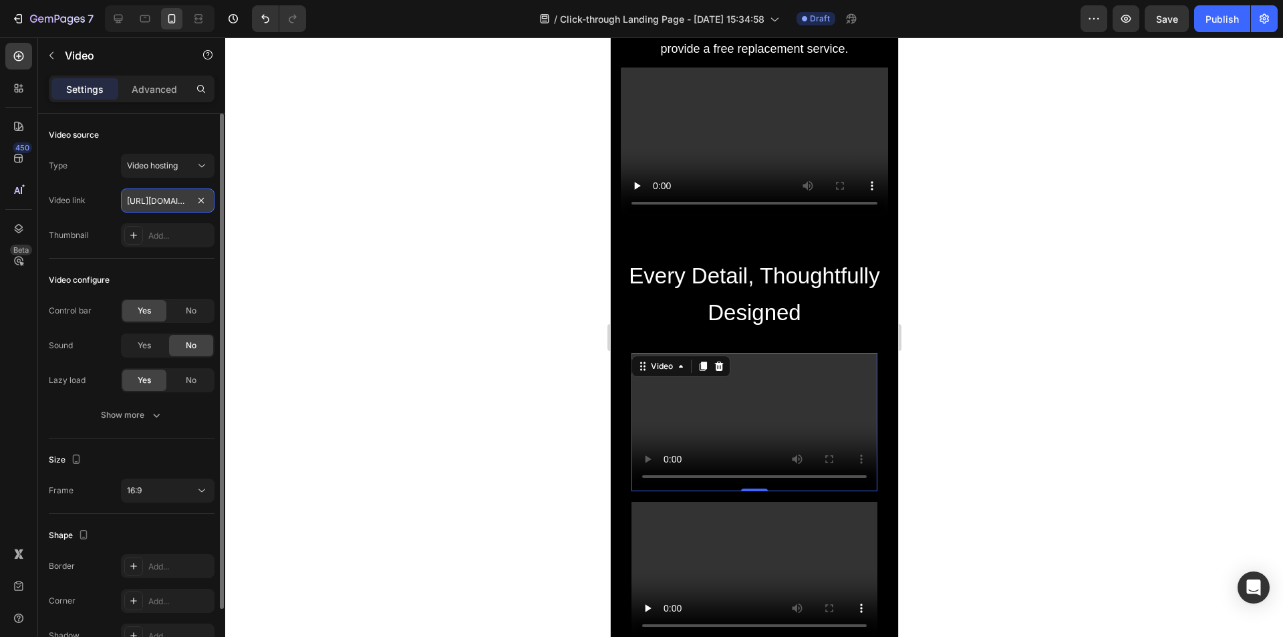
click at [172, 194] on input "[URL][DOMAIN_NAME]" at bounding box center [168, 200] width 94 height 24
click at [176, 205] on input "text" at bounding box center [168, 200] width 94 height 24
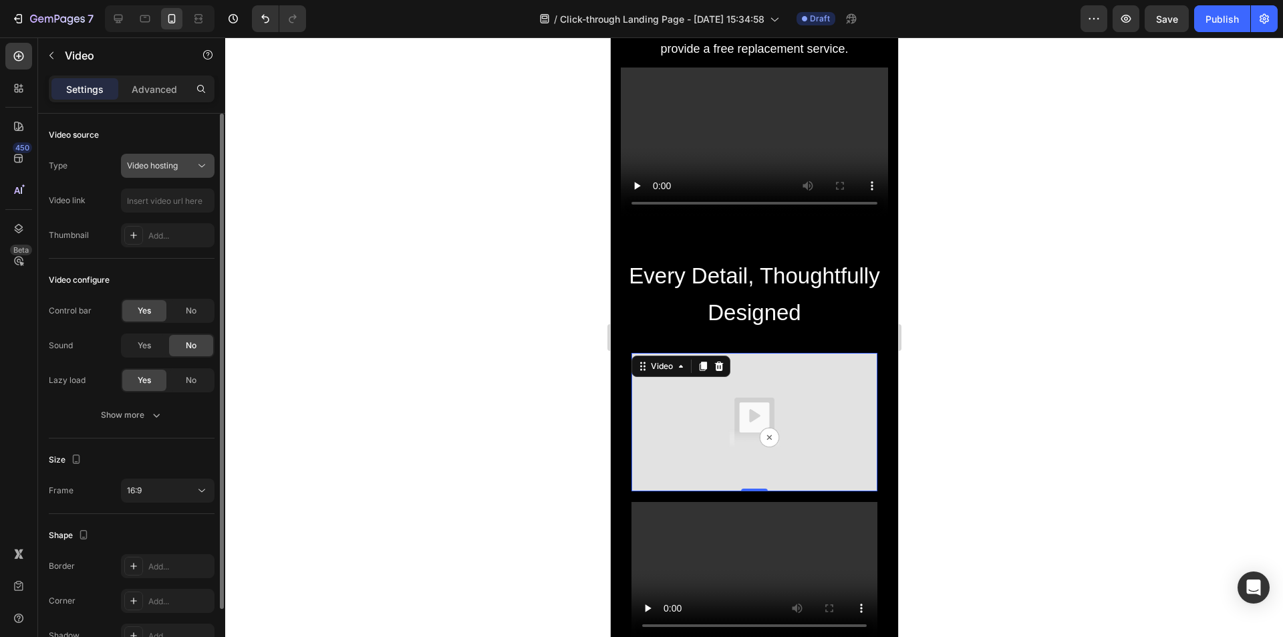
click at [186, 166] on div "Video hosting" at bounding box center [161, 166] width 68 height 12
drag, startPoint x: 177, startPoint y: 206, endPoint x: 183, endPoint y: 184, distance: 22.9
click at [177, 206] on input "text" at bounding box center [168, 200] width 94 height 24
click at [199, 160] on icon at bounding box center [201, 165] width 13 height 13
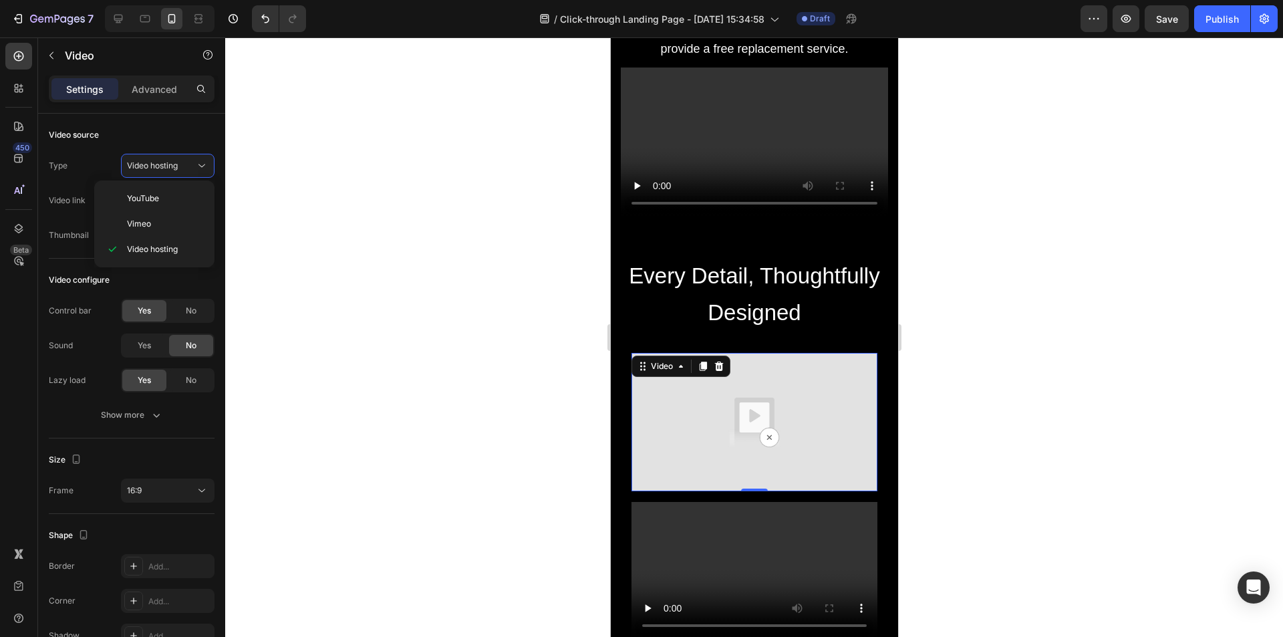
click at [361, 265] on div at bounding box center [754, 336] width 1058 height 599
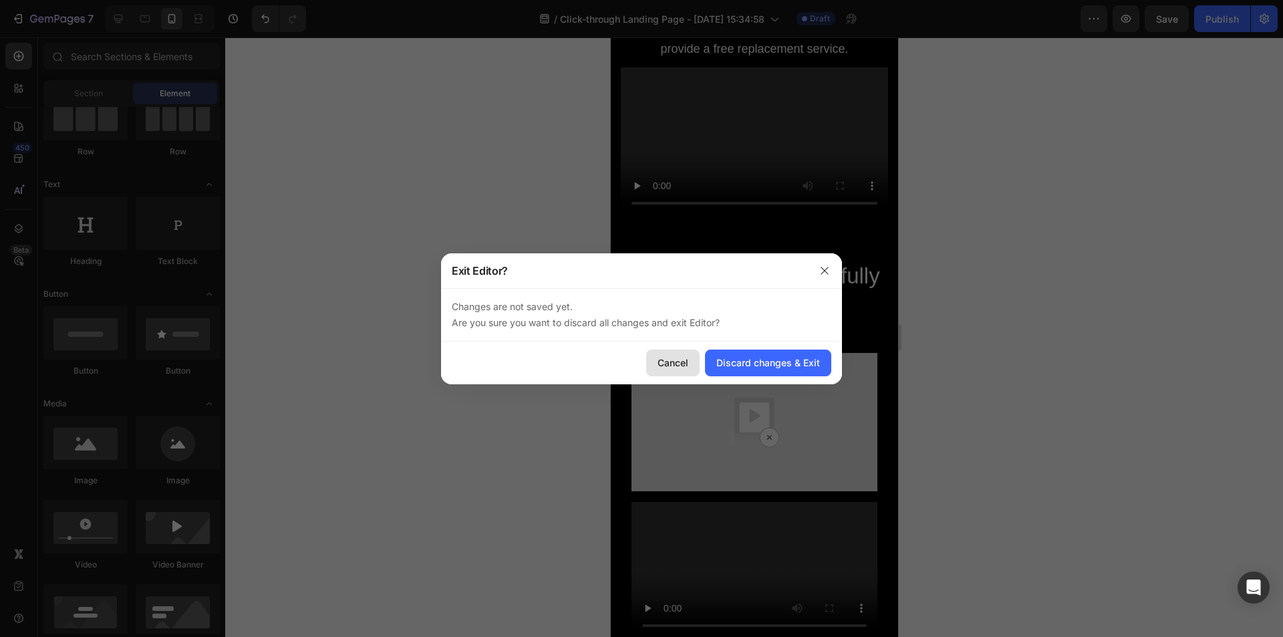
drag, startPoint x: 665, startPoint y: 365, endPoint x: 35, endPoint y: 337, distance: 630.0
click at [665, 365] on div "Cancel" at bounding box center [672, 362] width 31 height 14
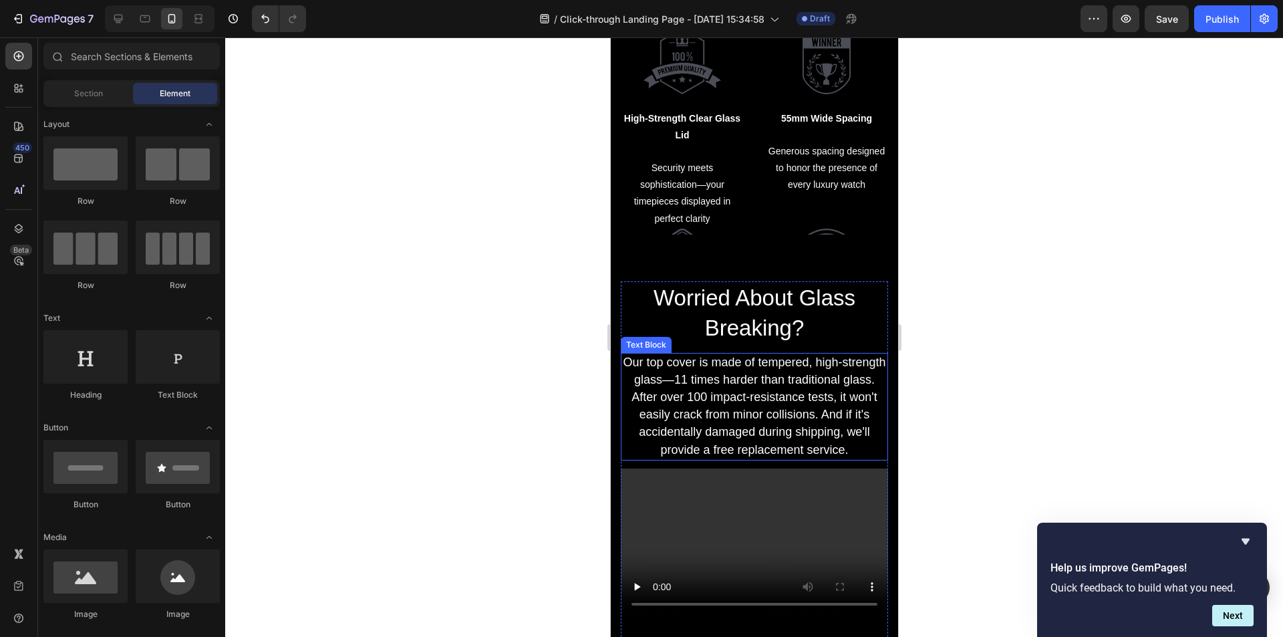
scroll to position [836, 0]
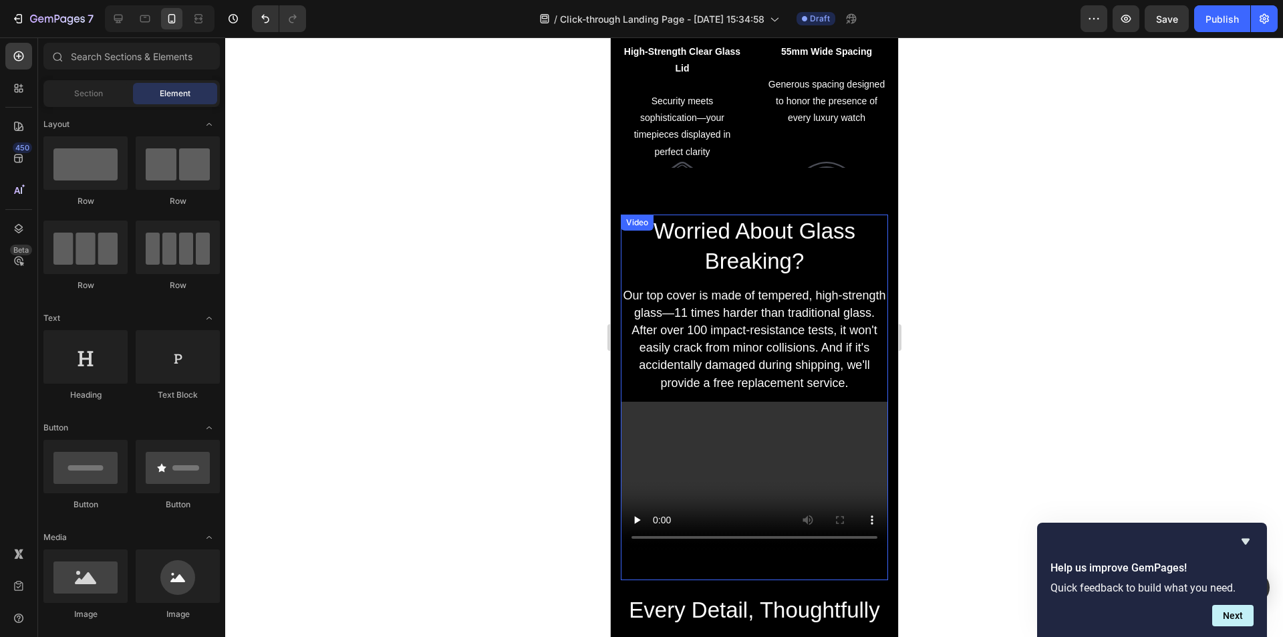
click at [719, 465] on video at bounding box center [753, 477] width 267 height 150
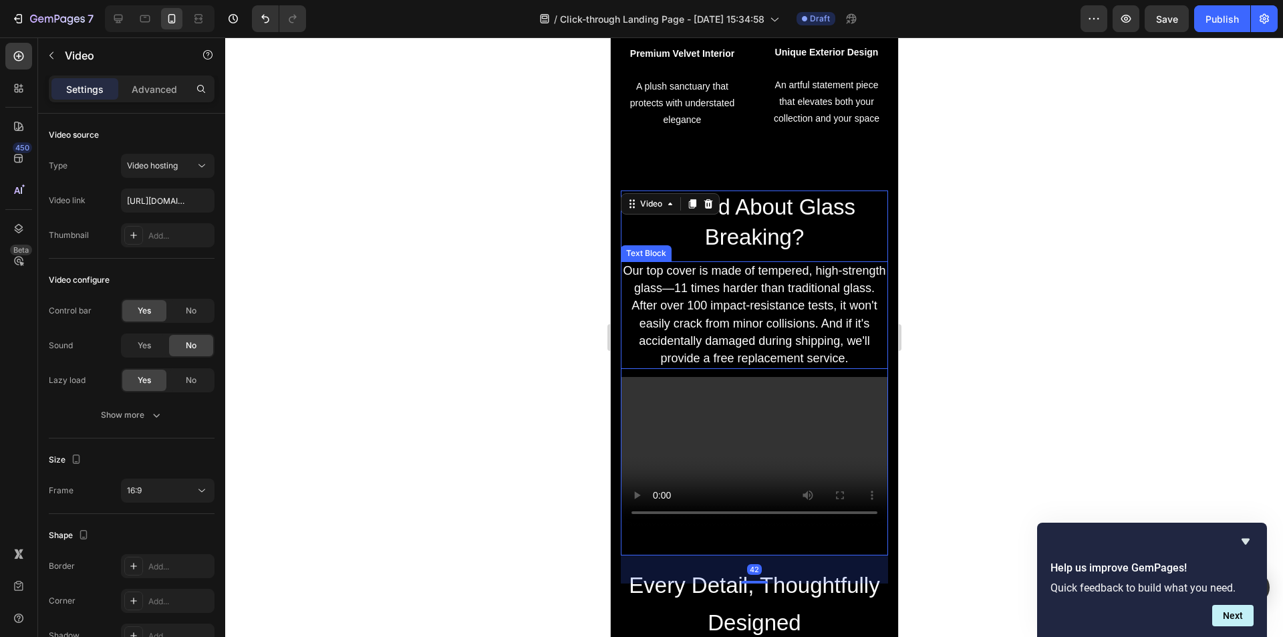
scroll to position [1237, 0]
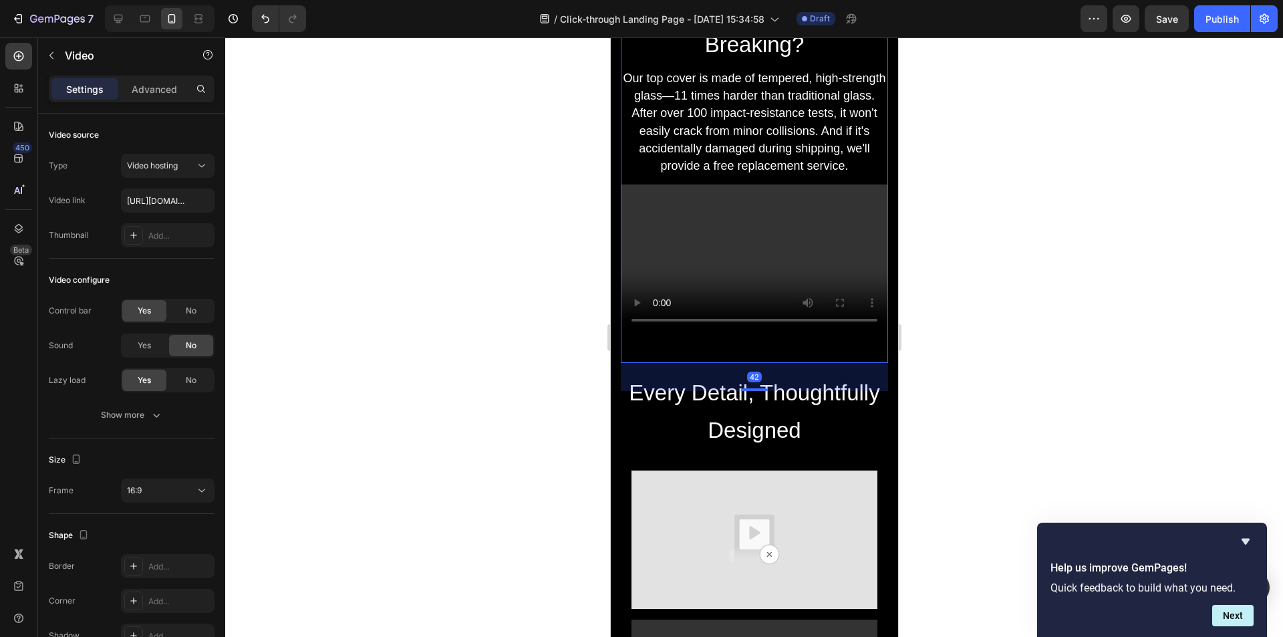
click at [722, 290] on video at bounding box center [753, 259] width 267 height 150
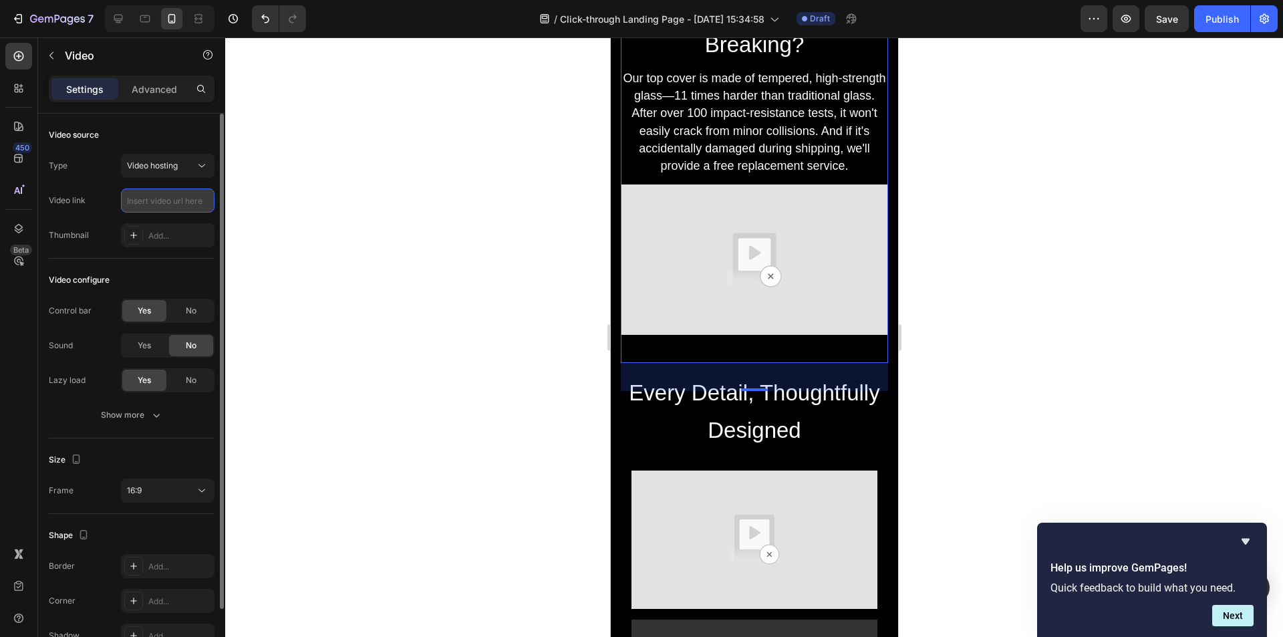
click at [145, 195] on input "text" at bounding box center [168, 200] width 94 height 24
paste input "[URL][DOMAIN_NAME]"
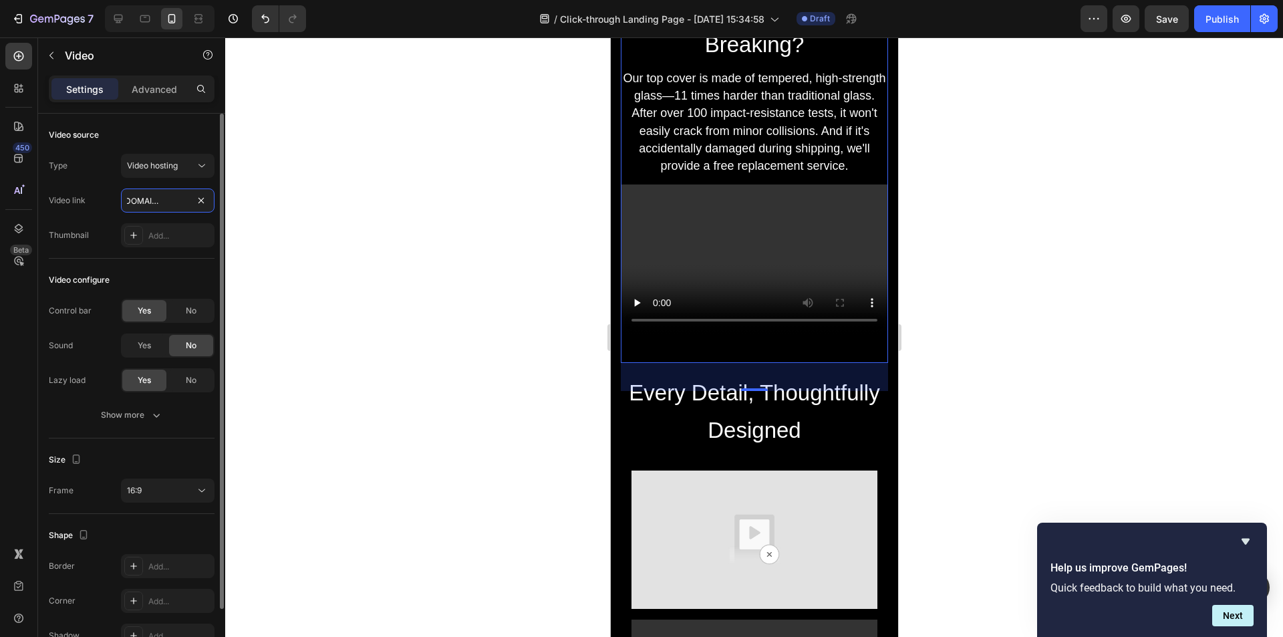
type input "[URL][DOMAIN_NAME]"
click at [197, 261] on div "Video configure Control bar Yes No Sound Yes No Lazy load Yes No Show more" at bounding box center [132, 349] width 166 height 180
drag, startPoint x: 568, startPoint y: 179, endPoint x: 597, endPoint y: 198, distance: 35.2
click at [597, 198] on div at bounding box center [754, 336] width 1058 height 599
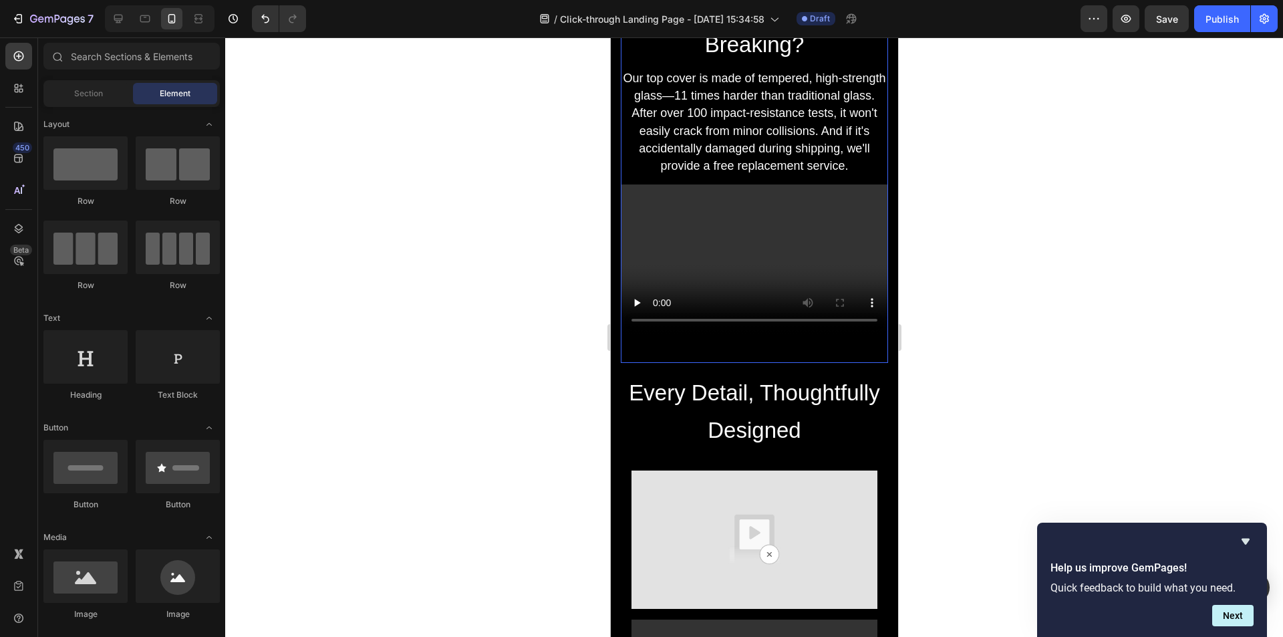
click at [639, 262] on video at bounding box center [753, 259] width 267 height 150
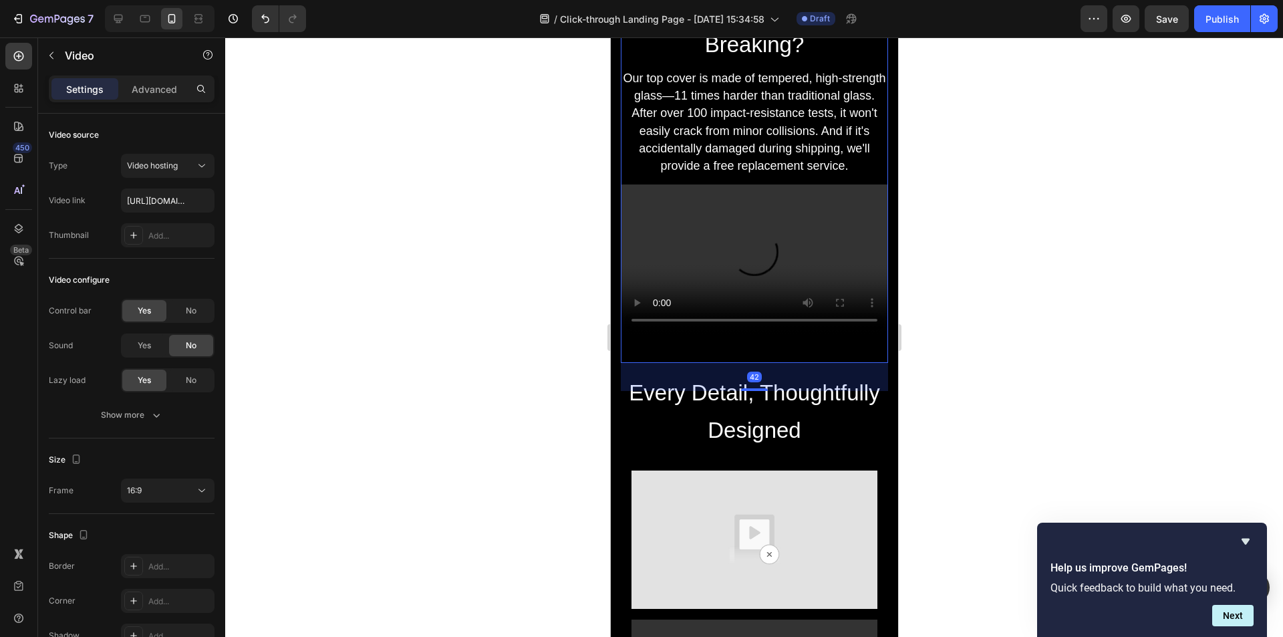
scroll to position [1104, 0]
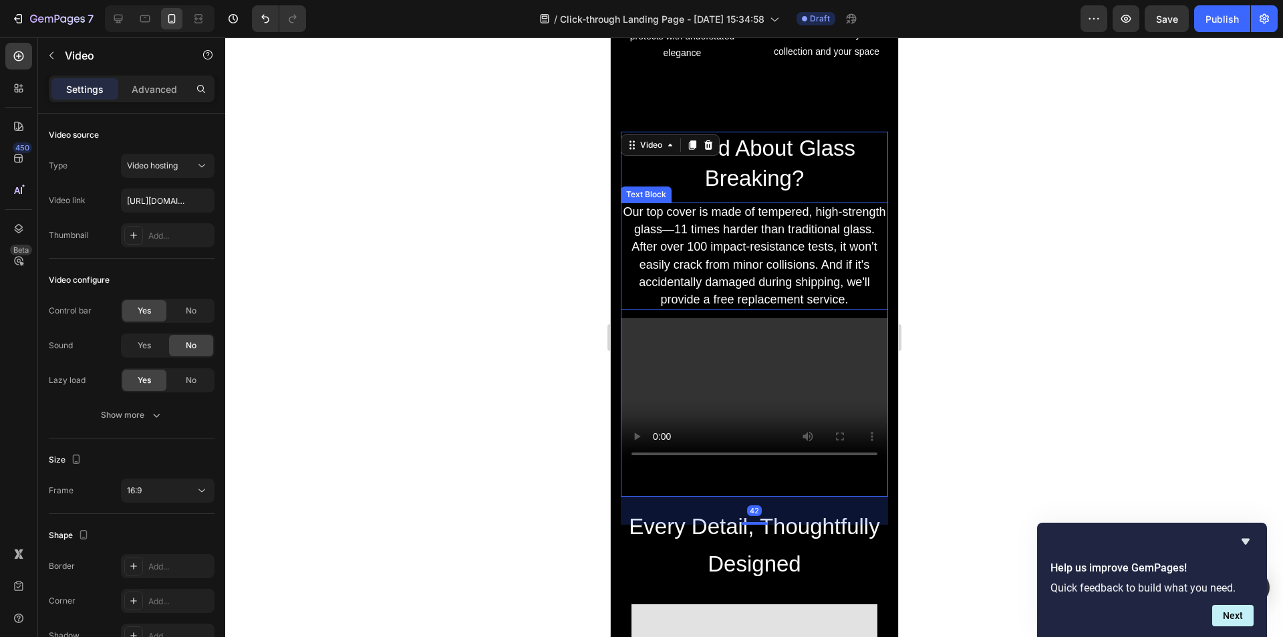
click at [687, 250] on span "Our top cover is made of tempered, high-strength glass—11 times harder than tra…" at bounding box center [753, 255] width 263 height 101
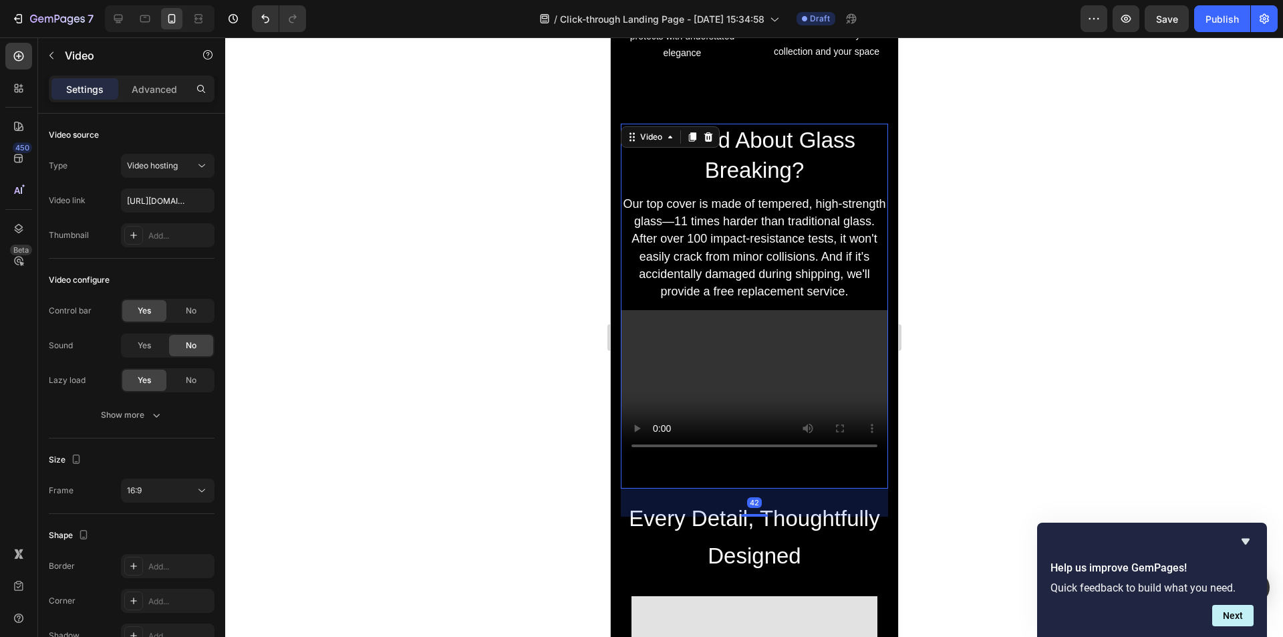
click at [641, 410] on video at bounding box center [753, 385] width 267 height 150
click at [663, 400] on video at bounding box center [753, 385] width 267 height 150
click at [137, 237] on icon at bounding box center [133, 235] width 11 height 11
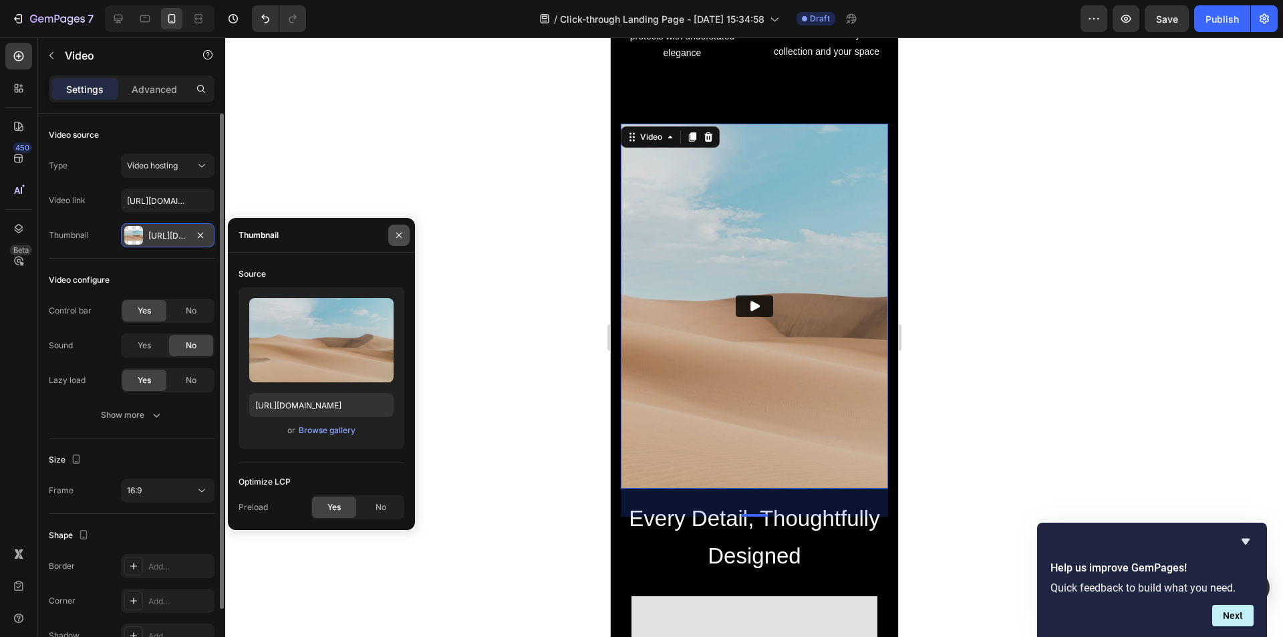
click at [400, 237] on icon "button" at bounding box center [399, 235] width 11 height 11
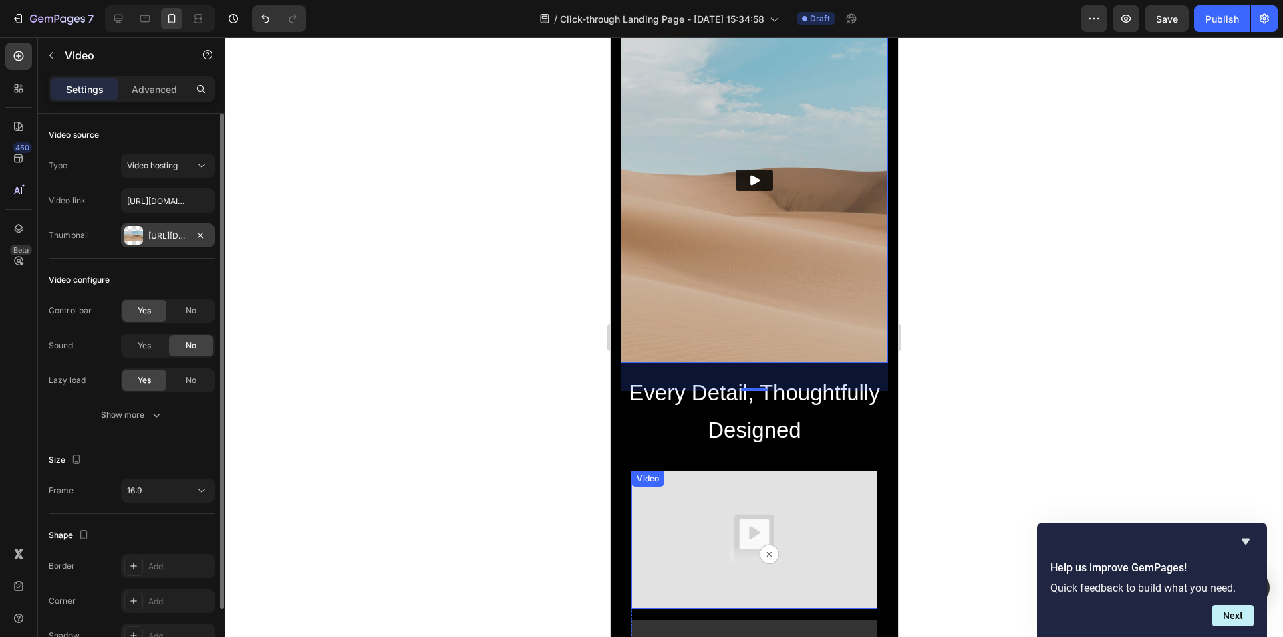
scroll to position [1037, 0]
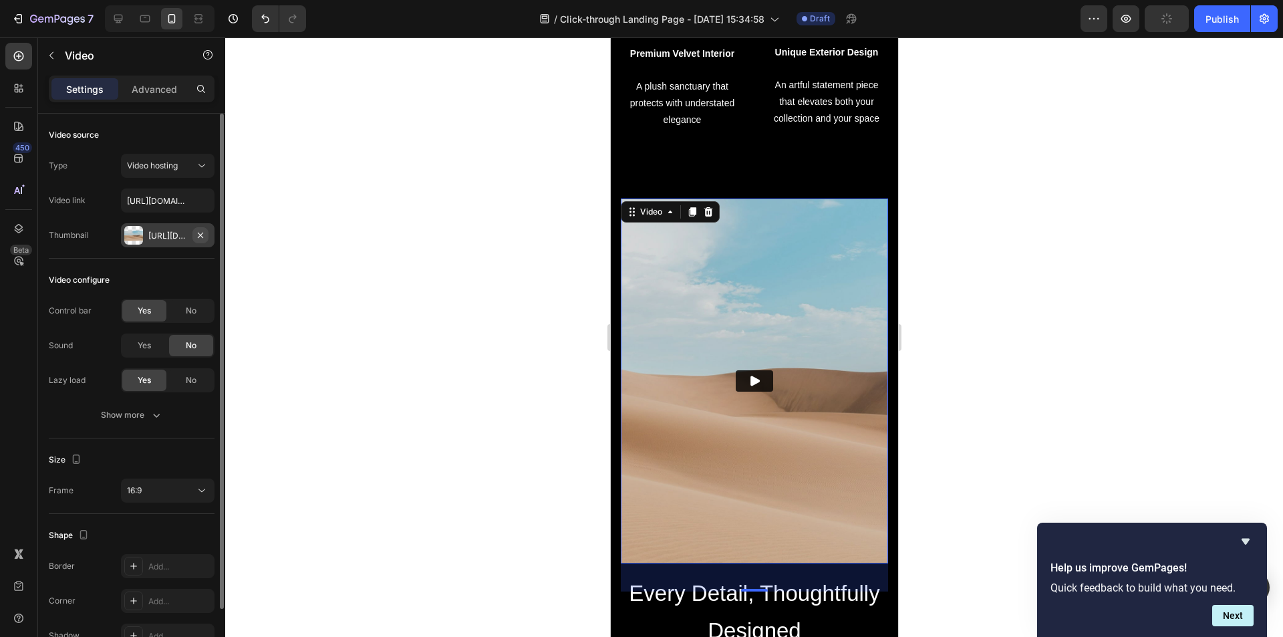
click at [202, 233] on icon "button" at bounding box center [200, 234] width 5 height 5
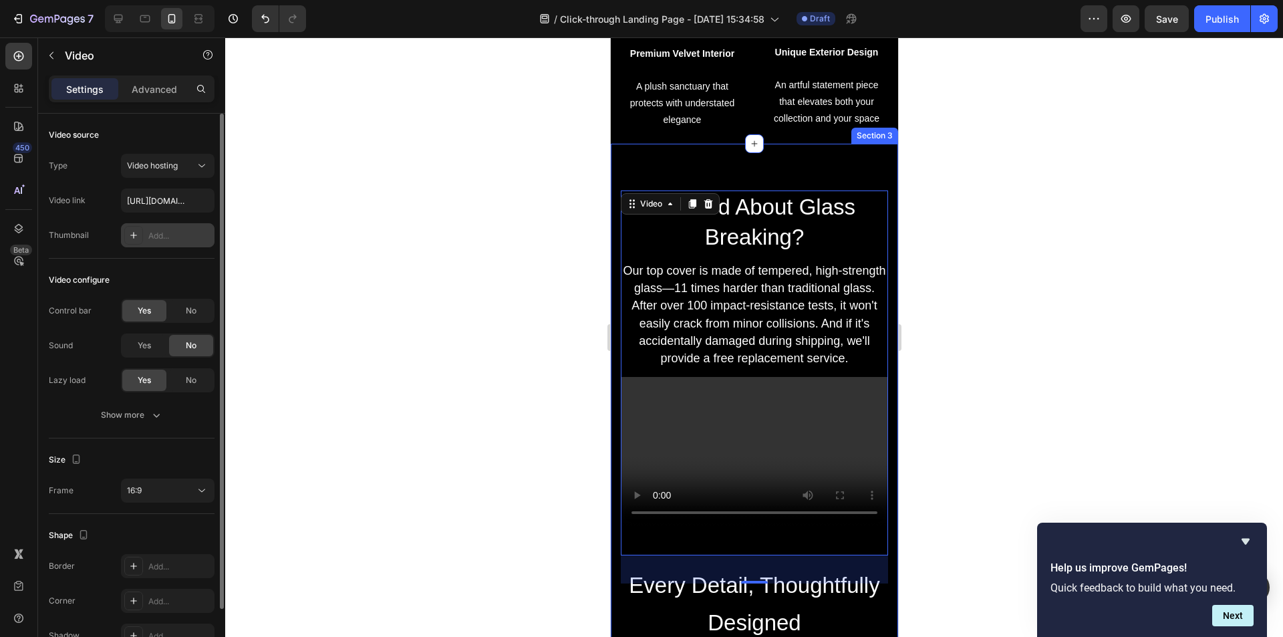
scroll to position [1237, 0]
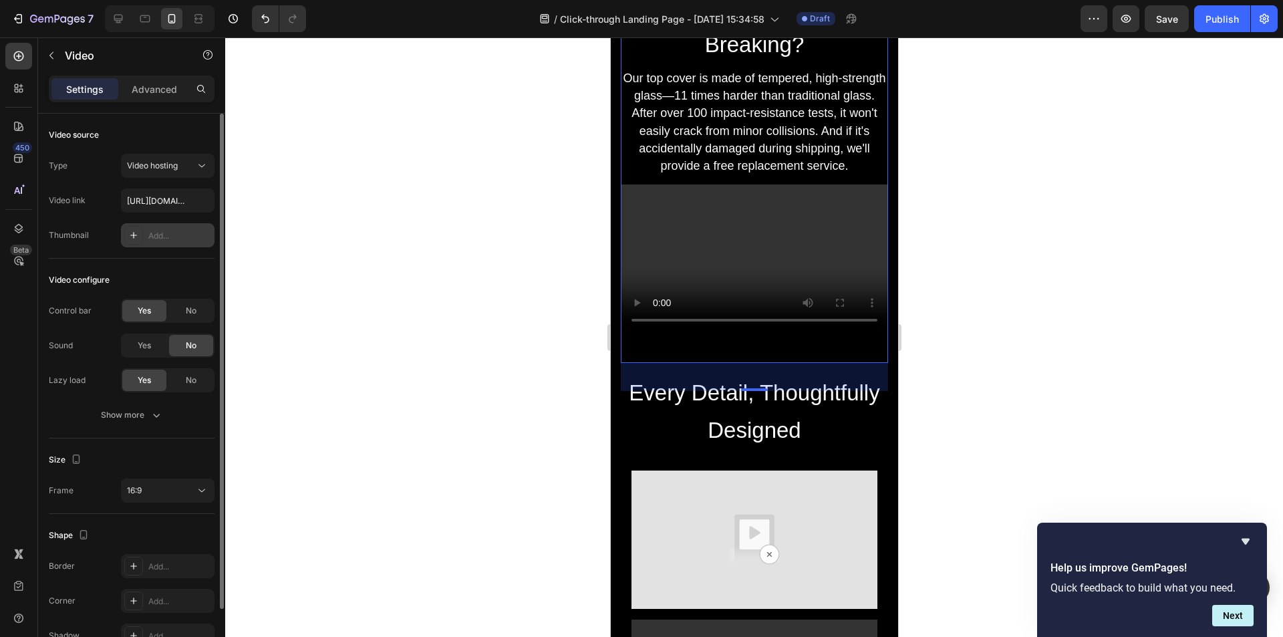
click at [1152, 376] on div at bounding box center [754, 336] width 1058 height 599
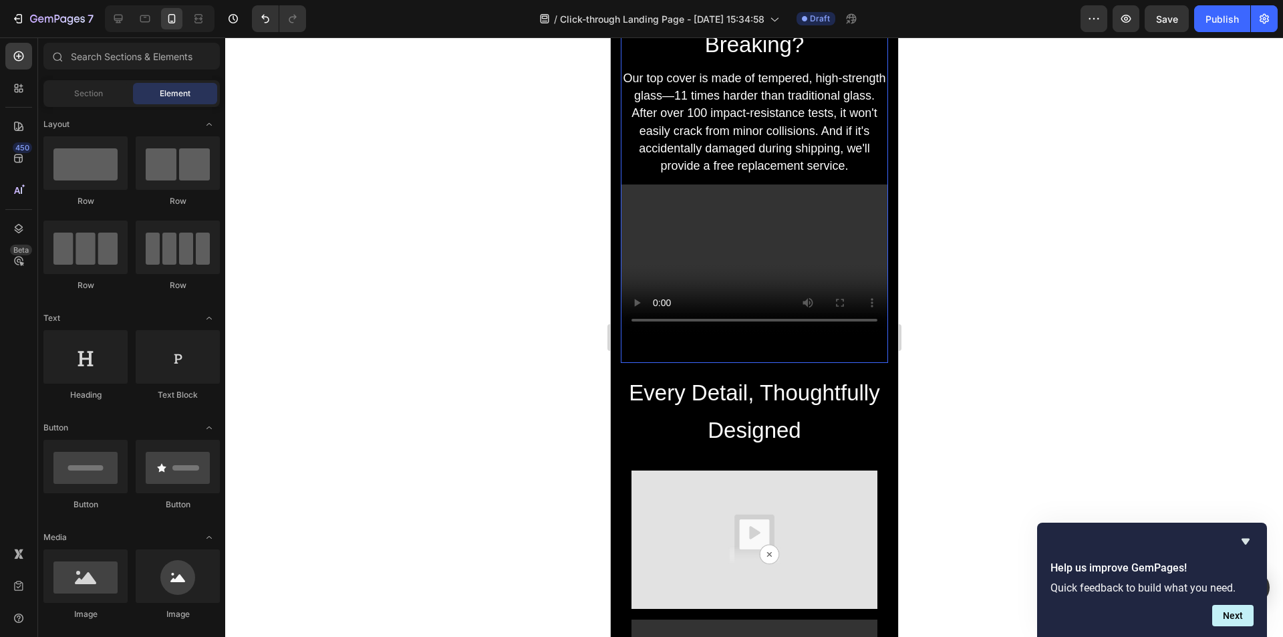
click at [688, 267] on video at bounding box center [753, 259] width 267 height 150
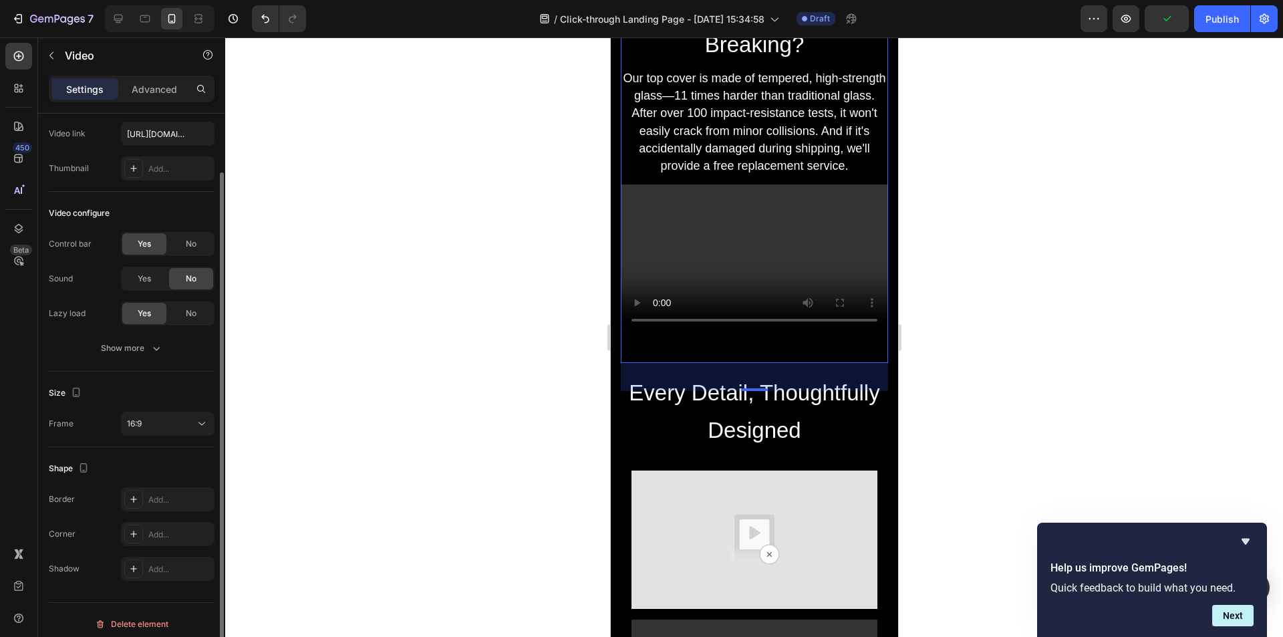
scroll to position [0, 0]
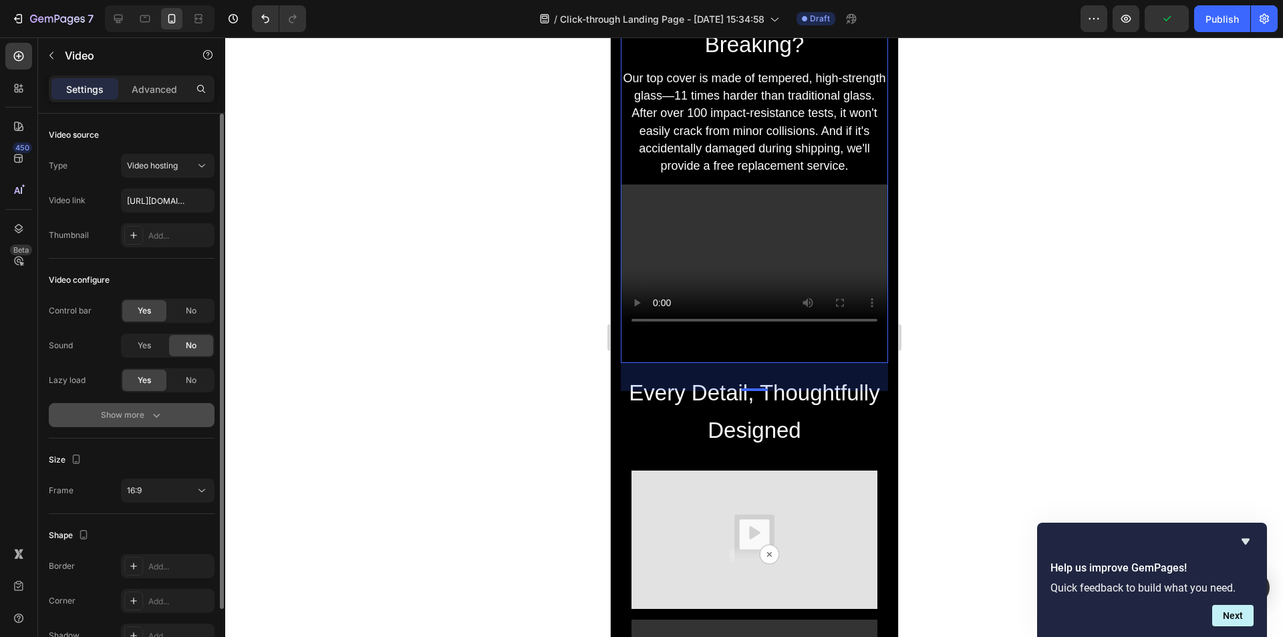
click at [138, 420] on div "Show more" at bounding box center [132, 414] width 62 height 13
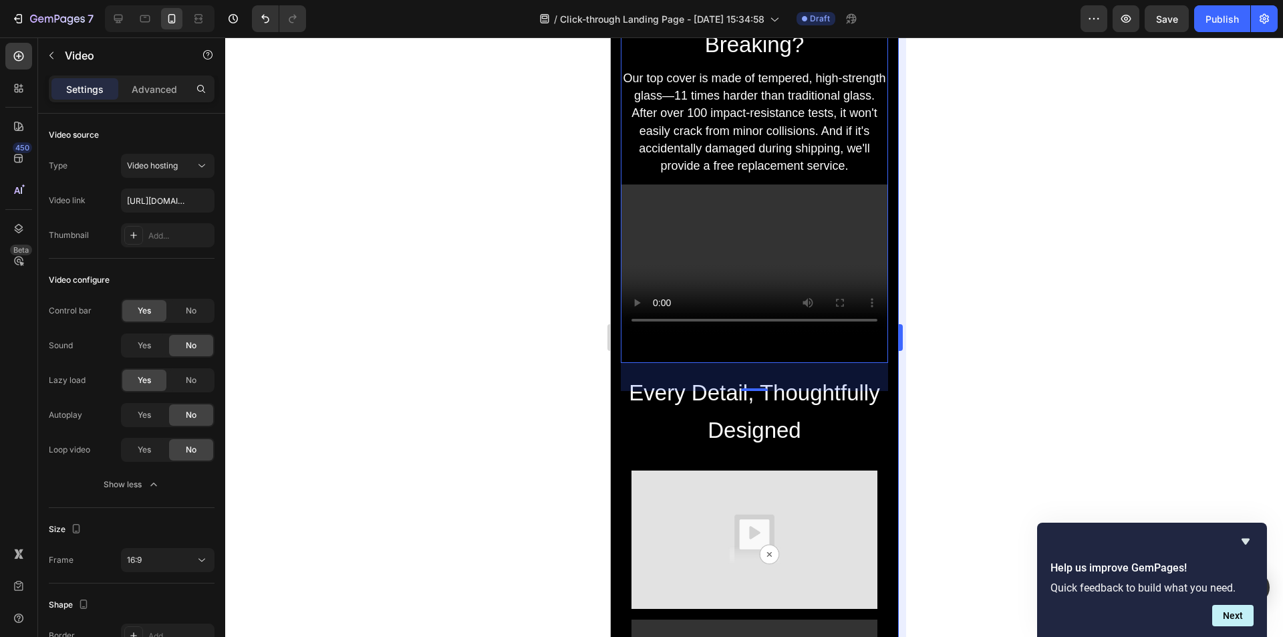
drag, startPoint x: 996, startPoint y: 353, endPoint x: 898, endPoint y: 324, distance: 102.3
click at [996, 353] on div at bounding box center [754, 336] width 1058 height 599
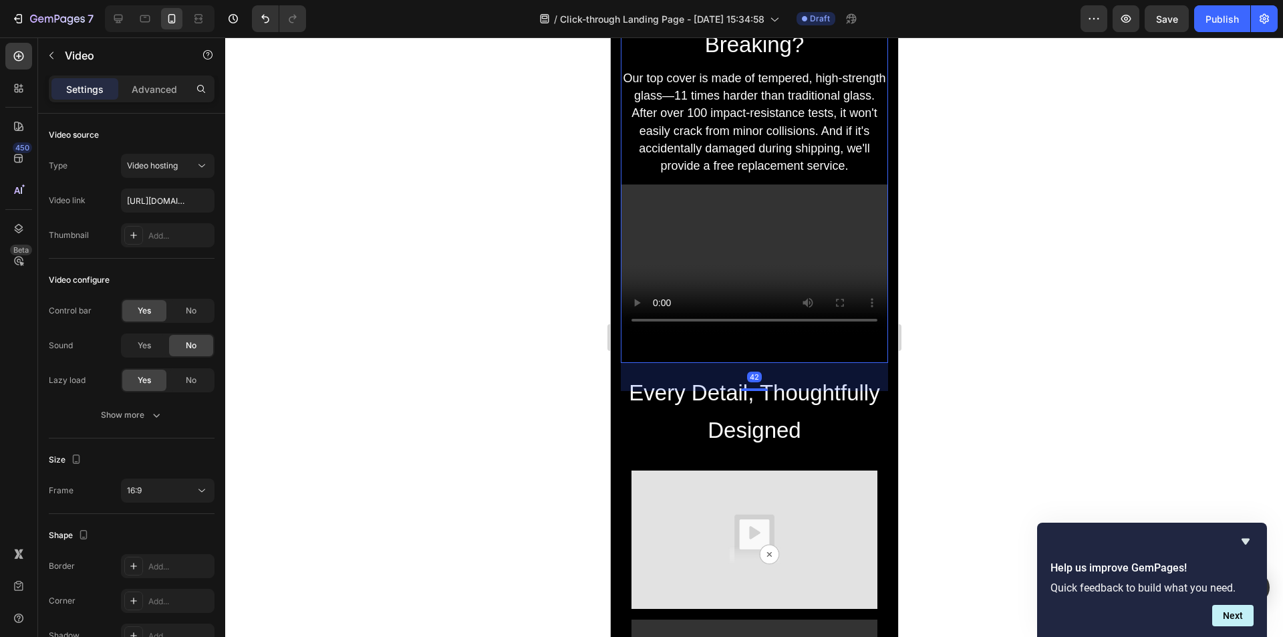
click at [704, 264] on video at bounding box center [753, 259] width 267 height 150
click at [183, 159] on div "Video hosting" at bounding box center [168, 165] width 82 height 13
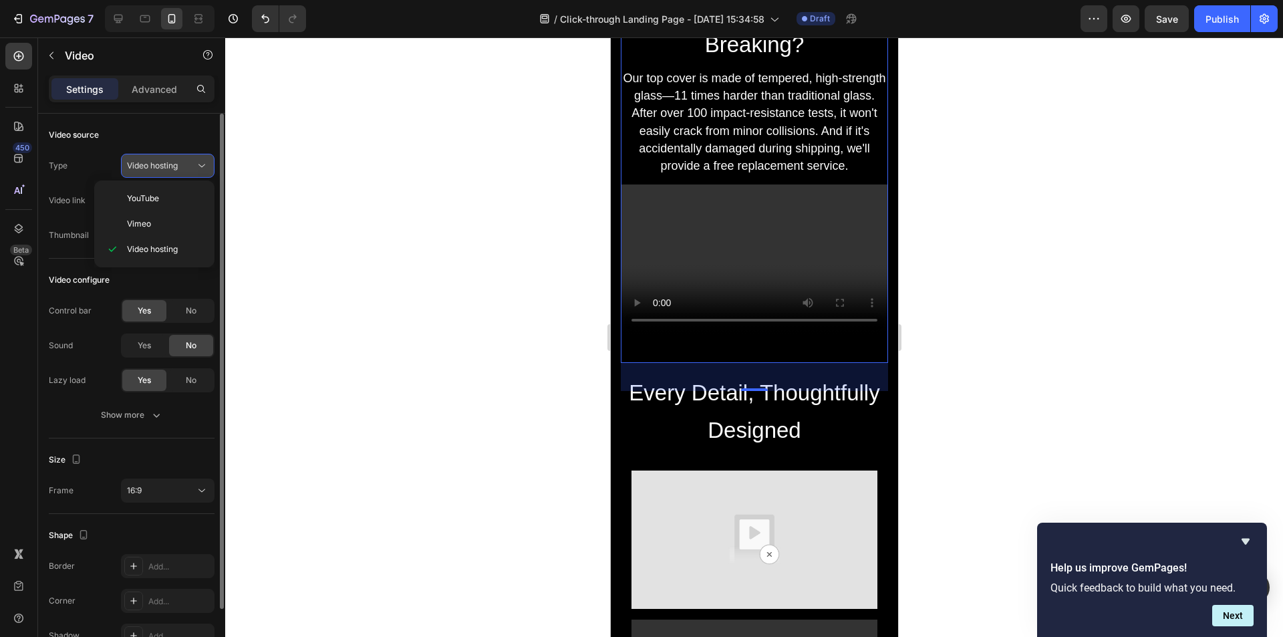
click at [183, 159] on div "Video hosting" at bounding box center [168, 165] width 82 height 13
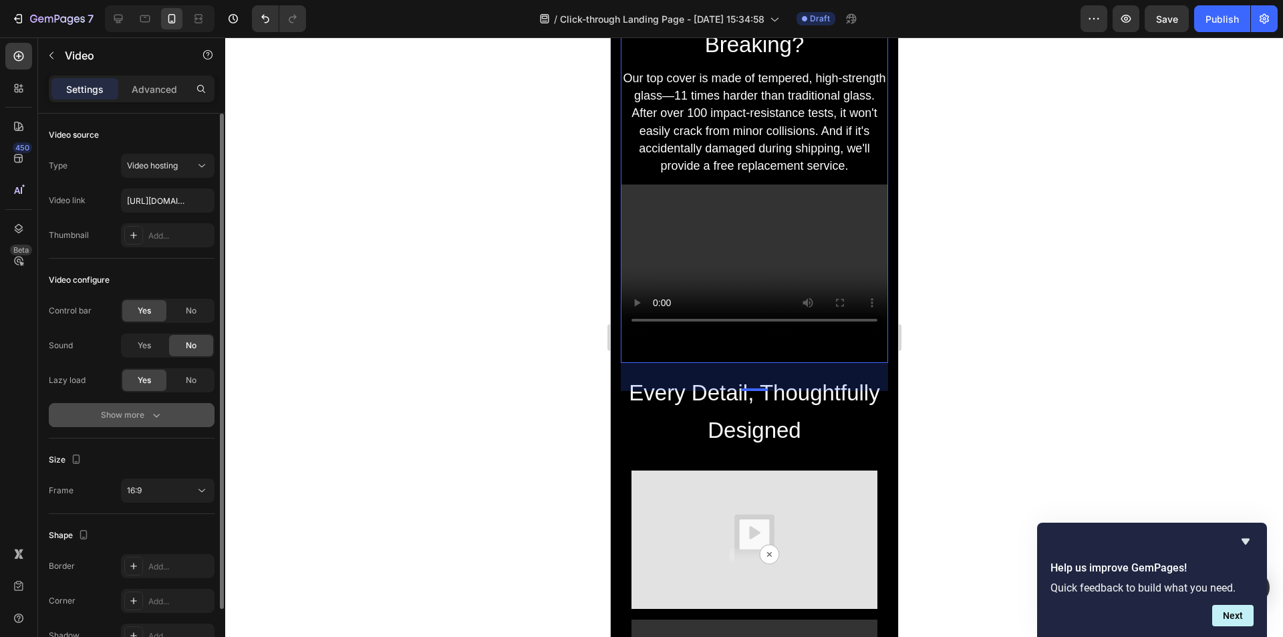
click at [141, 416] on div "Show more" at bounding box center [132, 414] width 62 height 13
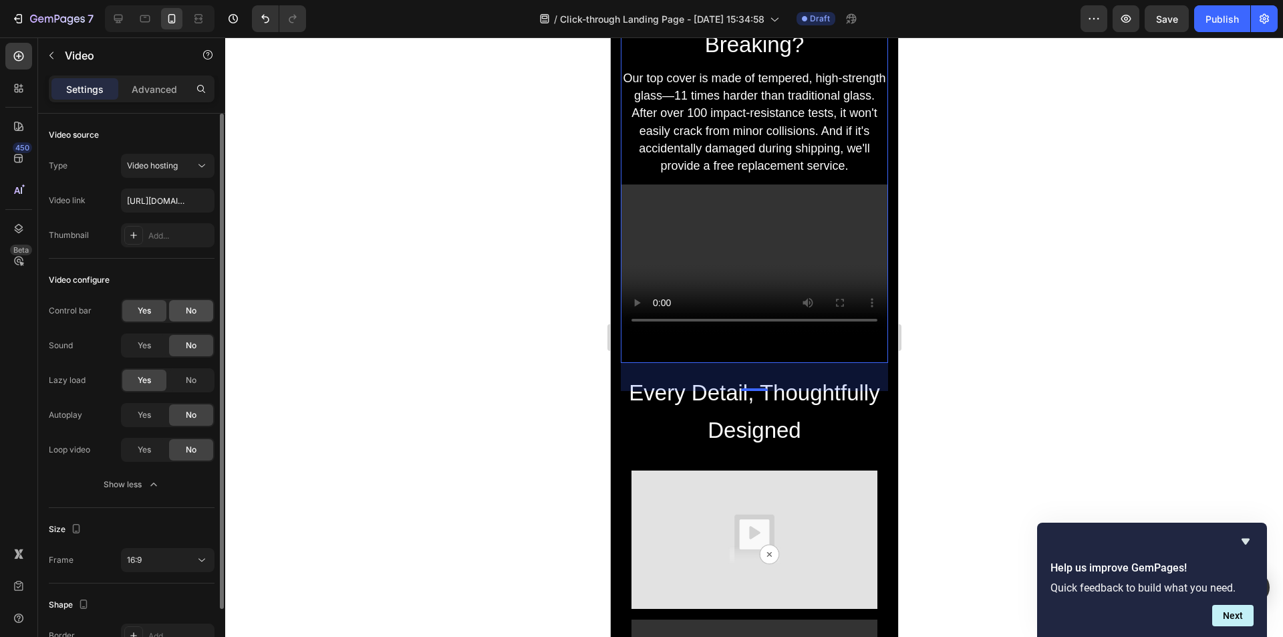
click at [192, 309] on span "No" at bounding box center [191, 311] width 11 height 12
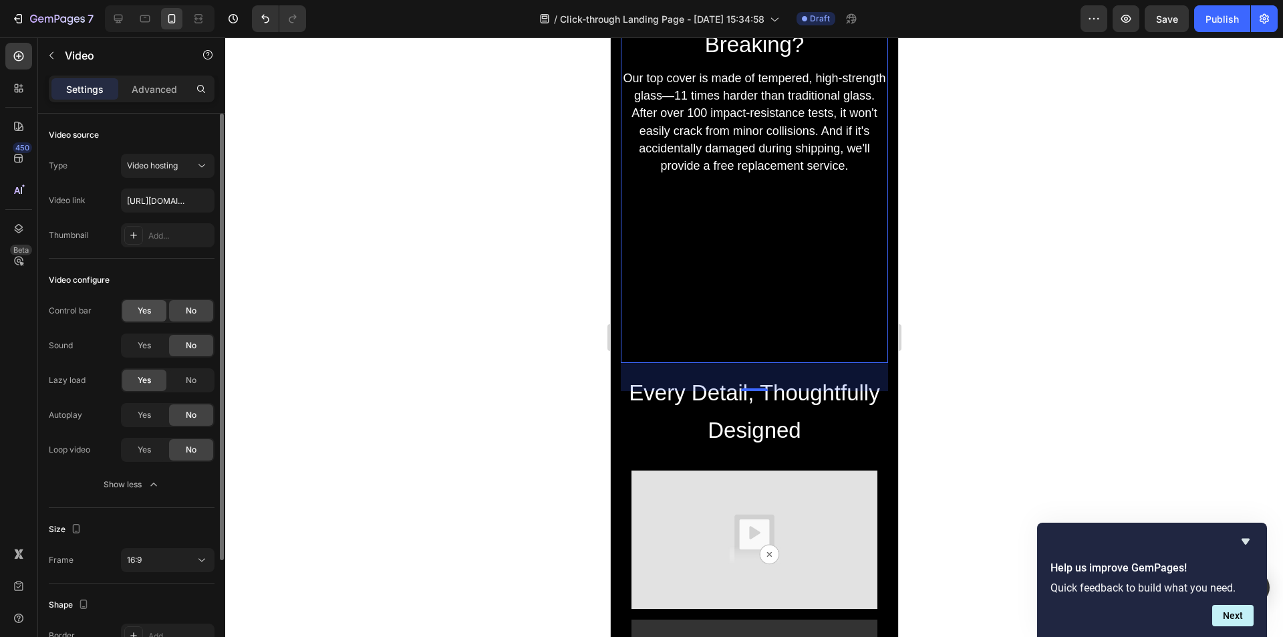
click at [158, 308] on div "Yes" at bounding box center [144, 310] width 44 height 21
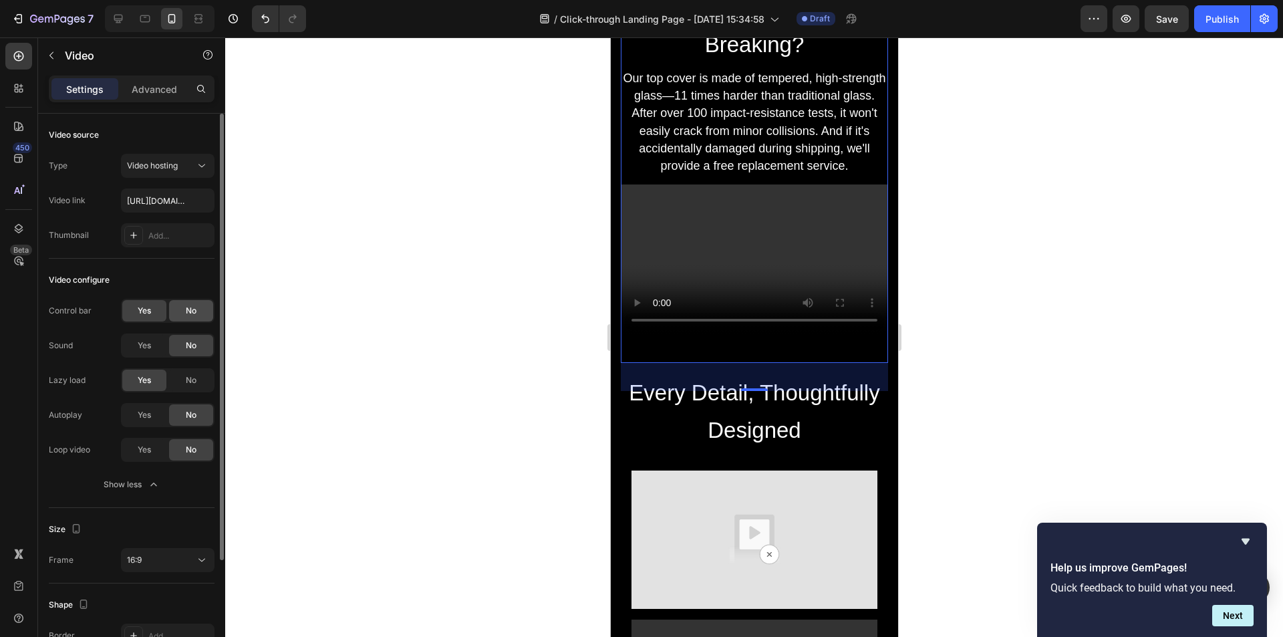
click at [192, 307] on span "No" at bounding box center [191, 311] width 11 height 12
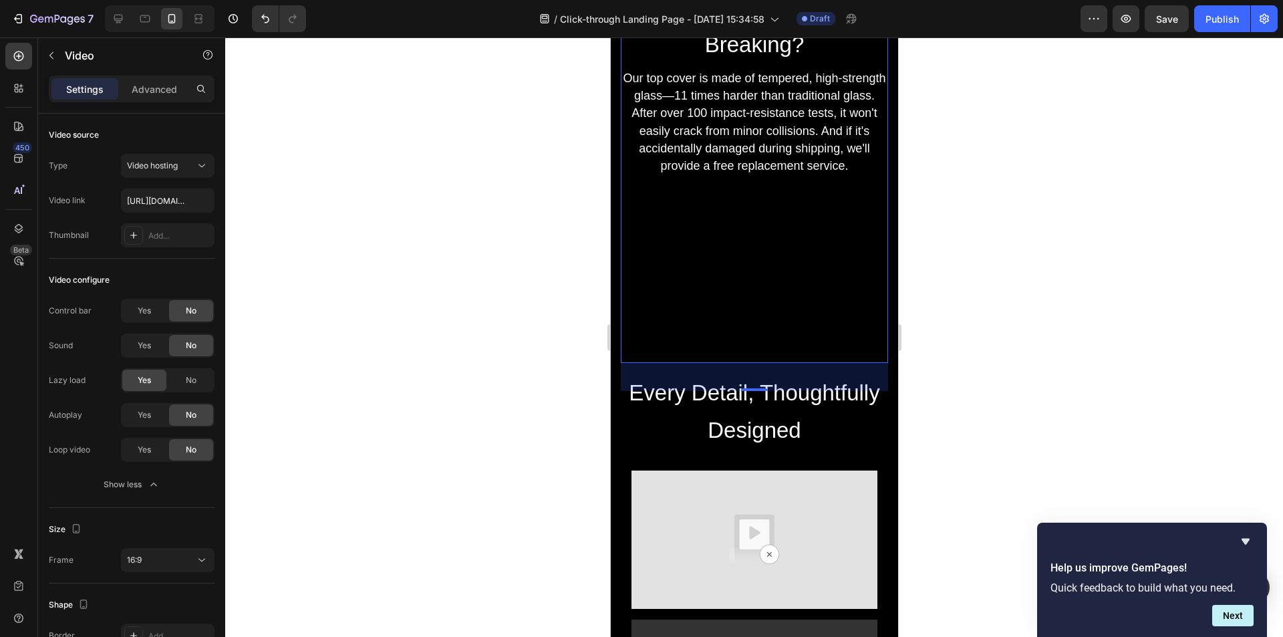
click at [681, 309] on video at bounding box center [753, 259] width 267 height 150
click at [152, 313] on div "Yes" at bounding box center [144, 310] width 44 height 21
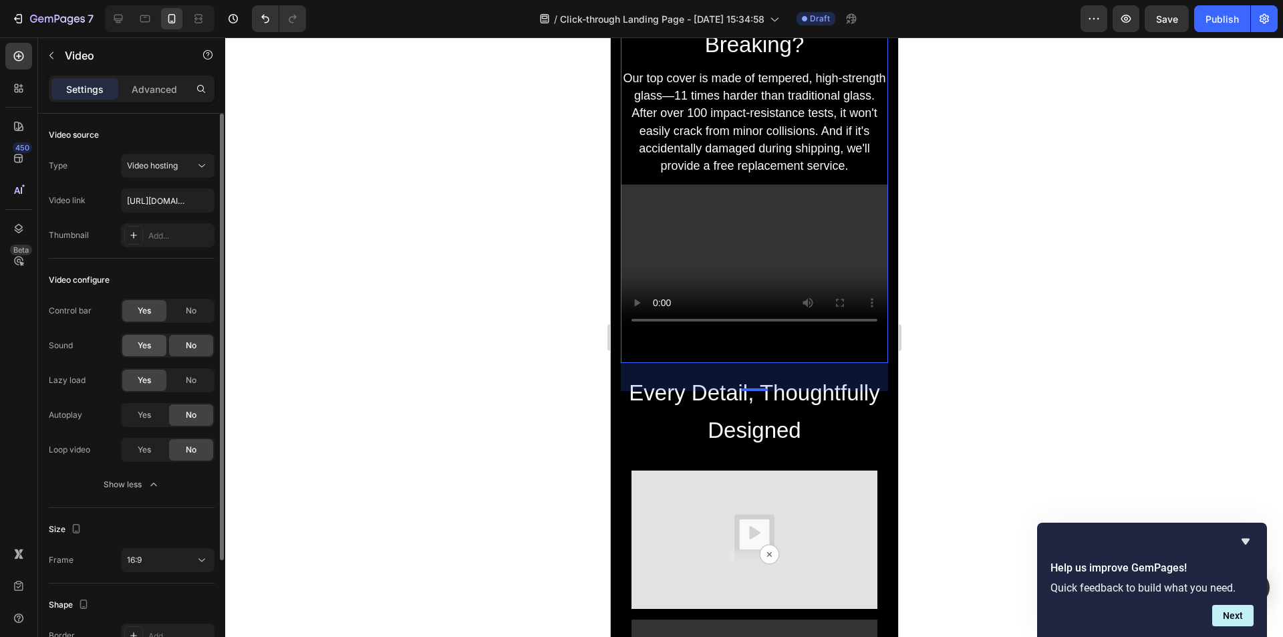
click at [149, 348] on span "Yes" at bounding box center [144, 345] width 13 height 12
click at [202, 349] on div "No" at bounding box center [191, 345] width 44 height 21
click at [153, 416] on div "Yes" at bounding box center [144, 414] width 44 height 21
click at [146, 446] on span "Yes" at bounding box center [144, 450] width 13 height 12
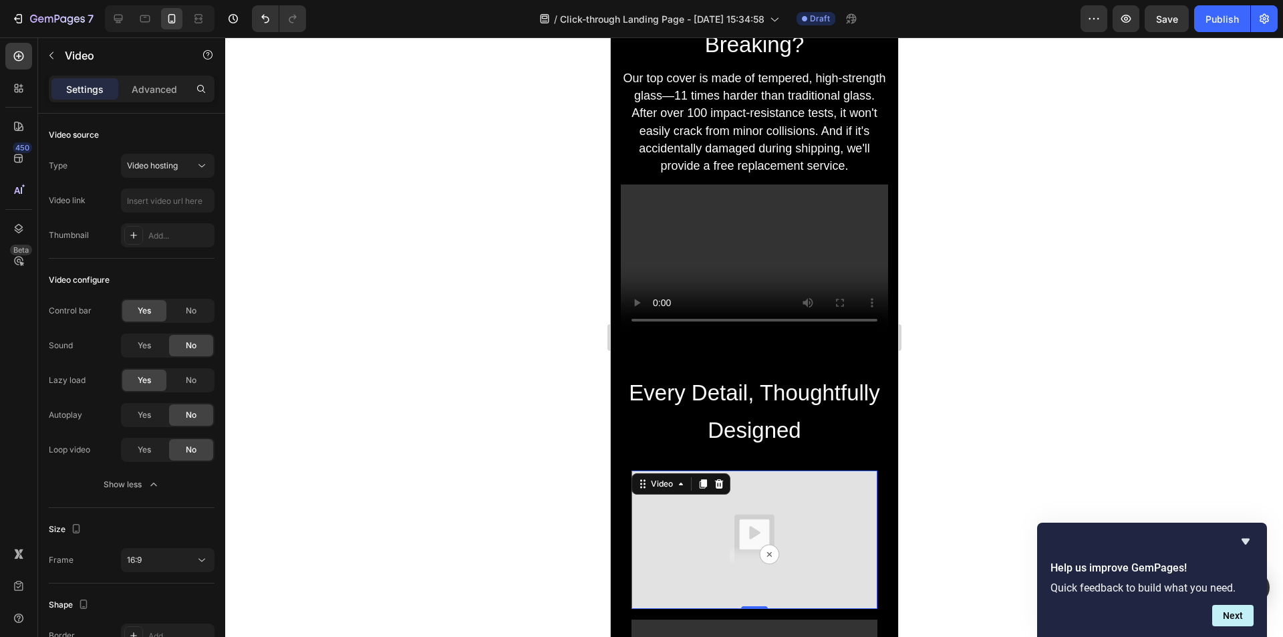
click at [700, 545] on img at bounding box center [754, 539] width 246 height 138
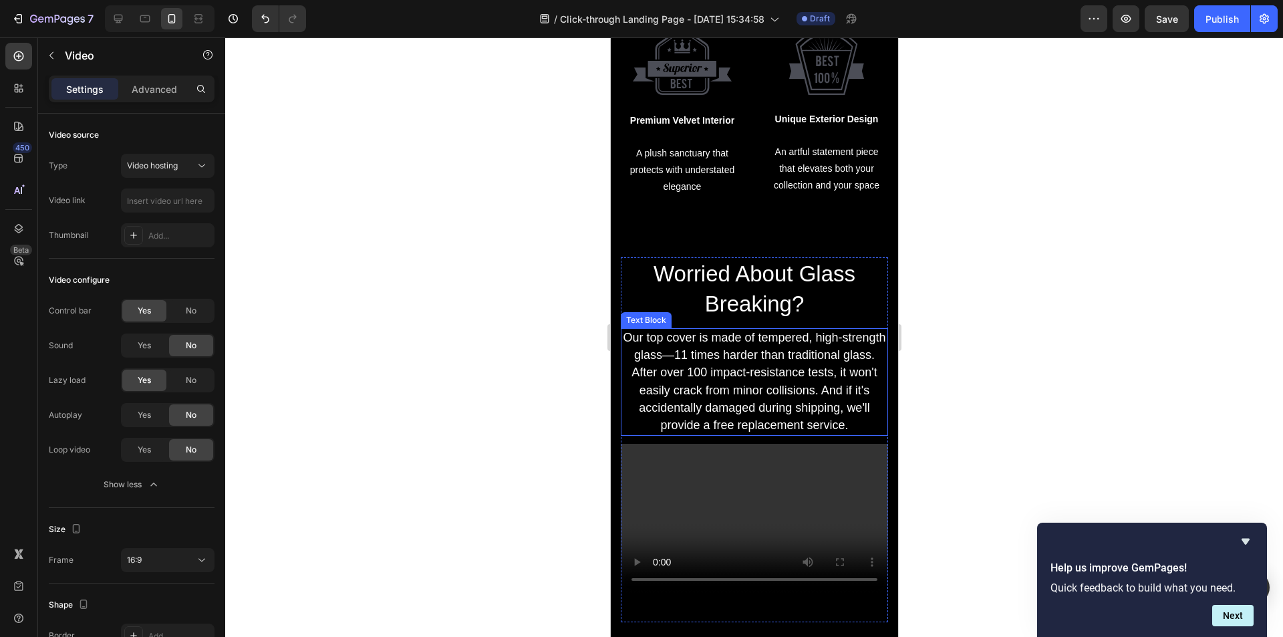
scroll to position [1037, 0]
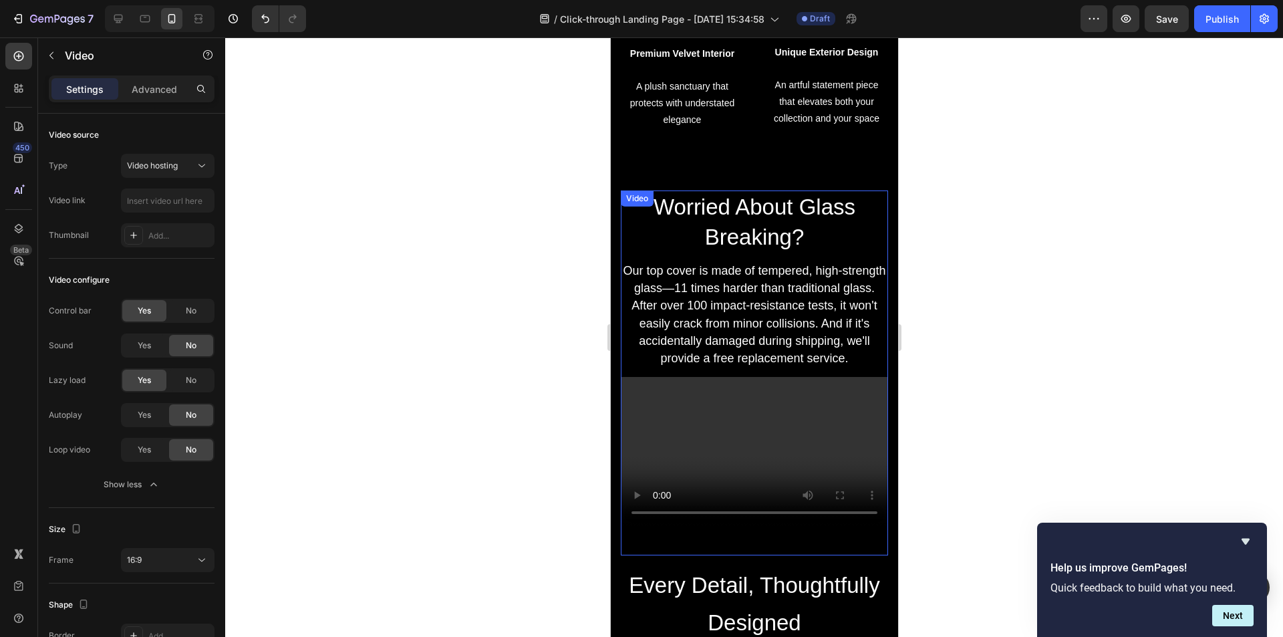
click at [736, 474] on video at bounding box center [753, 452] width 267 height 150
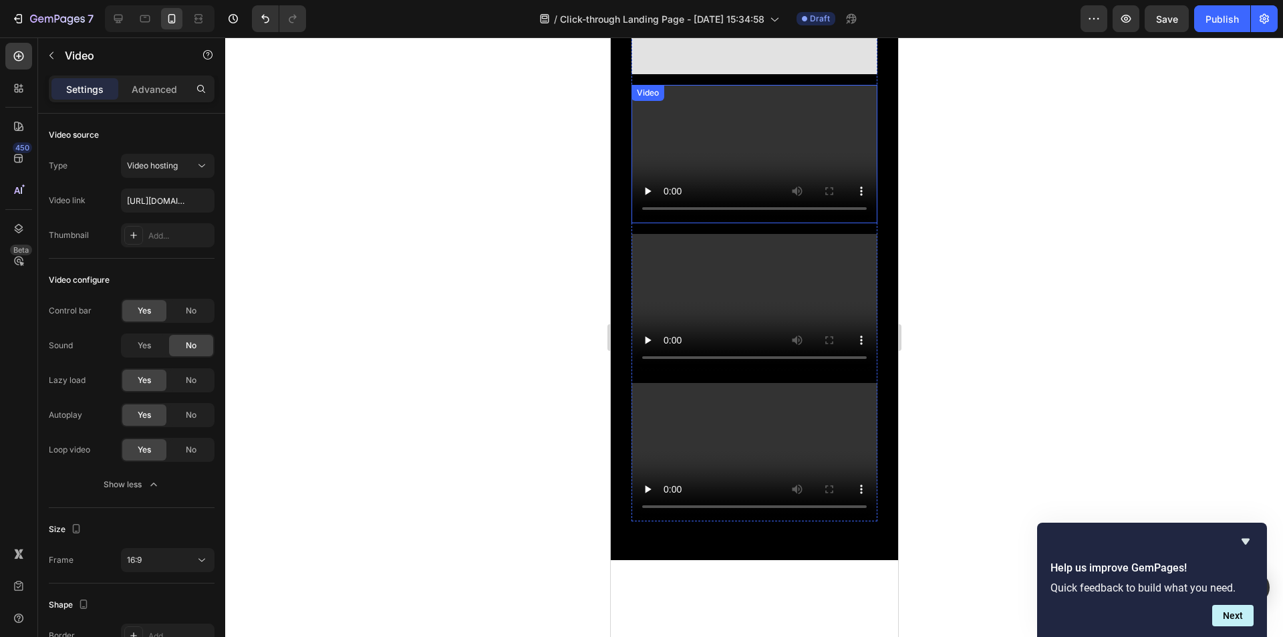
scroll to position [1571, 0]
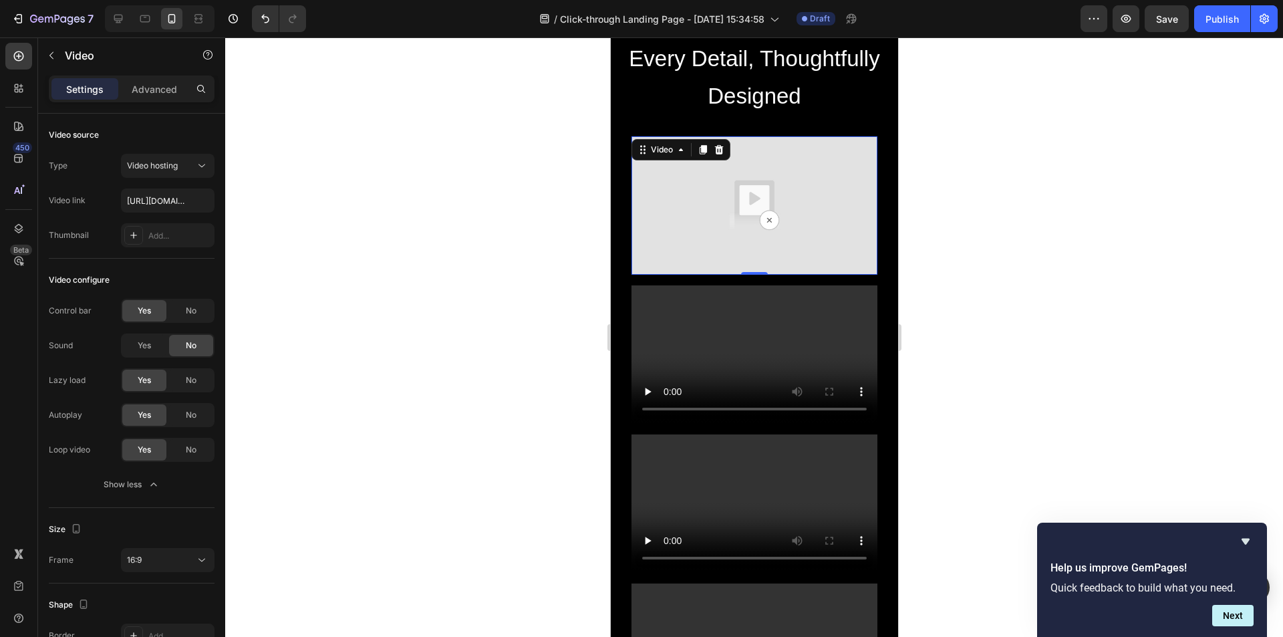
click at [704, 217] on img at bounding box center [754, 205] width 246 height 138
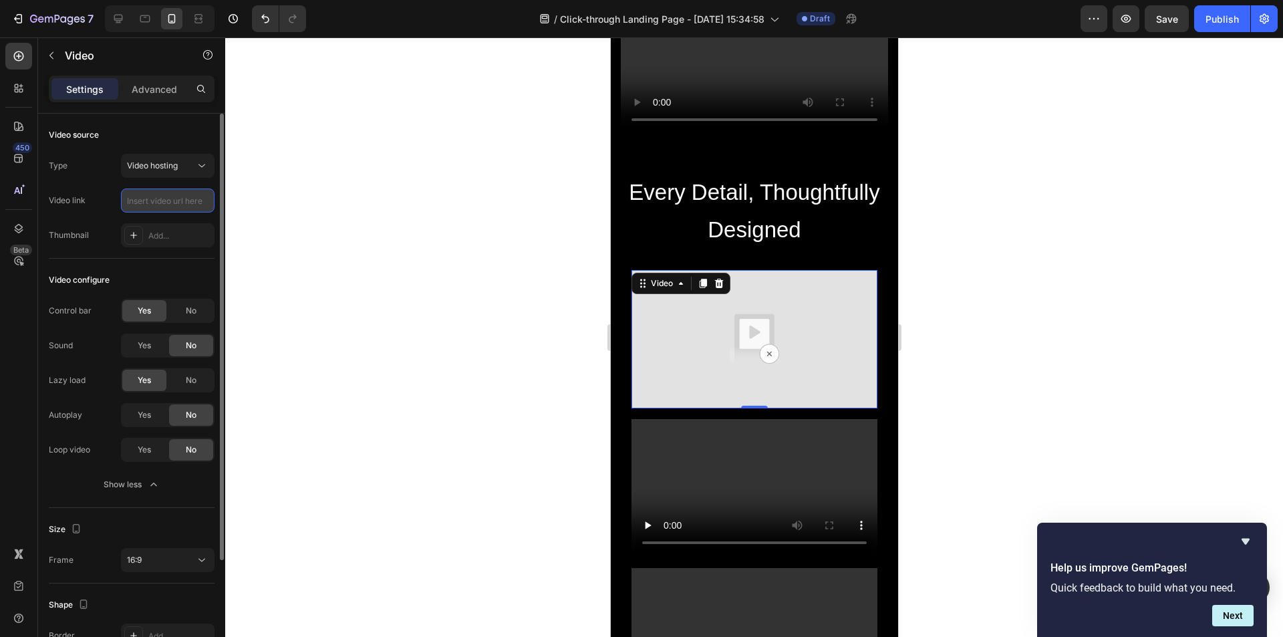
click at [164, 201] on input "text" at bounding box center [168, 200] width 94 height 24
paste input "[URL][DOMAIN_NAME]"
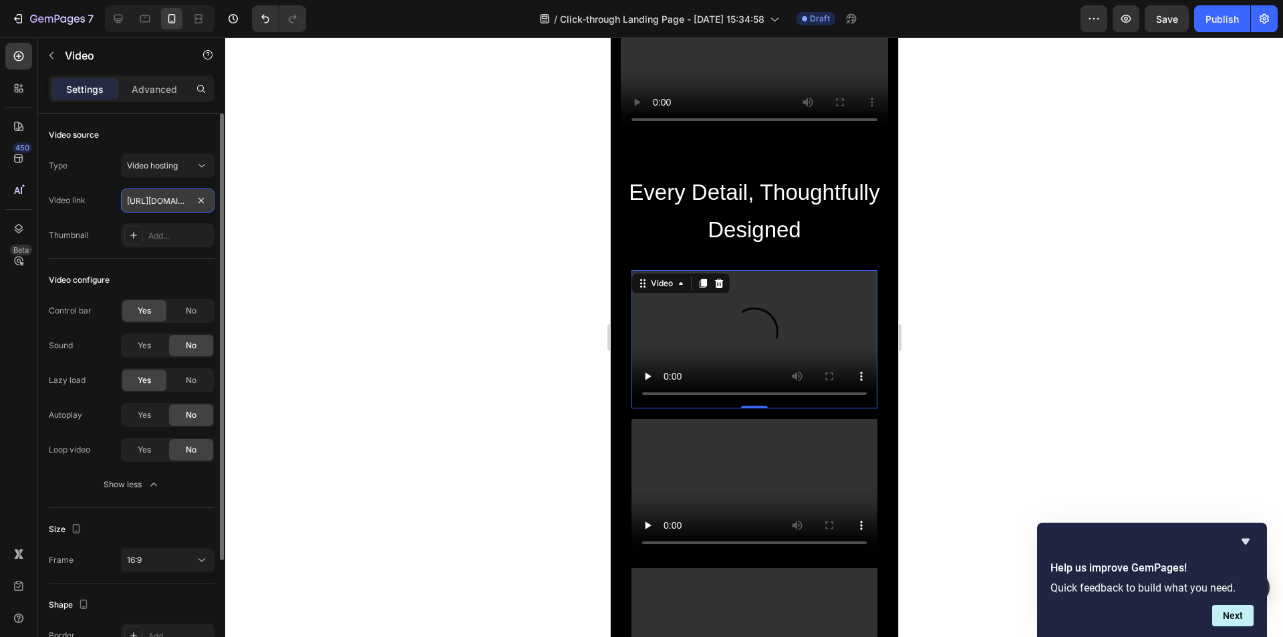
scroll to position [0, 249]
type input "[URL][DOMAIN_NAME]"
drag, startPoint x: 139, startPoint y: 401, endPoint x: 139, endPoint y: 414, distance: 13.4
click at [139, 401] on div "Control bar Yes No Sound Yes No Lazy load Yes No Autoplay Yes No Loop video Yes…" at bounding box center [132, 398] width 166 height 198
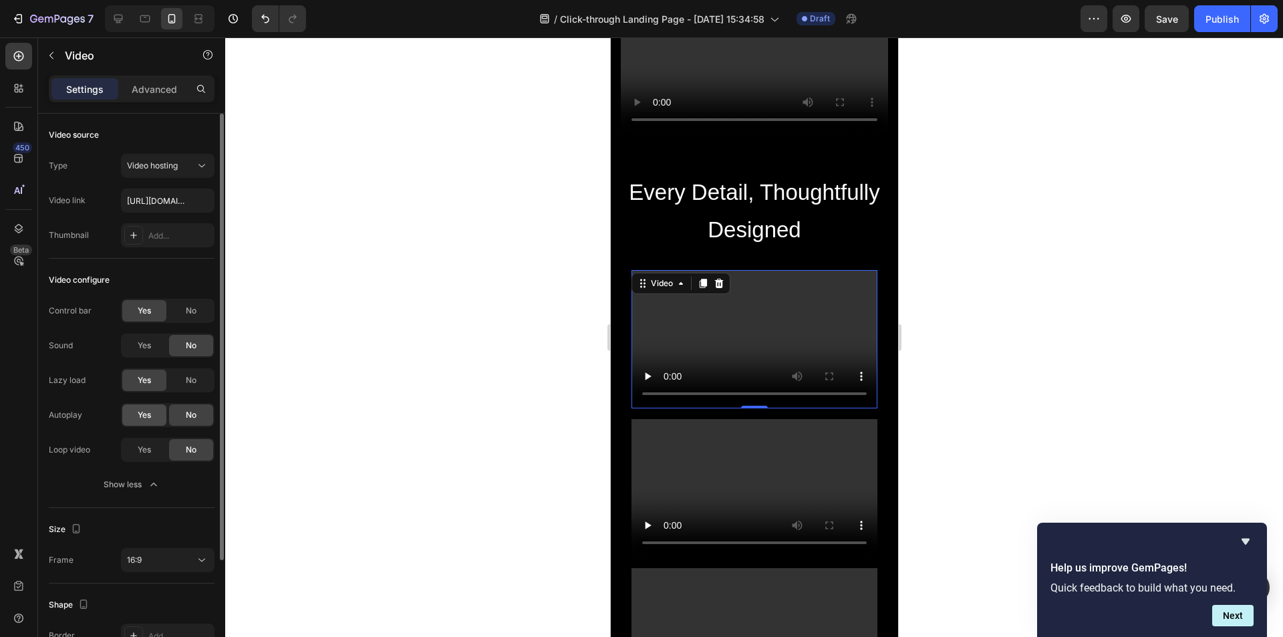
click at [139, 414] on span "Yes" at bounding box center [144, 415] width 13 height 12
click at [138, 443] on div "Yes" at bounding box center [144, 449] width 44 height 21
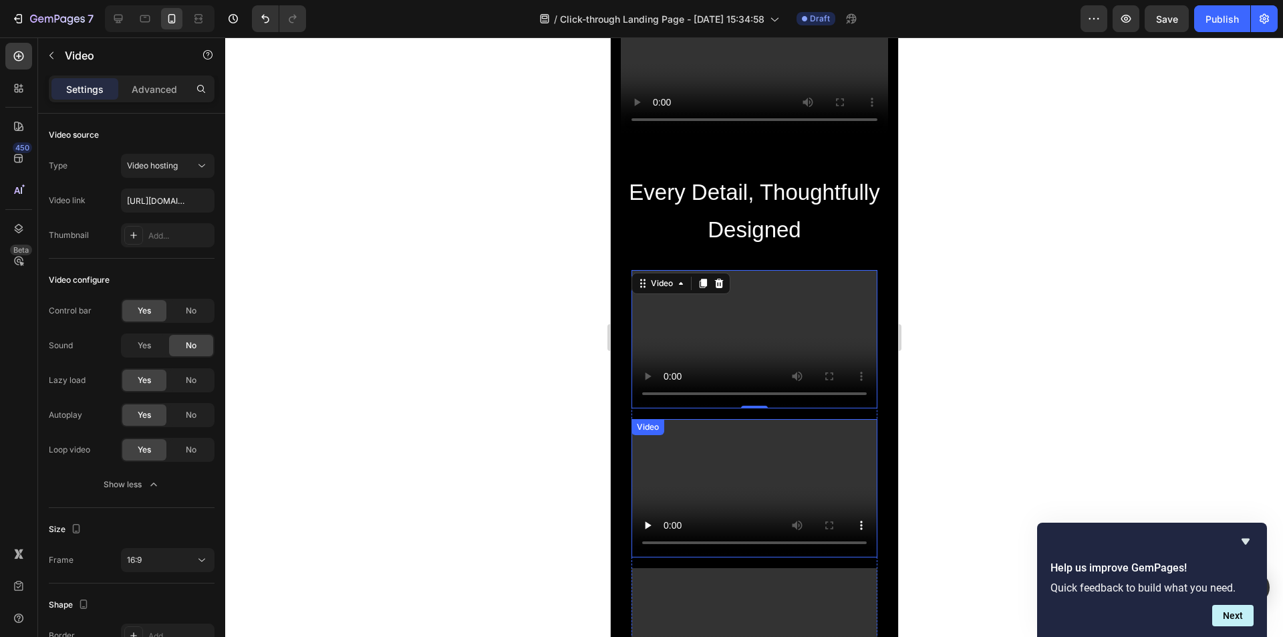
click at [710, 496] on video at bounding box center [754, 488] width 246 height 138
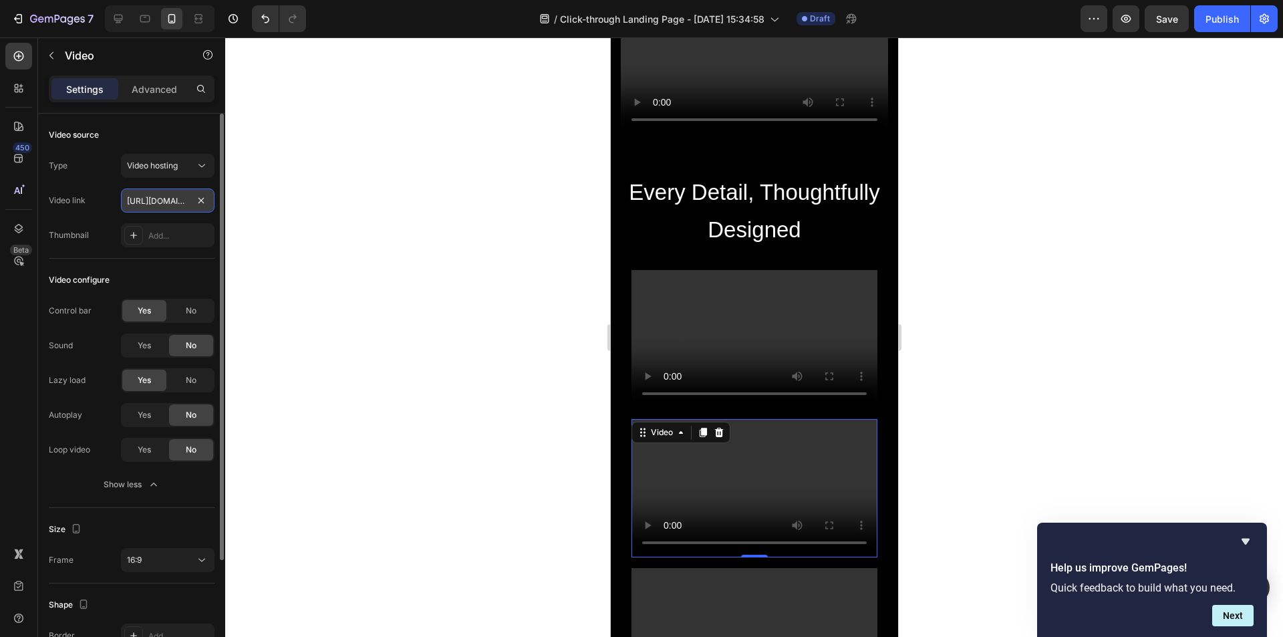
click at [156, 199] on input "[URL][DOMAIN_NAME]" at bounding box center [168, 200] width 94 height 24
click at [170, 201] on input "text" at bounding box center [168, 200] width 94 height 24
paste input "[URL][DOMAIN_NAME]"
type input "[URL][DOMAIN_NAME]"
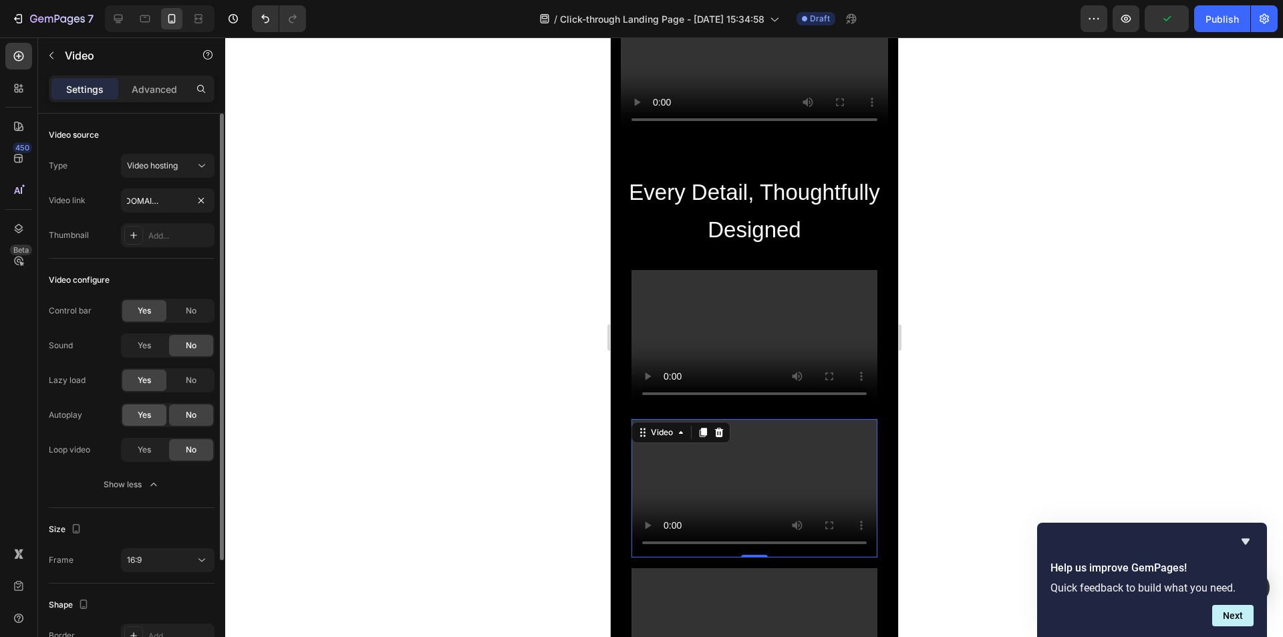
click at [140, 413] on span "Yes" at bounding box center [144, 415] width 13 height 12
click at [141, 444] on span "Yes" at bounding box center [144, 450] width 13 height 12
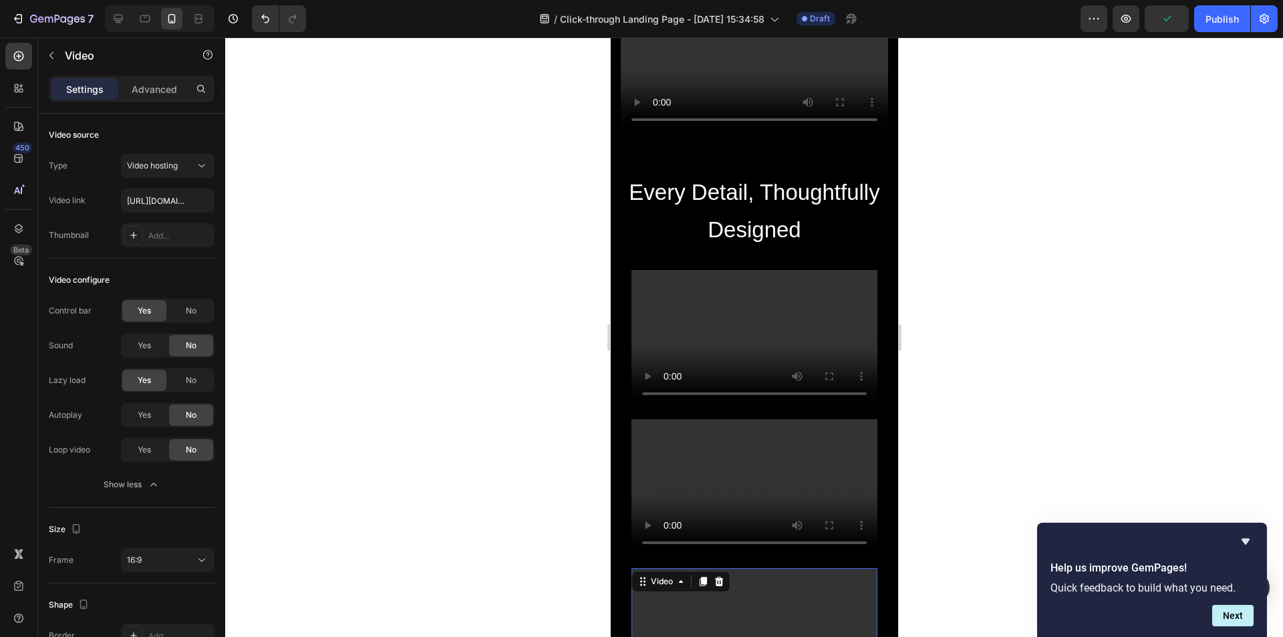
scroll to position [1705, 0]
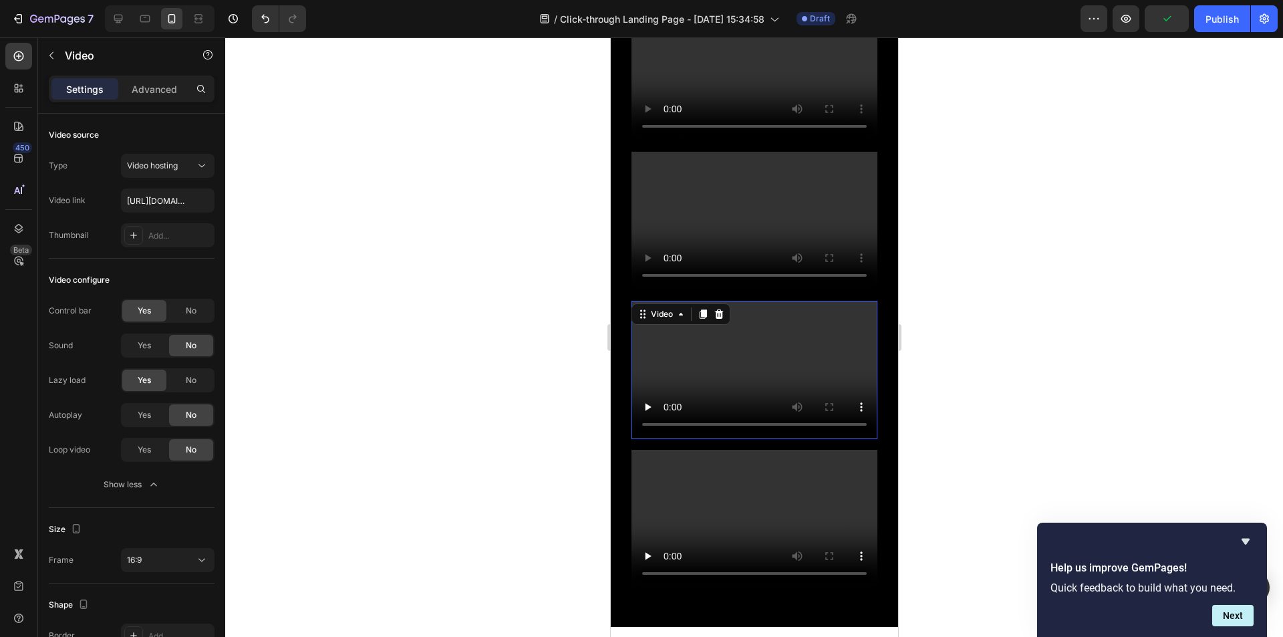
click at [756, 390] on video at bounding box center [754, 370] width 246 height 138
click at [141, 416] on span "Yes" at bounding box center [144, 415] width 13 height 12
click at [144, 440] on div "Yes" at bounding box center [144, 449] width 44 height 21
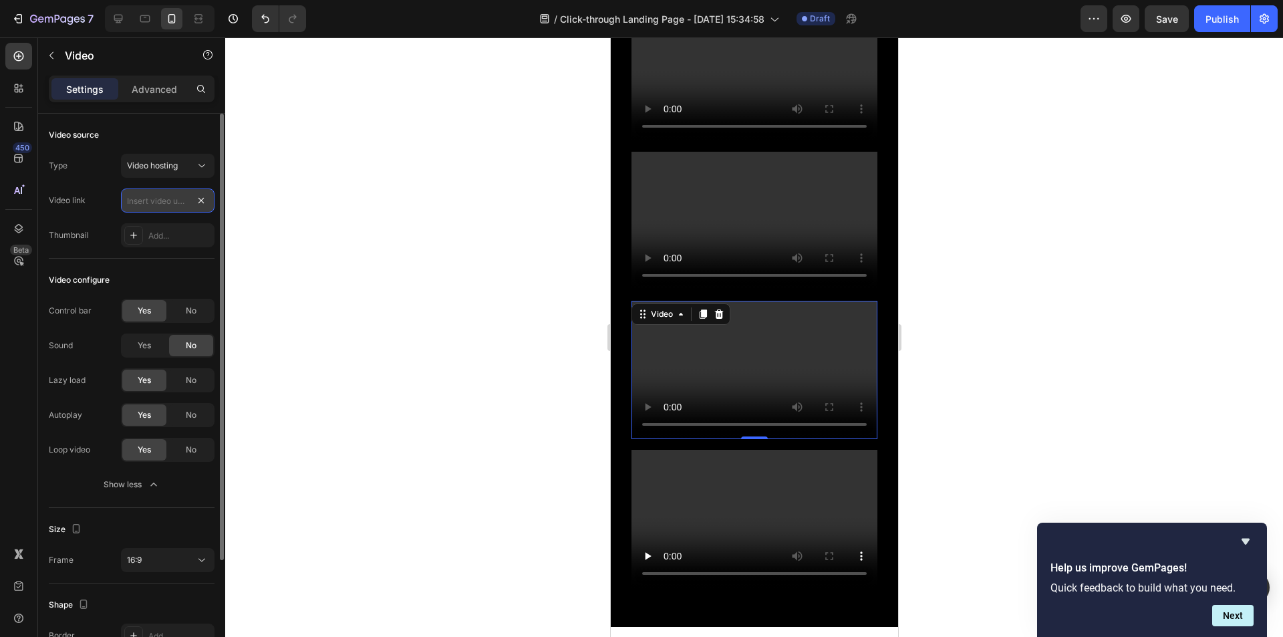
scroll to position [0, 0]
click at [158, 201] on input "text" at bounding box center [168, 200] width 94 height 24
paste input "[URL][DOMAIN_NAME]"
type input "[URL][DOMAIN_NAME]"
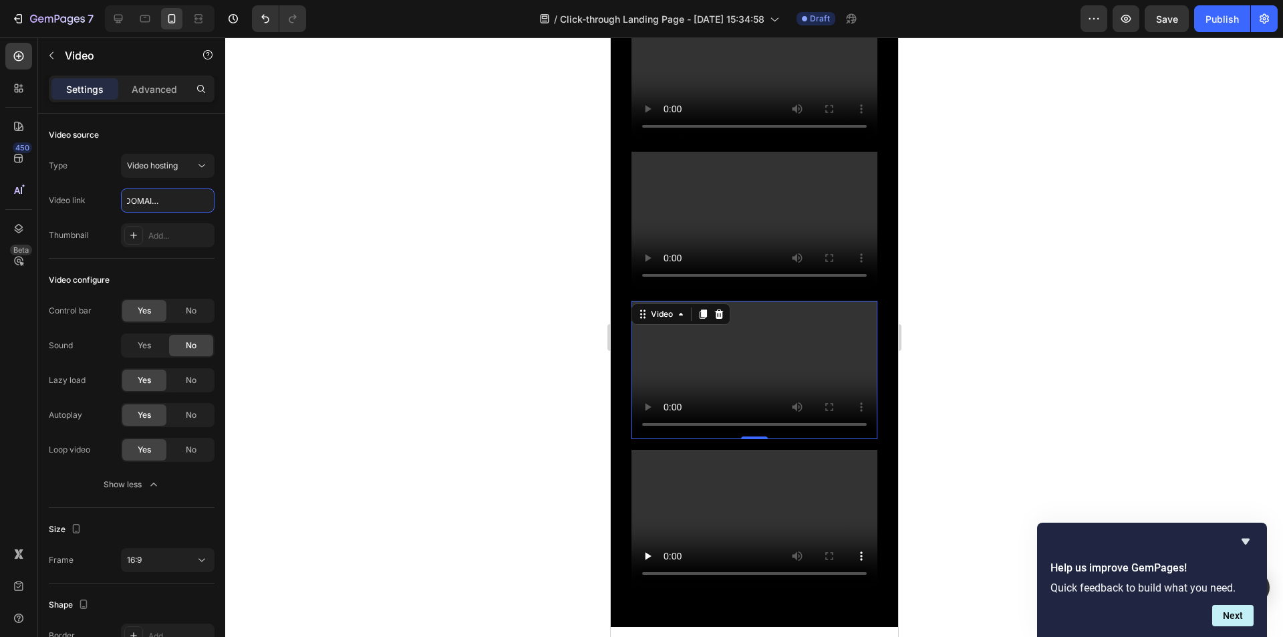
scroll to position [0, 0]
click at [176, 202] on input "text" at bounding box center [168, 200] width 94 height 24
paste input "[URL][DOMAIN_NAME]"
type input "[URL][DOMAIN_NAME]"
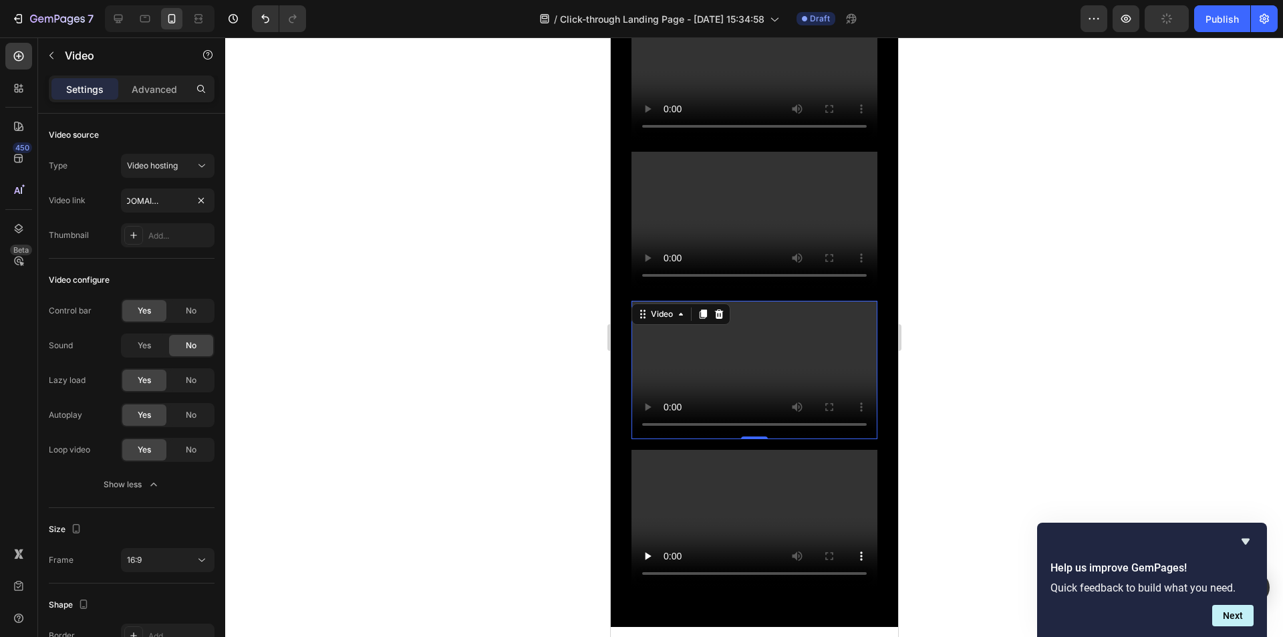
click at [6, 348] on div "450 Beta" at bounding box center [18, 292] width 27 height 498
click at [790, 498] on video at bounding box center [754, 519] width 246 height 138
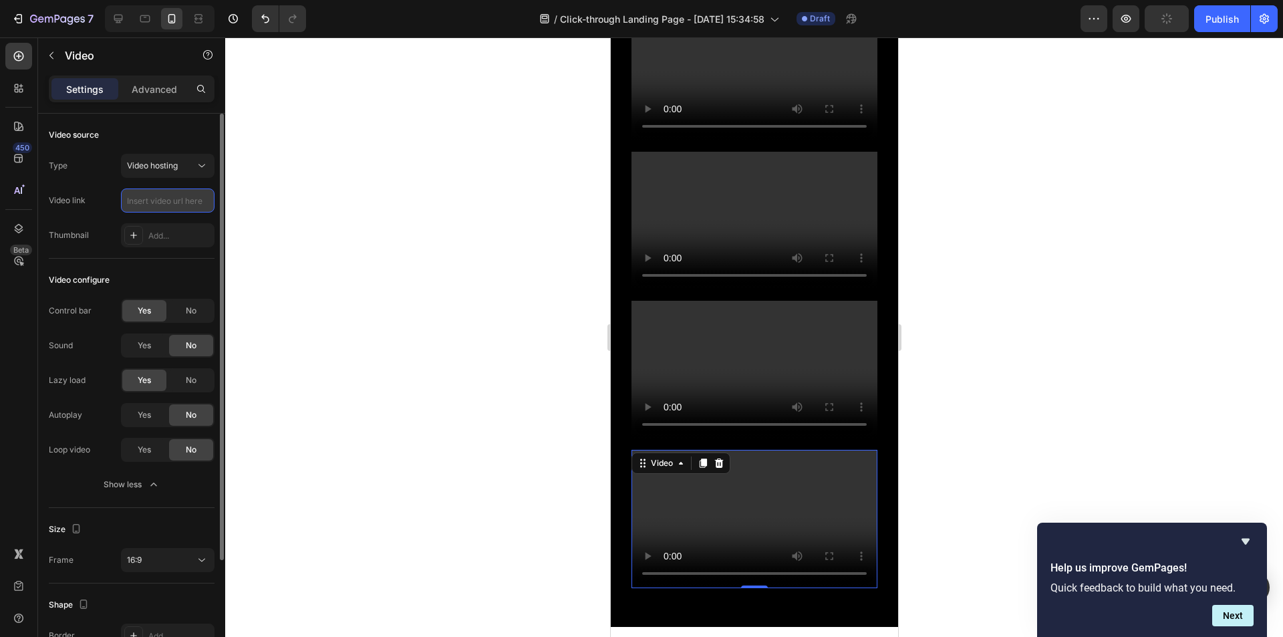
click at [178, 196] on input "text" at bounding box center [168, 200] width 94 height 24
type input "[URL][DOMAIN_NAME]"
drag, startPoint x: 143, startPoint y: 414, endPoint x: 138, endPoint y: 430, distance: 17.5
click at [143, 414] on span "Yes" at bounding box center [144, 415] width 13 height 12
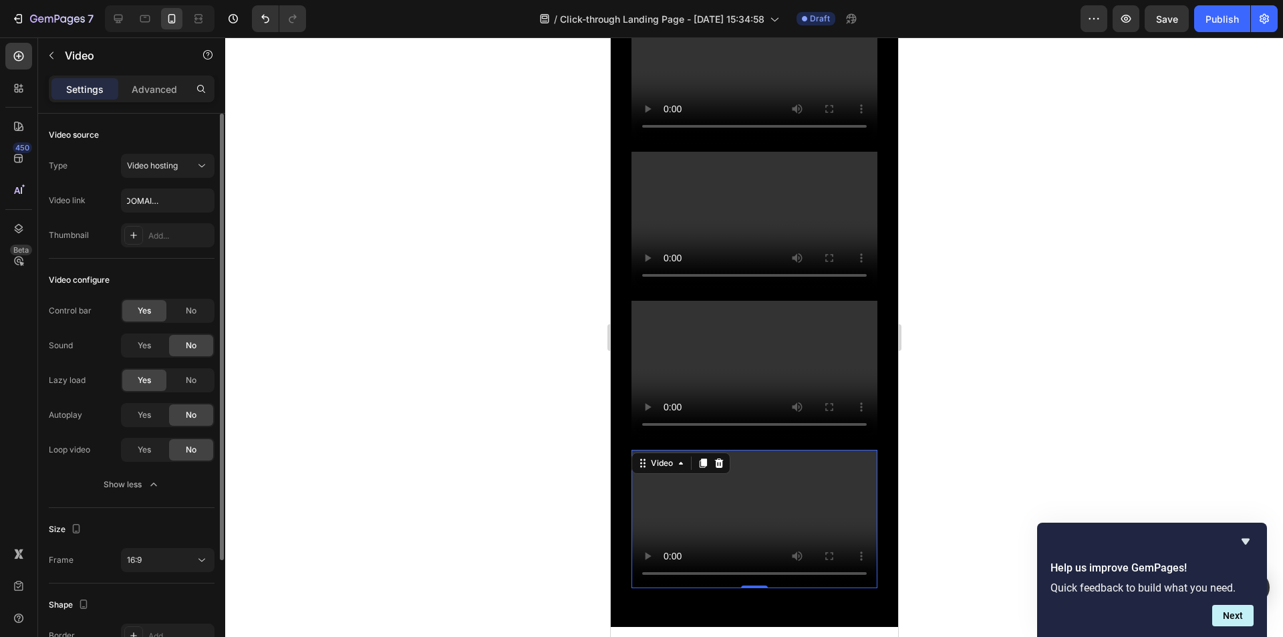
scroll to position [0, 0]
click at [140, 438] on div "Yes No" at bounding box center [168, 450] width 94 height 24
click at [143, 451] on span "Yes" at bounding box center [144, 450] width 13 height 12
click at [0, 483] on div "450 Beta" at bounding box center [19, 336] width 38 height 599
click at [1242, 540] on icon "Hide survey" at bounding box center [1245, 541] width 8 height 6
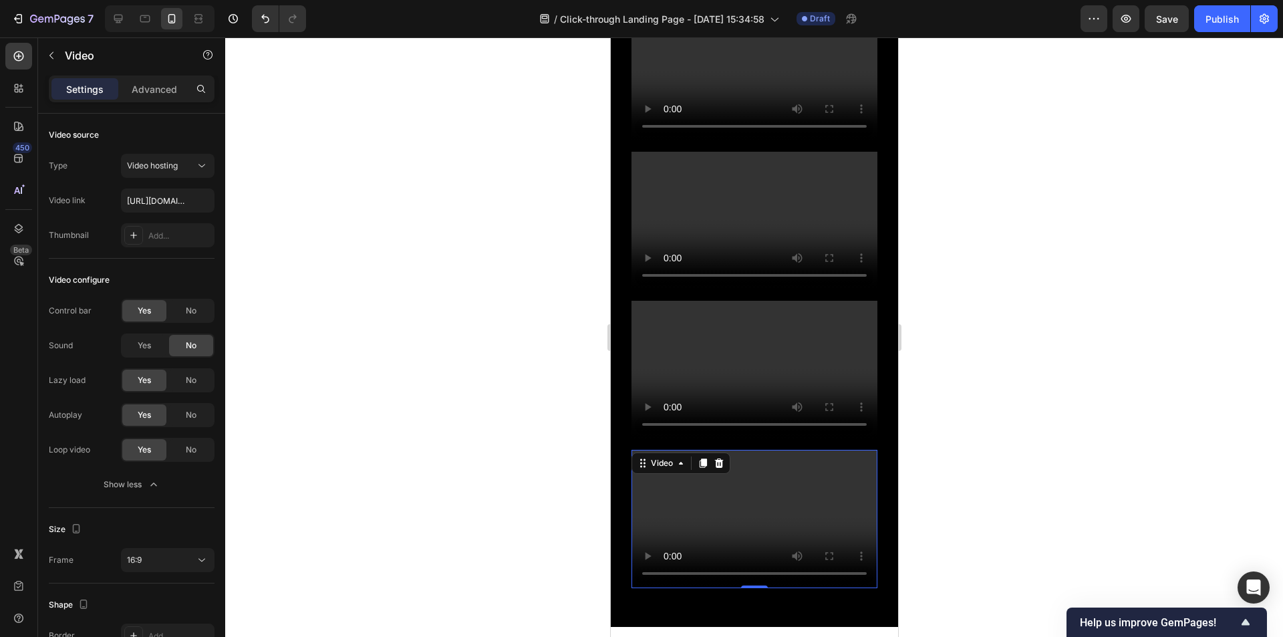
click at [979, 408] on div at bounding box center [754, 336] width 1058 height 599
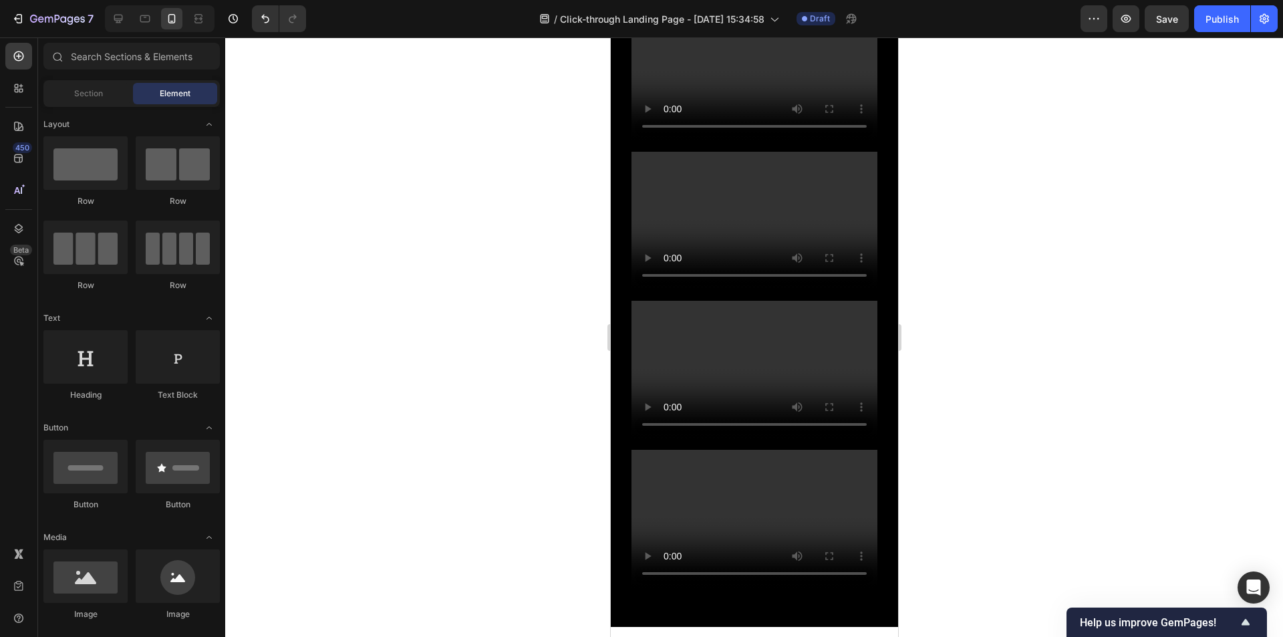
click at [760, 486] on video at bounding box center [754, 519] width 246 height 138
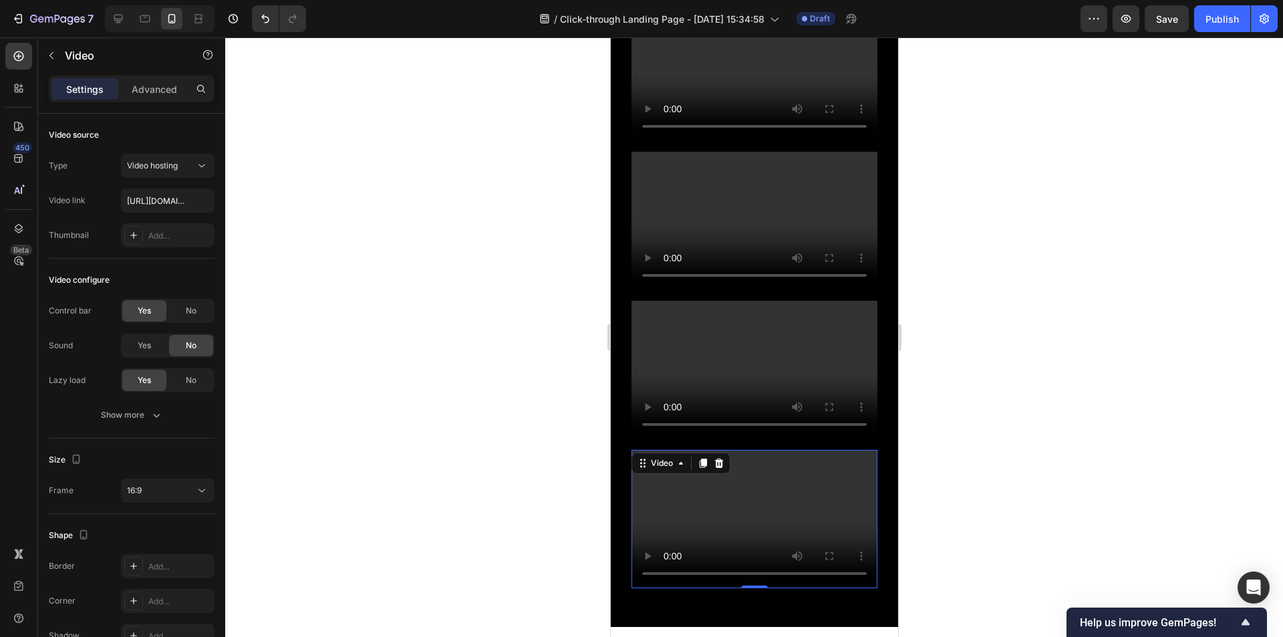
click at [739, 525] on video at bounding box center [754, 519] width 246 height 138
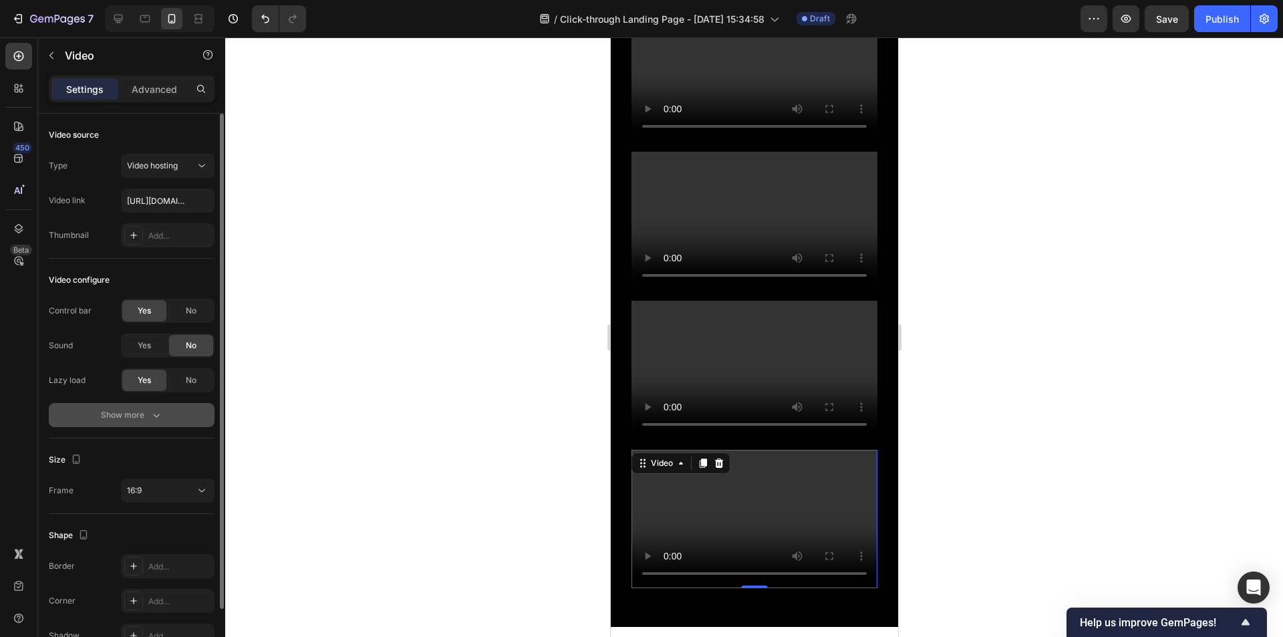
click at [132, 414] on div "Show more" at bounding box center [132, 414] width 62 height 13
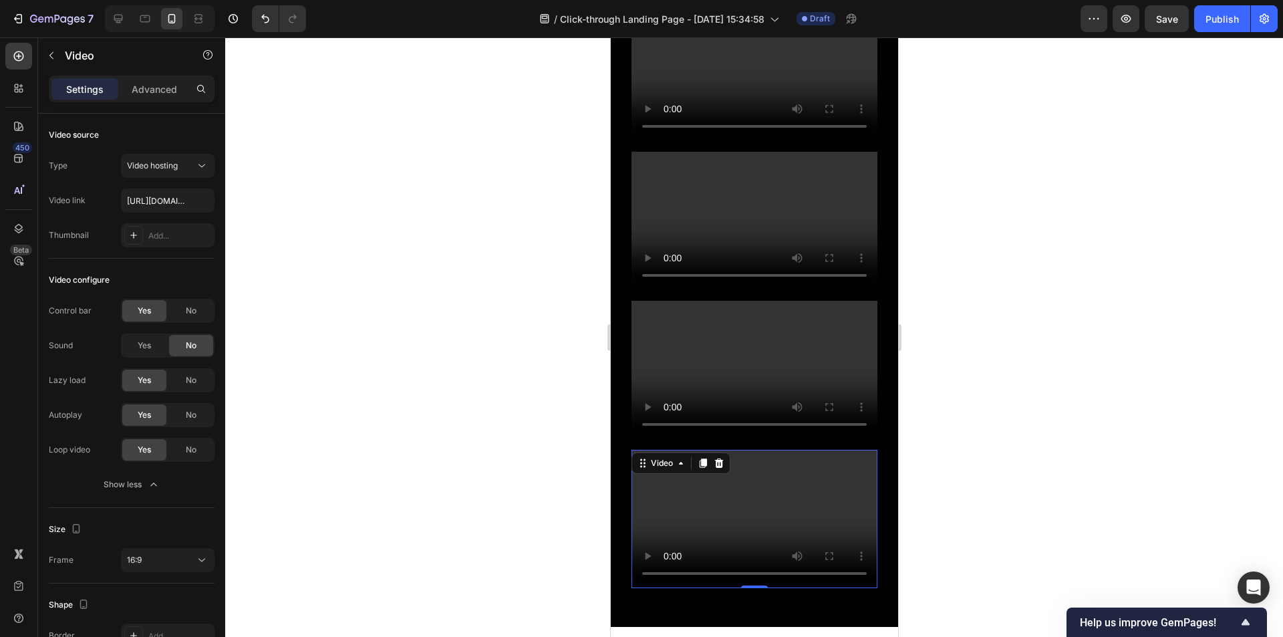
click at [511, 440] on div at bounding box center [754, 336] width 1058 height 599
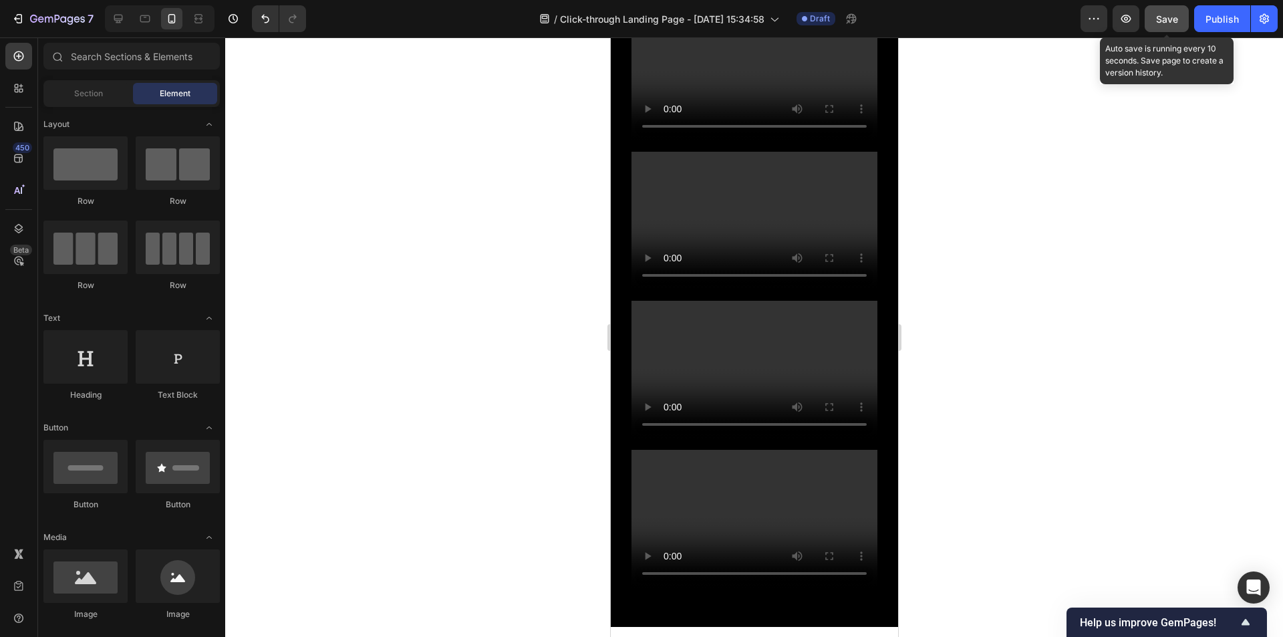
click at [1156, 22] on span "Save" at bounding box center [1167, 18] width 22 height 11
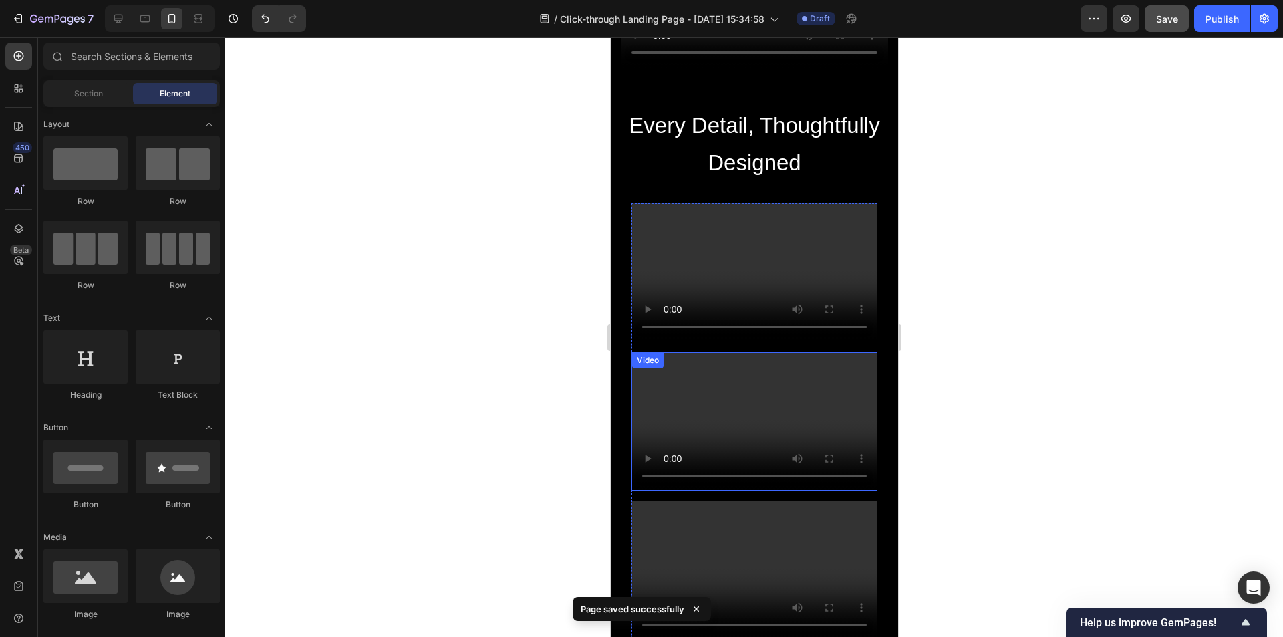
scroll to position [1304, 0]
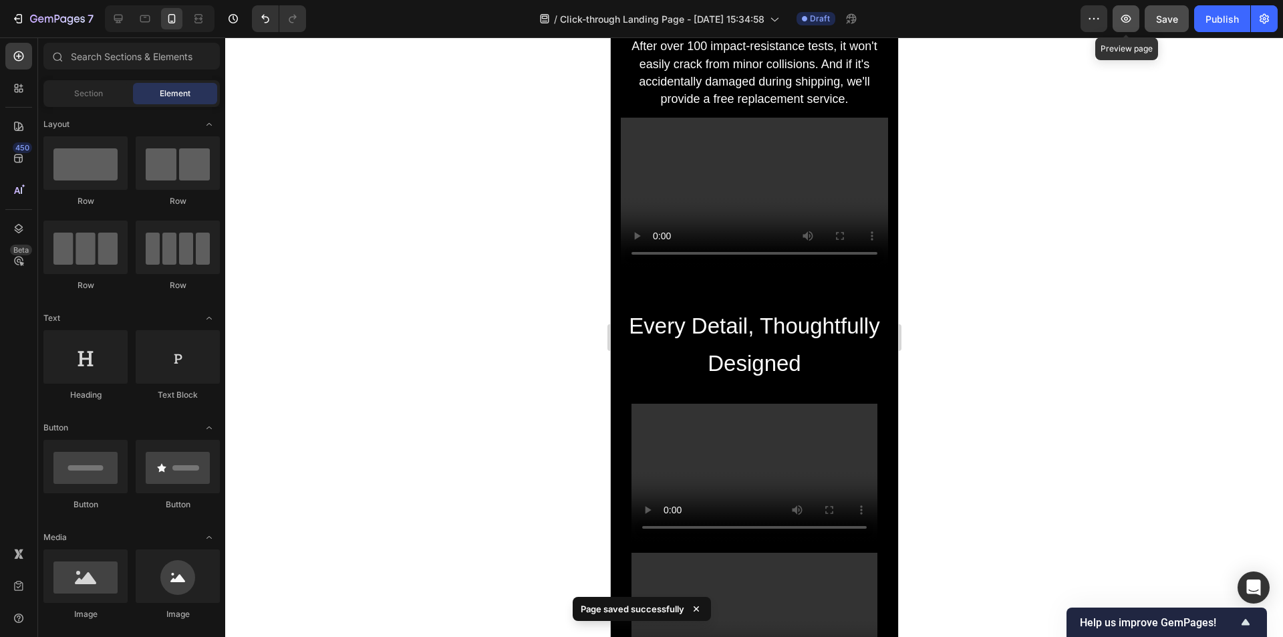
click at [1115, 22] on button "button" at bounding box center [1125, 18] width 27 height 27
click at [115, 11] on div at bounding box center [118, 18] width 21 height 21
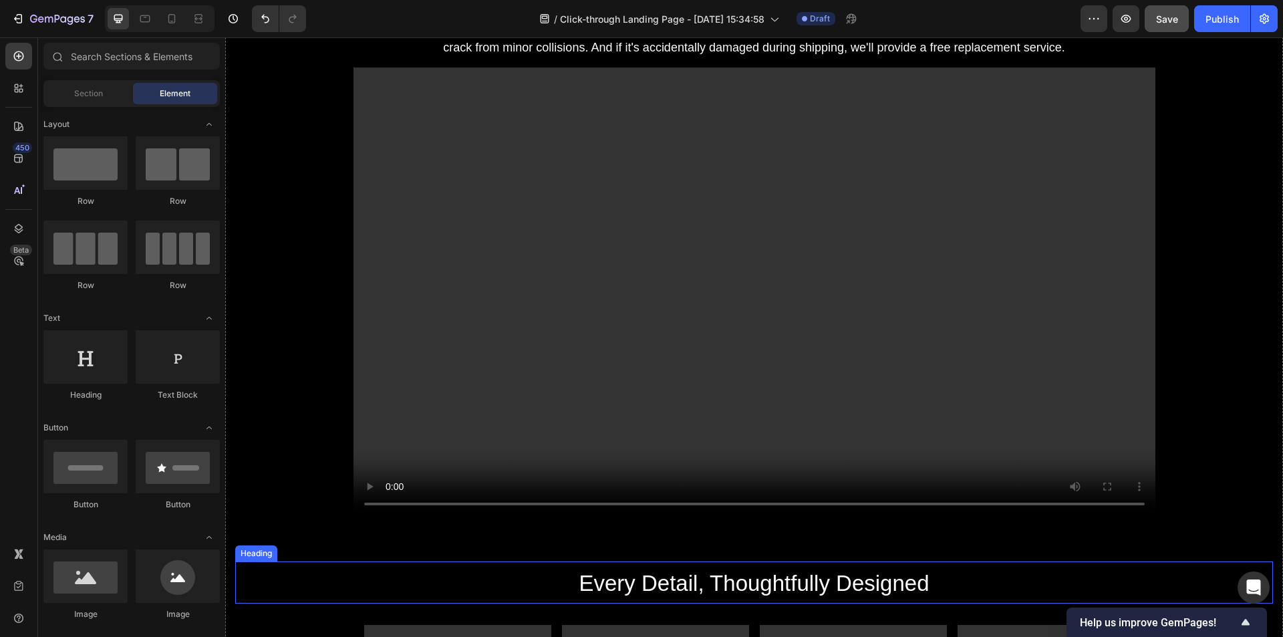
scroll to position [1542, 0]
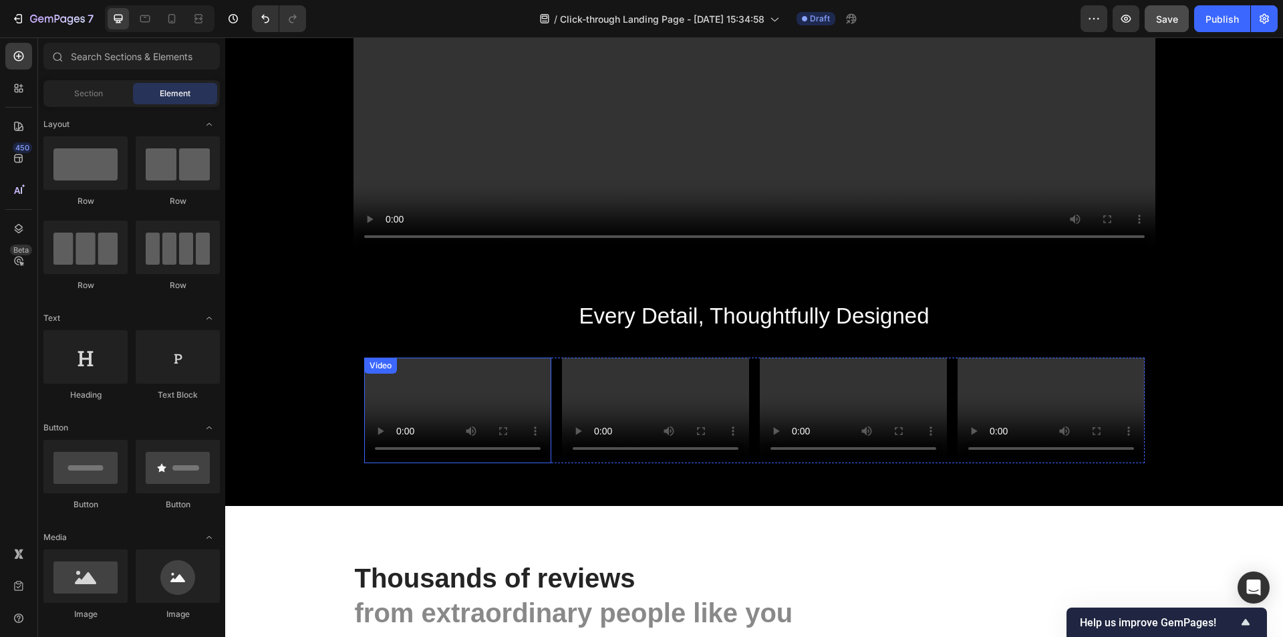
click at [418, 380] on video at bounding box center [457, 410] width 187 height 106
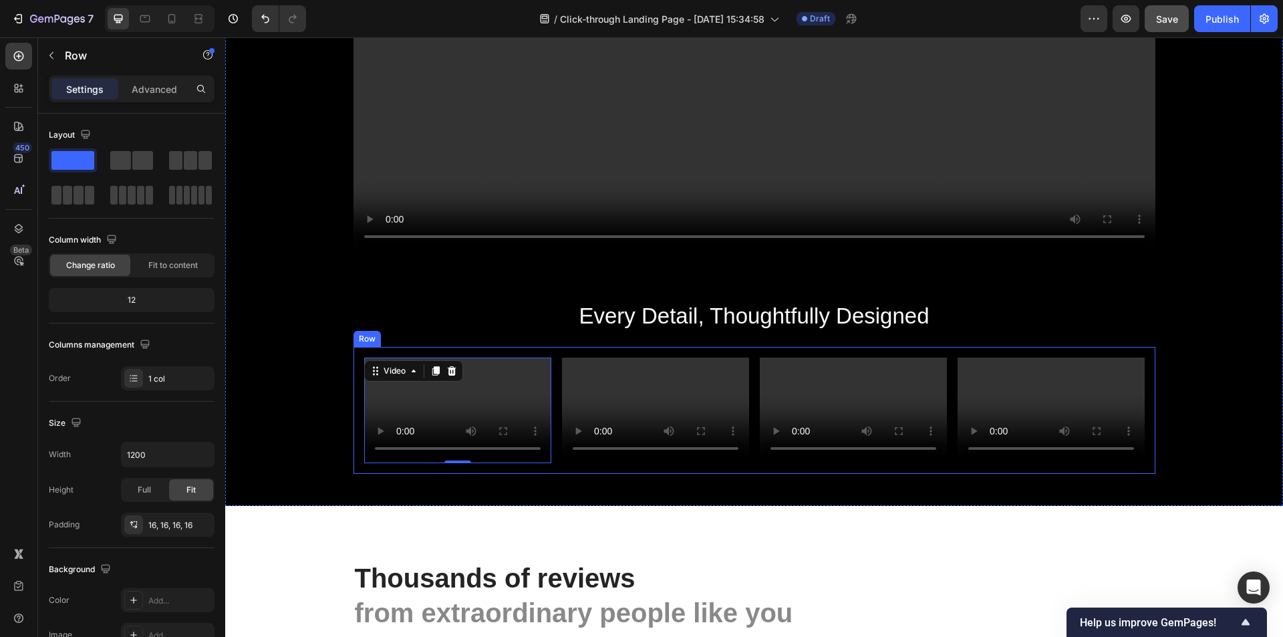
click at [554, 467] on div "Video 0 Video Video Video Row Row" at bounding box center [754, 410] width 802 height 127
click at [553, 472] on div "Video Video Video Video Row Row 0" at bounding box center [754, 410] width 802 height 127
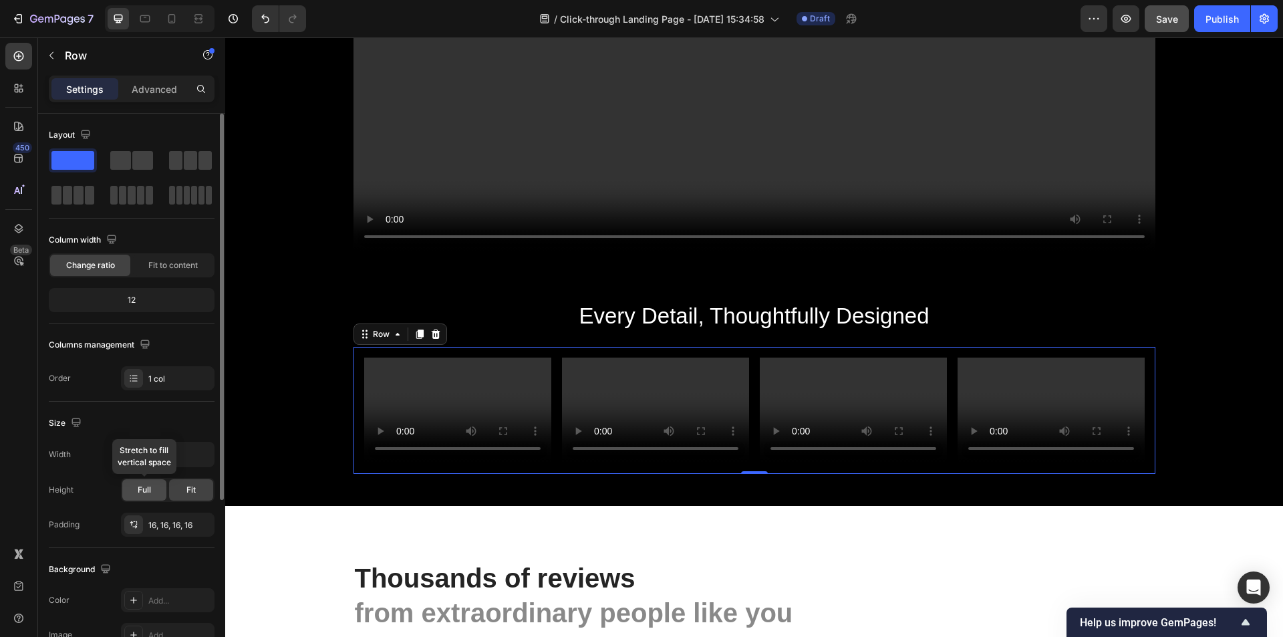
click at [140, 492] on span "Full" at bounding box center [144, 490] width 13 height 12
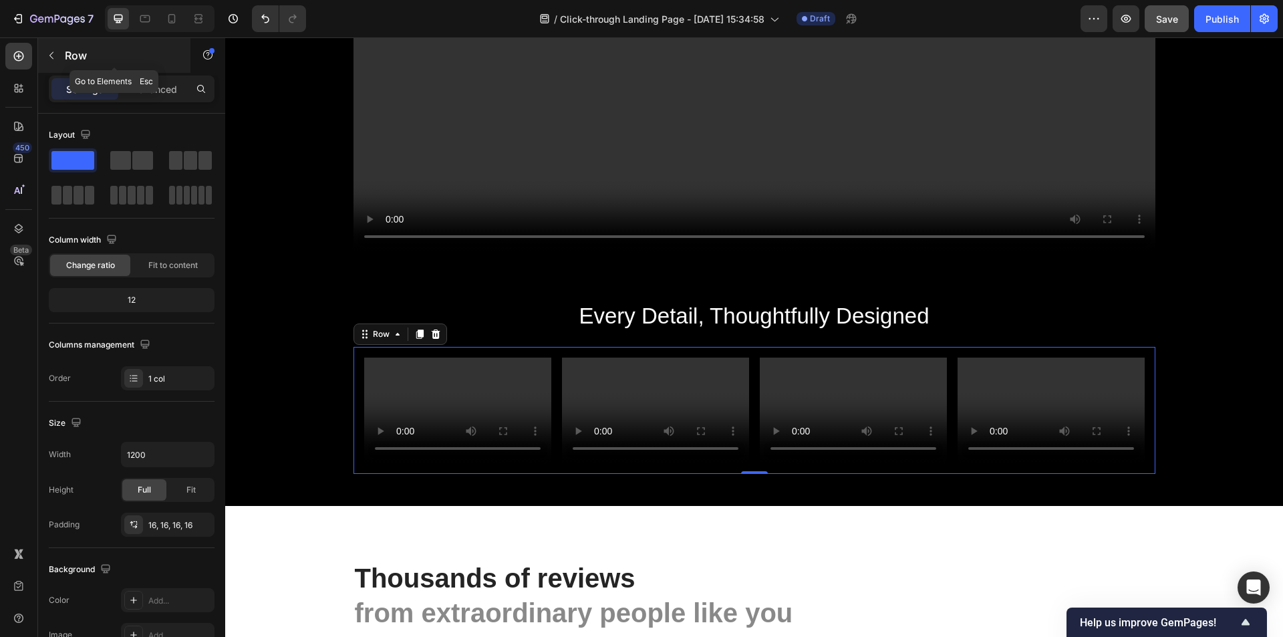
click at [55, 55] on icon "button" at bounding box center [51, 55] width 11 height 11
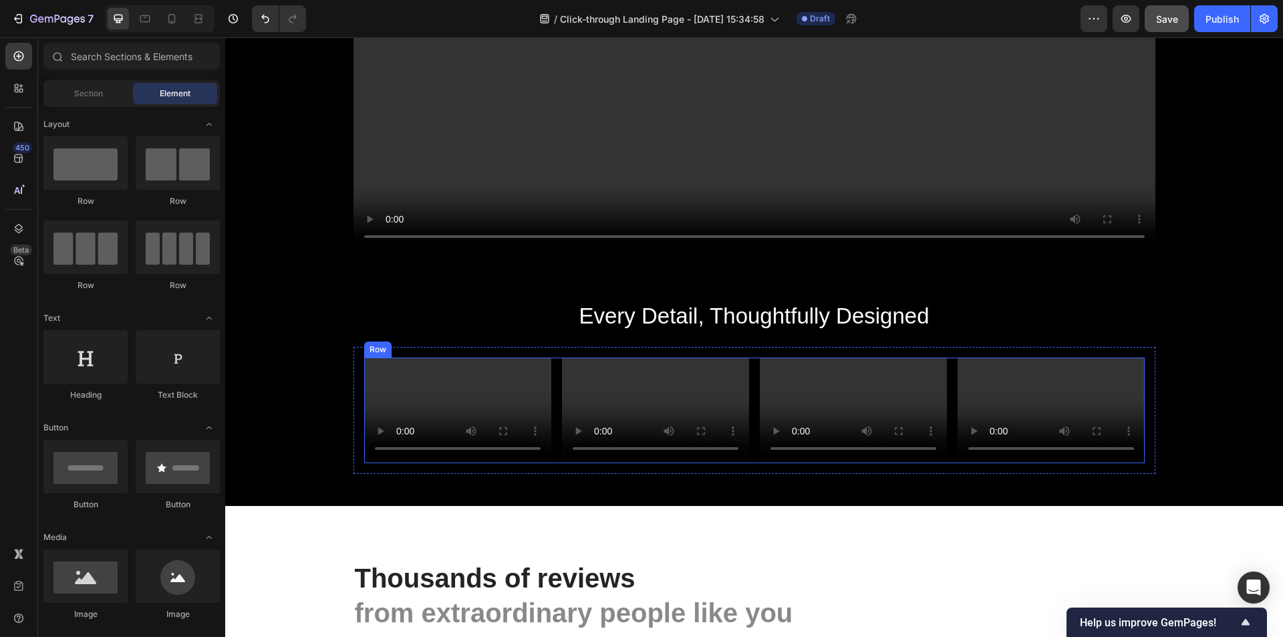
click at [556, 462] on div "Video Video Video Video Row" at bounding box center [754, 410] width 780 height 106
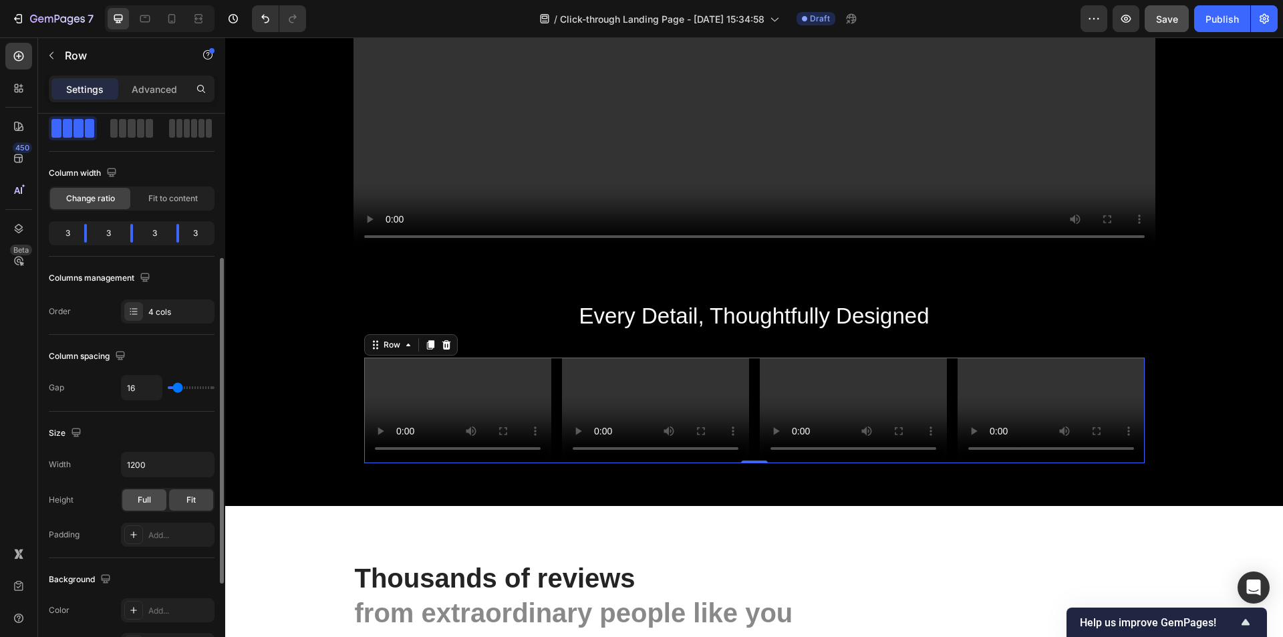
scroll to position [134, 0]
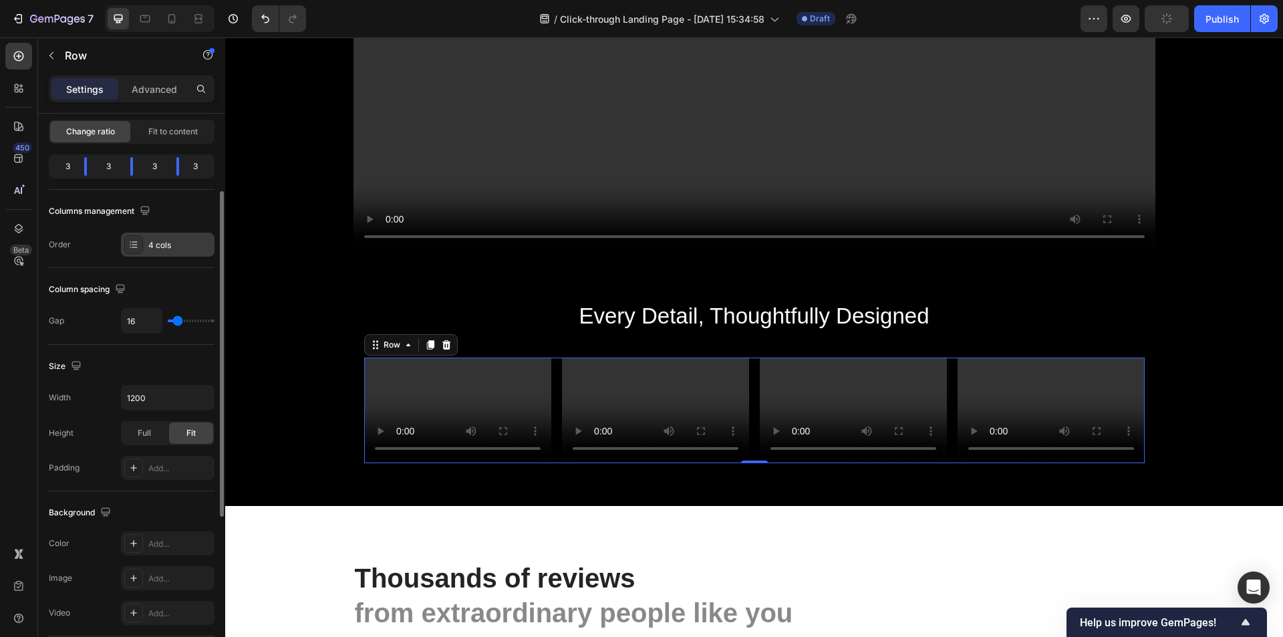
click at [133, 243] on icon at bounding box center [133, 244] width 11 height 11
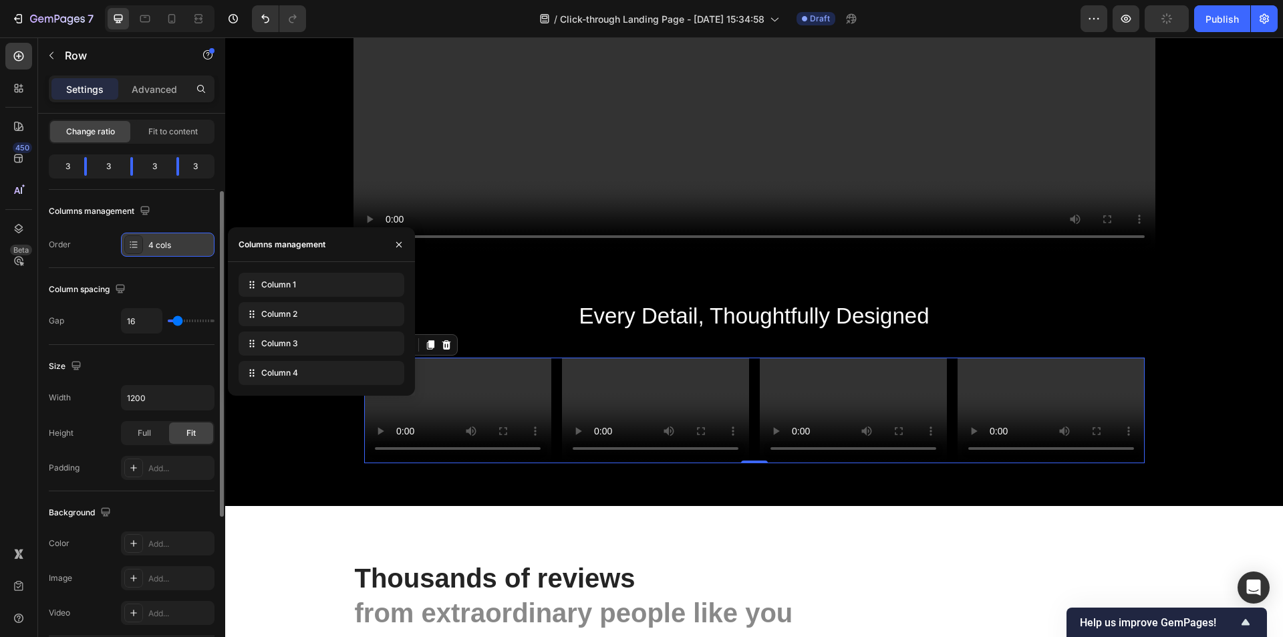
click at [133, 243] on icon at bounding box center [133, 244] width 11 height 11
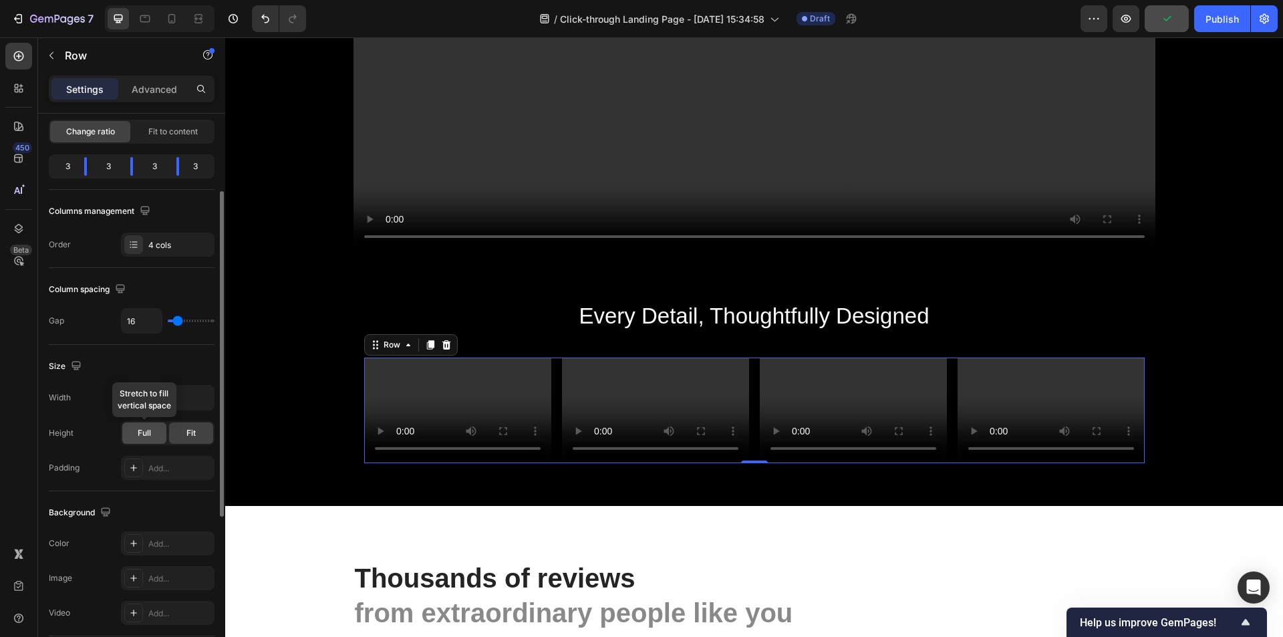
click at [139, 436] on span "Full" at bounding box center [144, 433] width 13 height 12
click at [147, 436] on span "Full" at bounding box center [144, 433] width 13 height 12
click at [185, 437] on div "Fit" at bounding box center [191, 432] width 44 height 21
click at [140, 400] on input "1200" at bounding box center [168, 397] width 92 height 24
click at [148, 430] on span "Full" at bounding box center [144, 433] width 13 height 12
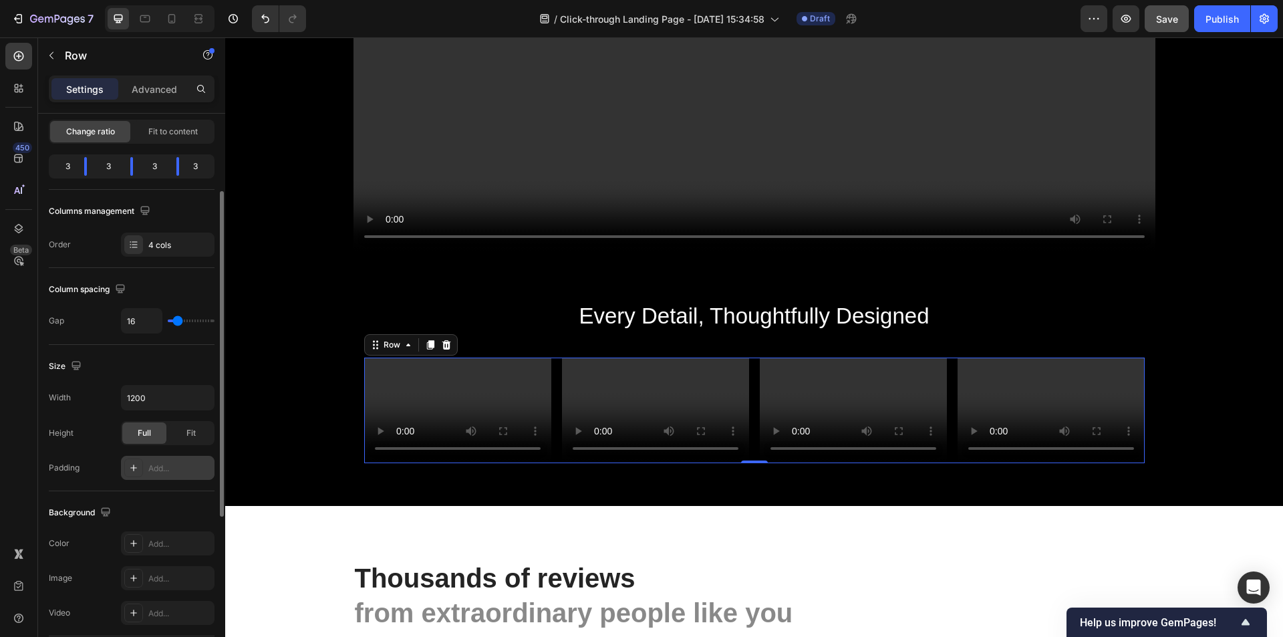
click at [137, 468] on icon at bounding box center [133, 467] width 11 height 11
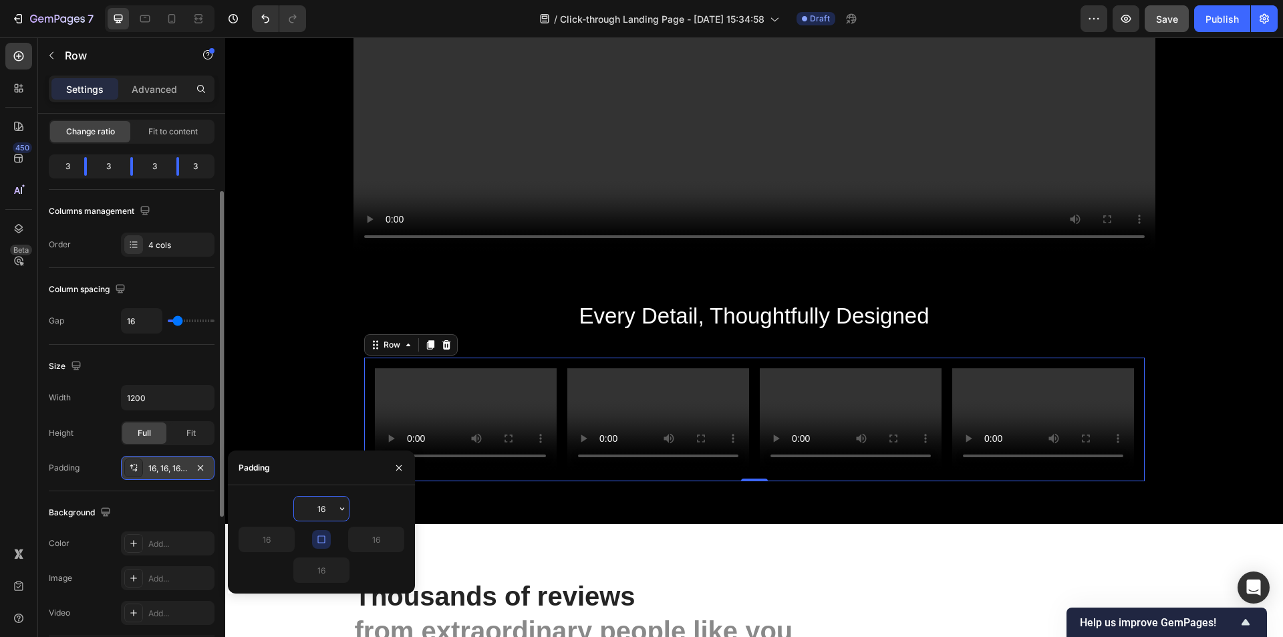
click at [319, 508] on input "16" at bounding box center [321, 508] width 55 height 24
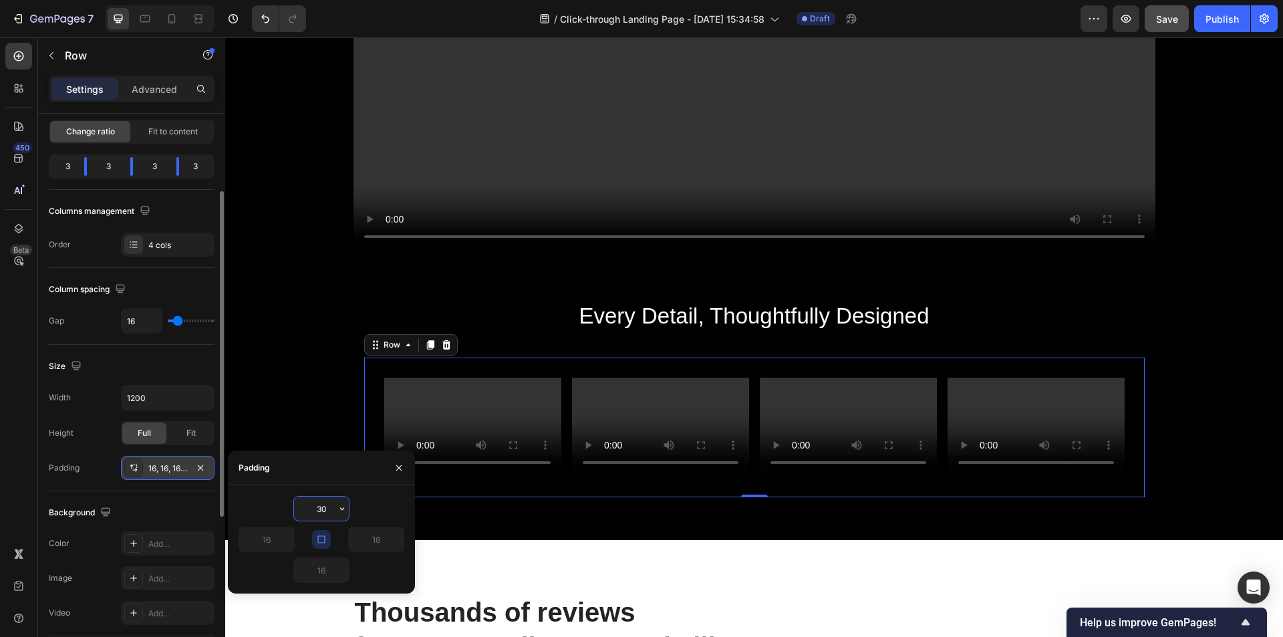
type input "3"
type input "30"
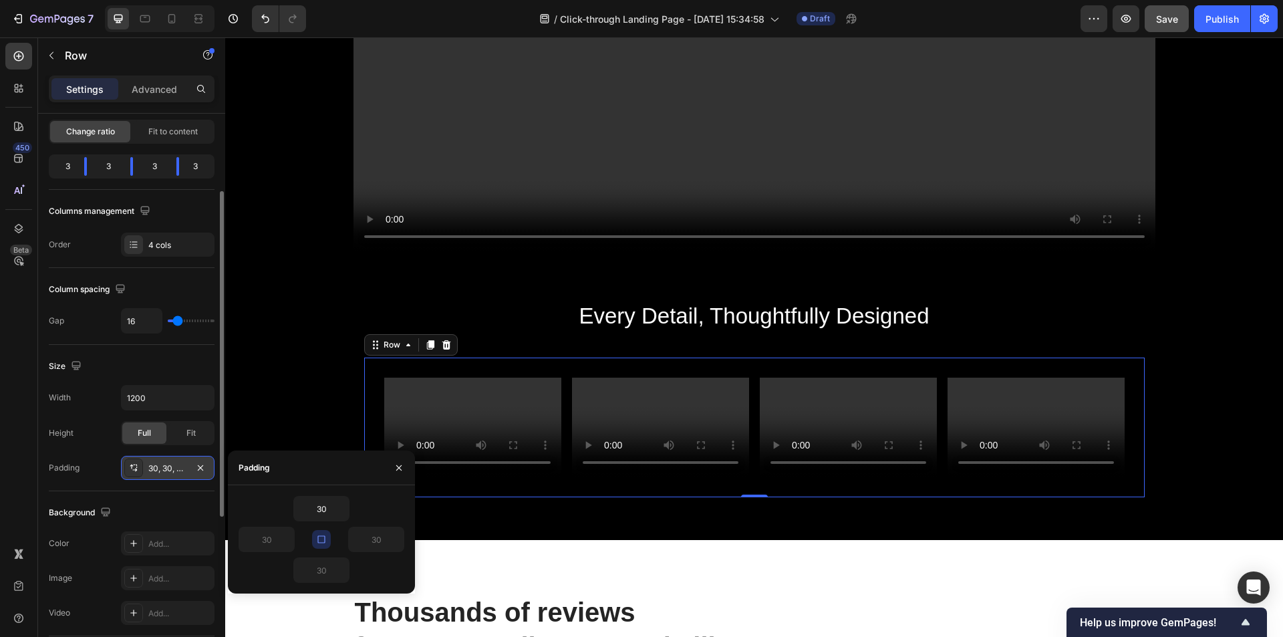
click at [307, 419] on div "Worried About Glass Breaking? Heading Our top cover is made of tempered, high-s…" at bounding box center [754, 104] width 1038 height 808
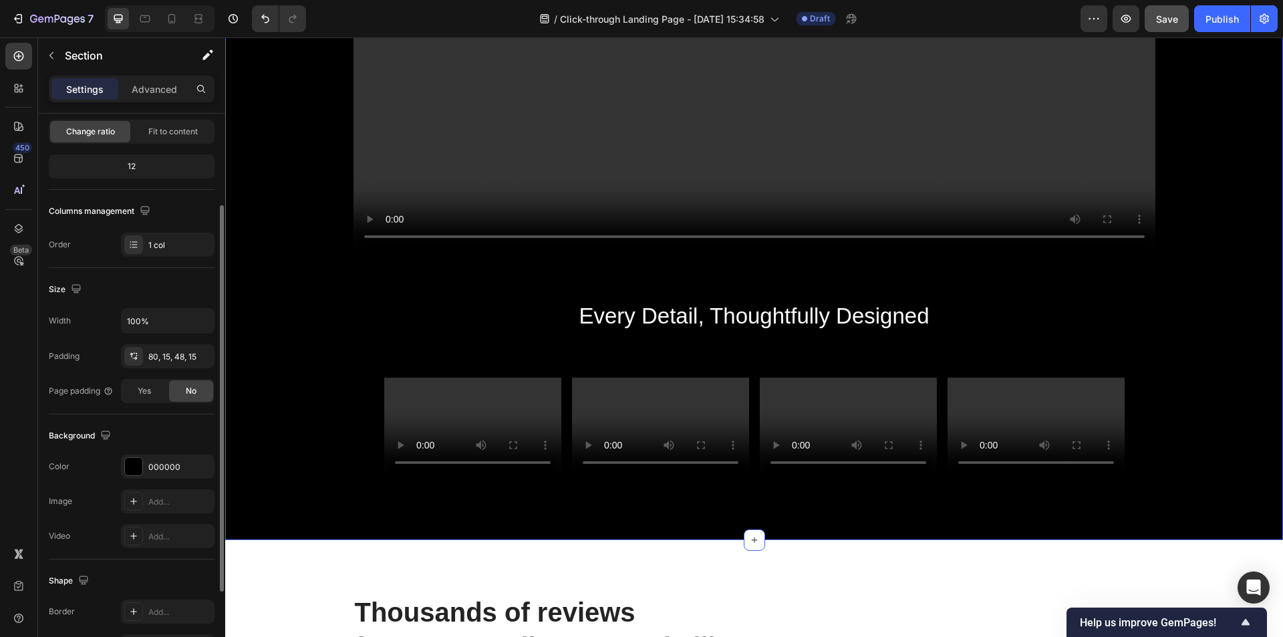
scroll to position [0, 0]
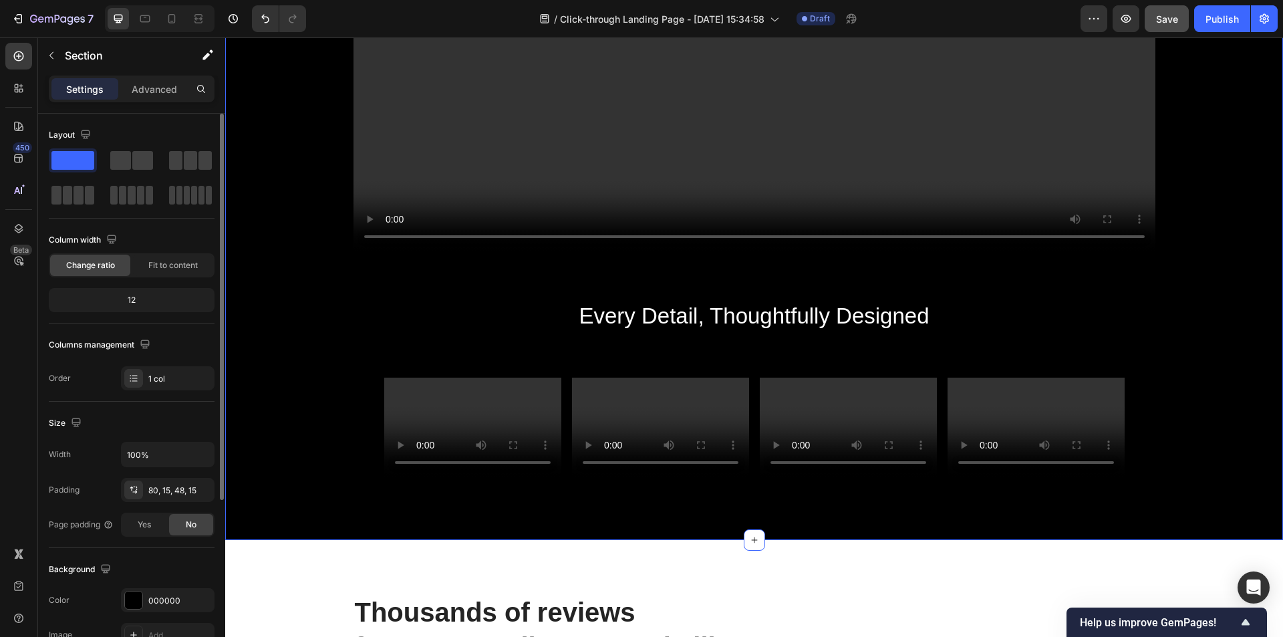
click at [321, 464] on div "Worried About Glass Breaking? Heading Our top cover is made of tempered, high-s…" at bounding box center [754, 104] width 1038 height 808
click at [336, 458] on div "Worried About Glass Breaking? Heading Our top cover is made of tempered, high-s…" at bounding box center [754, 104] width 1038 height 808
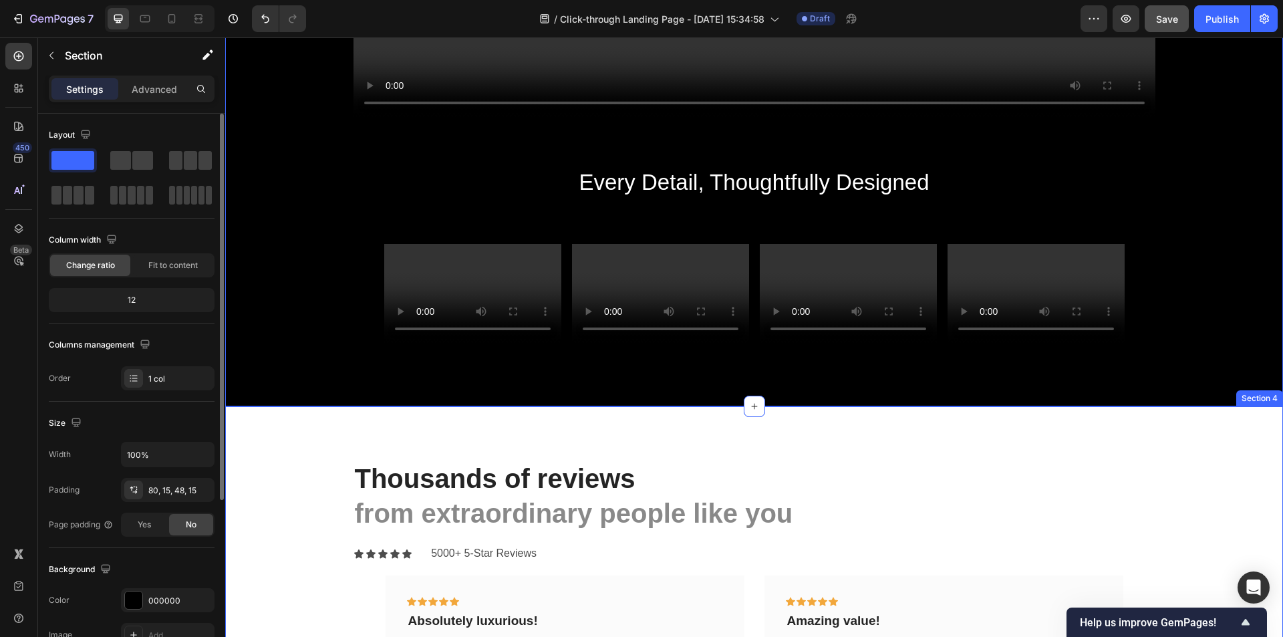
scroll to position [1542, 0]
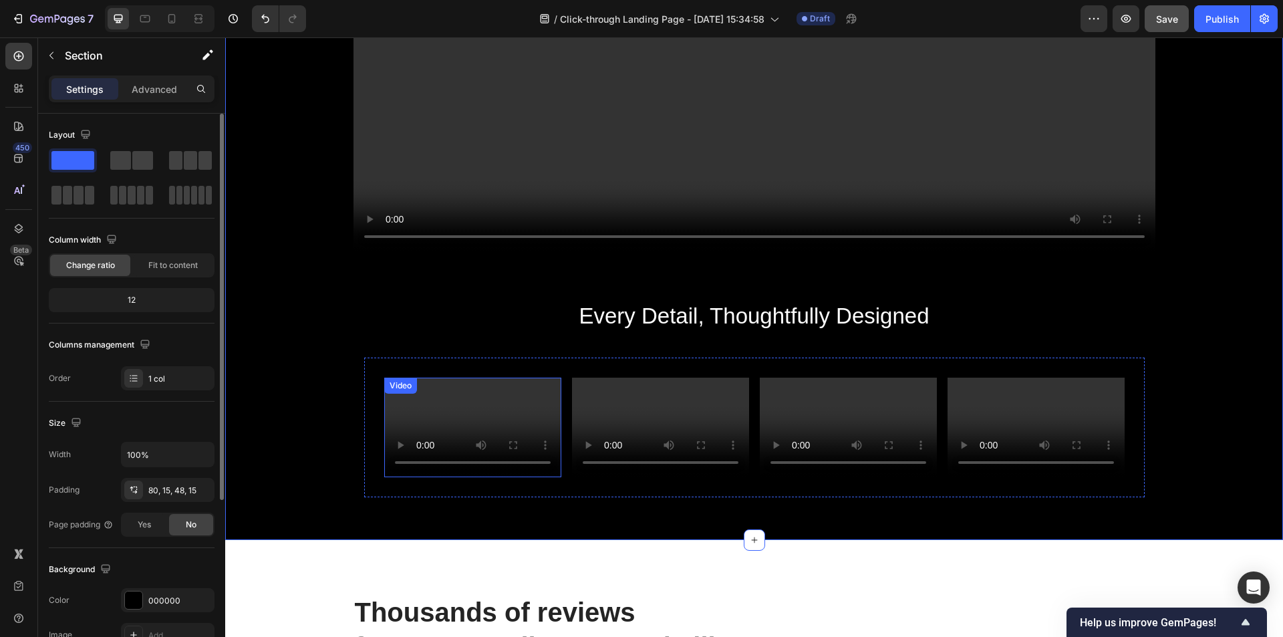
click at [476, 412] on video at bounding box center [472, 427] width 177 height 100
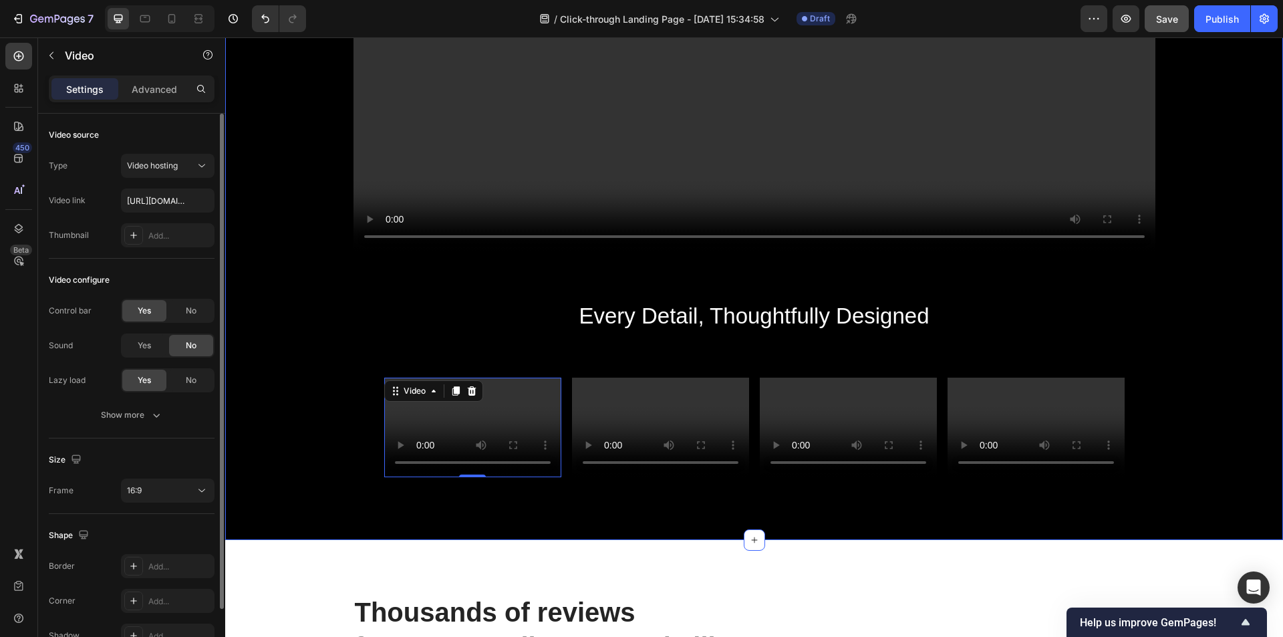
click at [580, 514] on div "Worried About Glass Breaking? Heading Our top cover is made of tempered, high-s…" at bounding box center [754, 93] width 1058 height 893
